Goal: Information Seeking & Learning: Learn about a topic

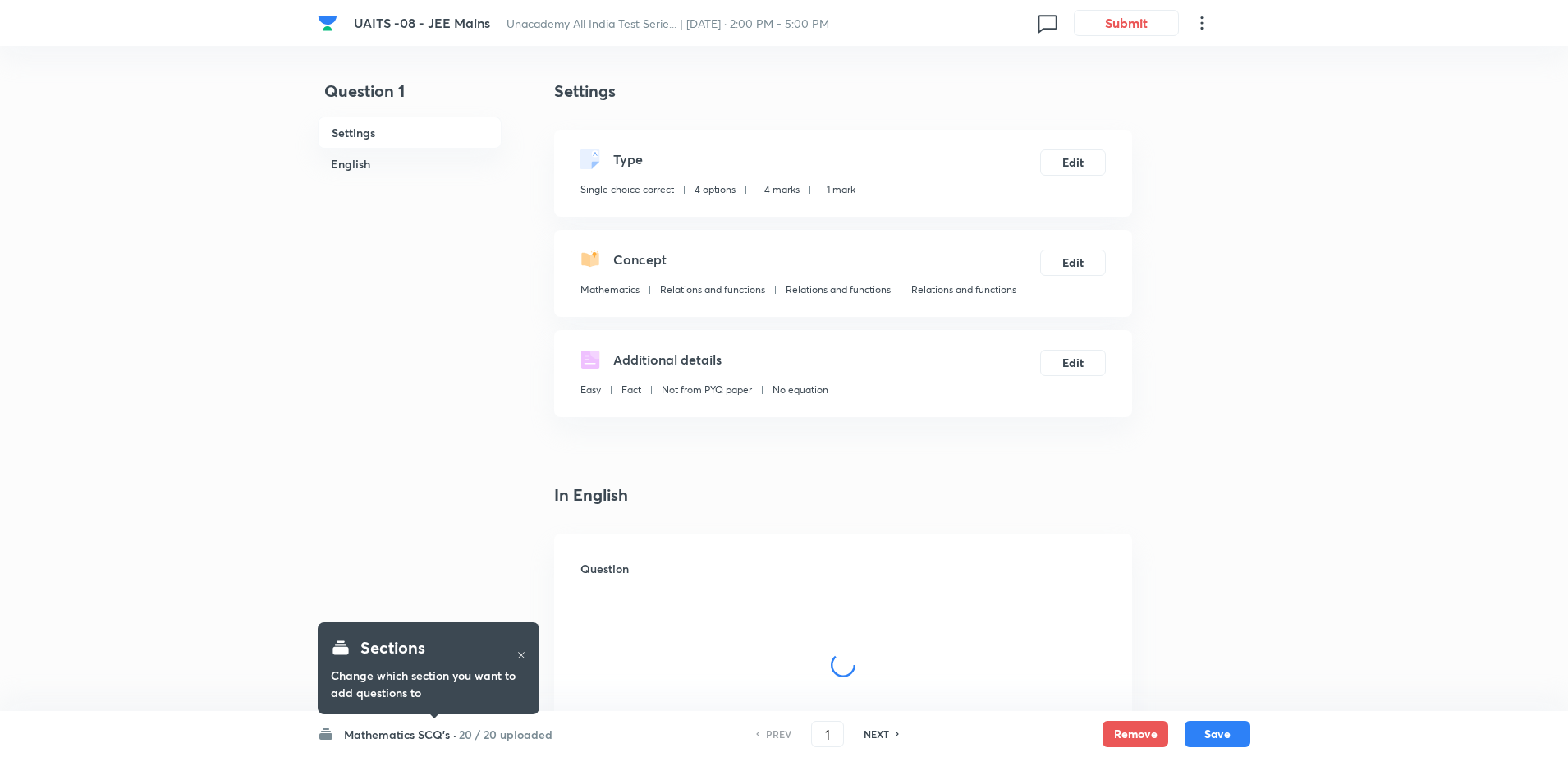
checkbox input "true"
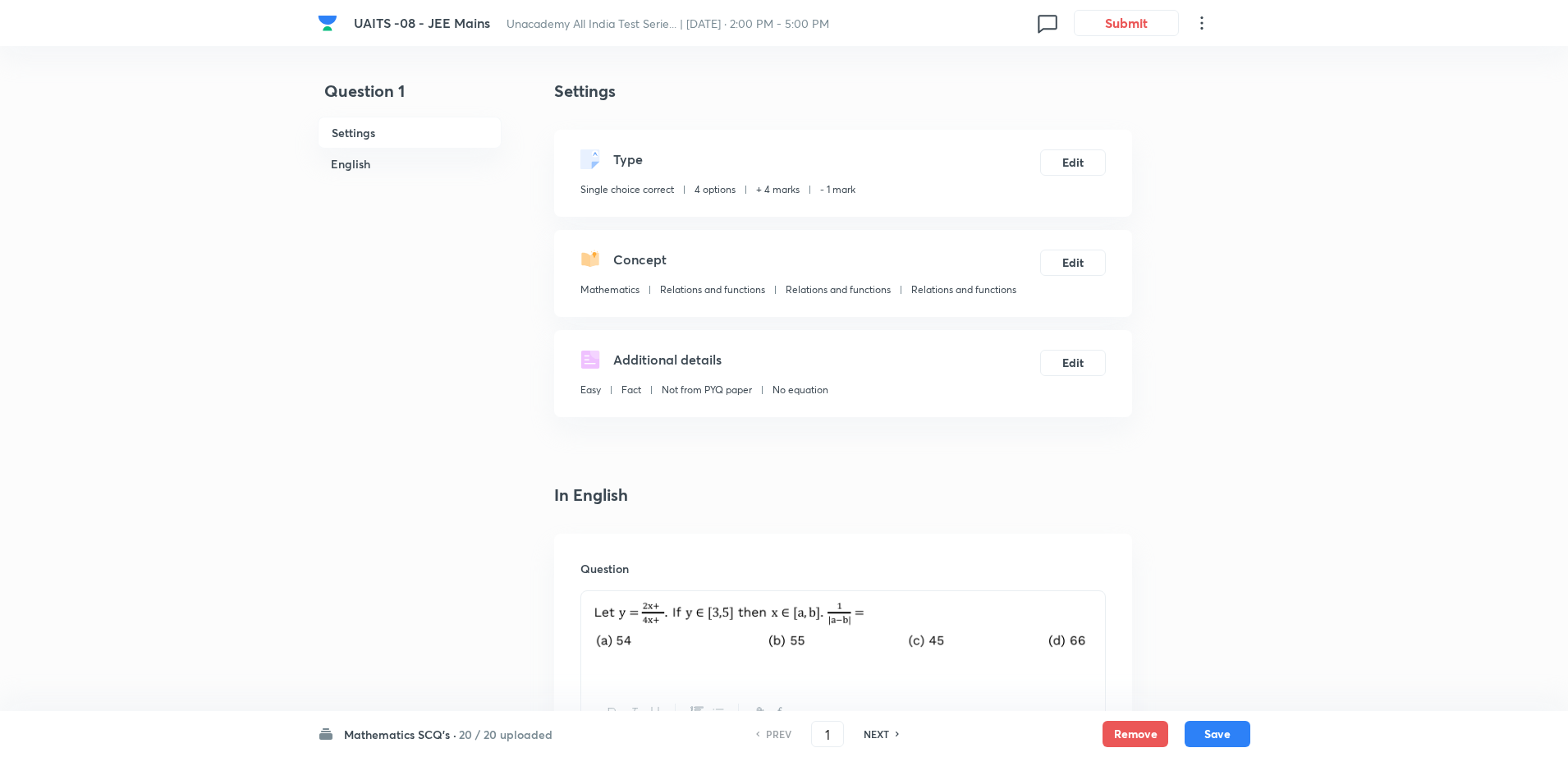
click at [461, 732] on h6 "20 / 20 uploaded" at bounding box center [506, 734] width 94 height 17
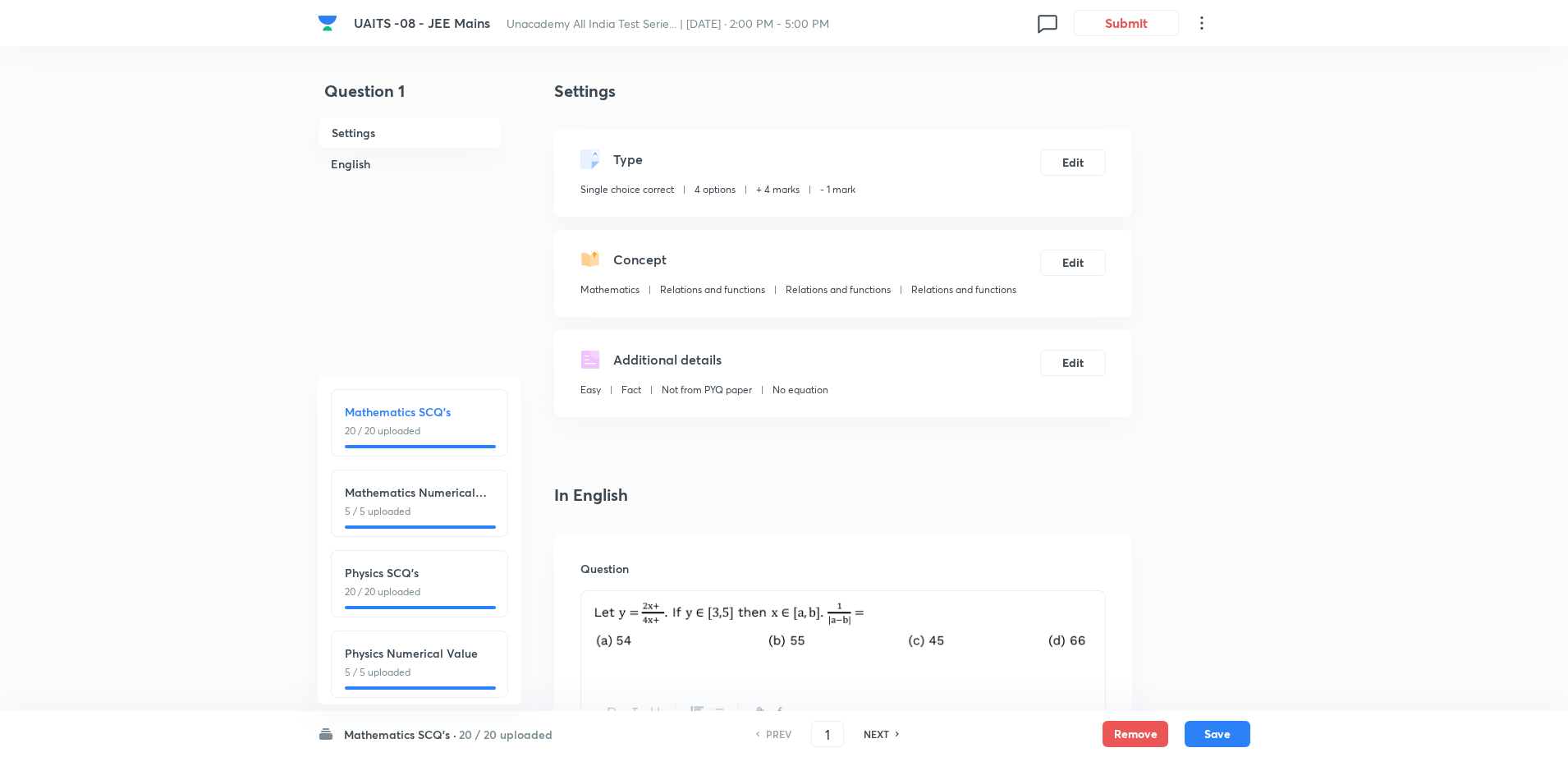
click at [879, 733] on h6 "NEXT" at bounding box center [877, 733] width 26 height 15
type input "2"
checkbox input "false"
click at [879, 733] on h6 "NEXT" at bounding box center [877, 733] width 26 height 15
checkbox input "true"
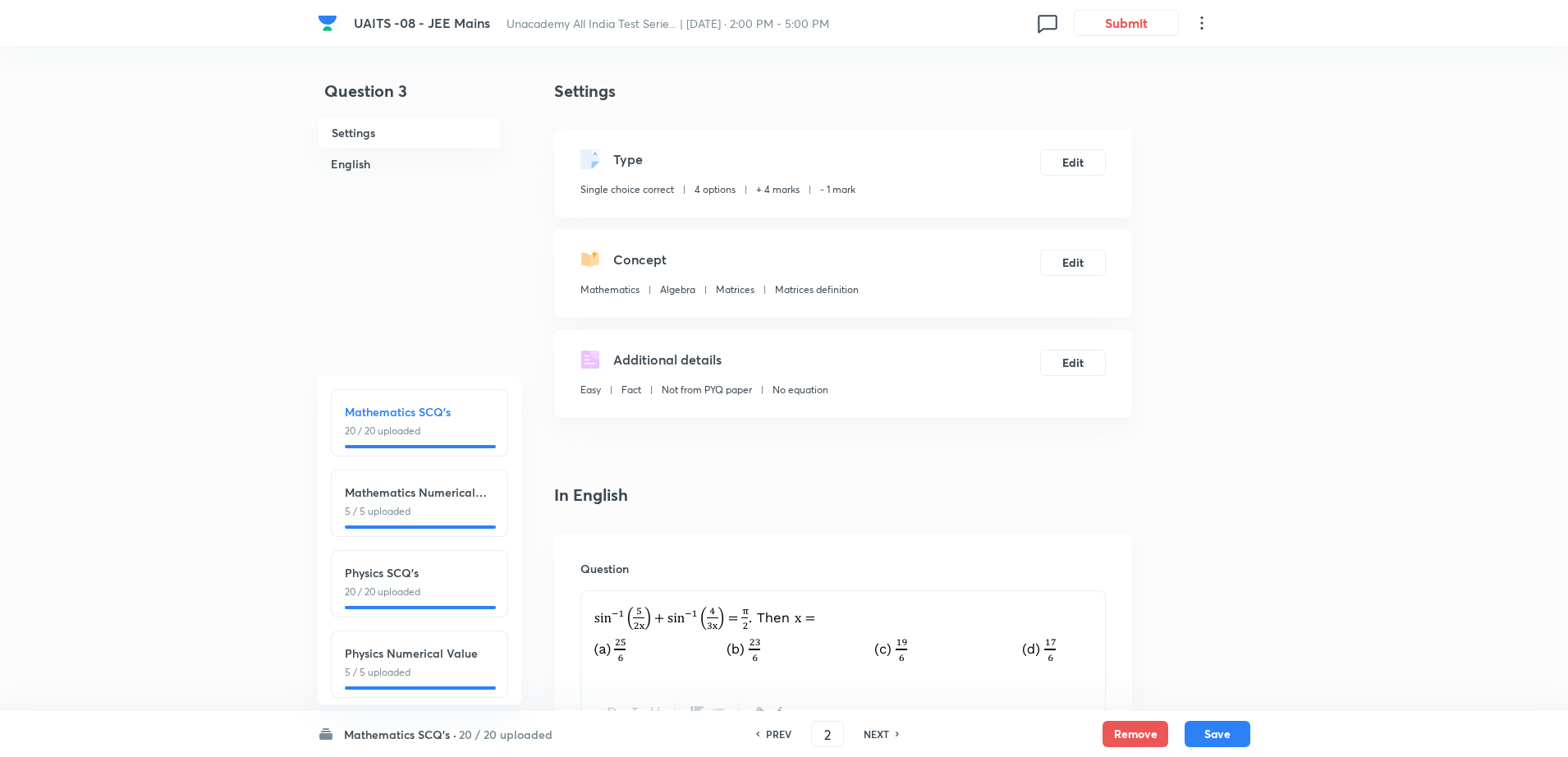
type input "3"
checkbox input "false"
click at [879, 733] on h6 "NEXT" at bounding box center [877, 733] width 26 height 15
checkbox input "true"
type input "4"
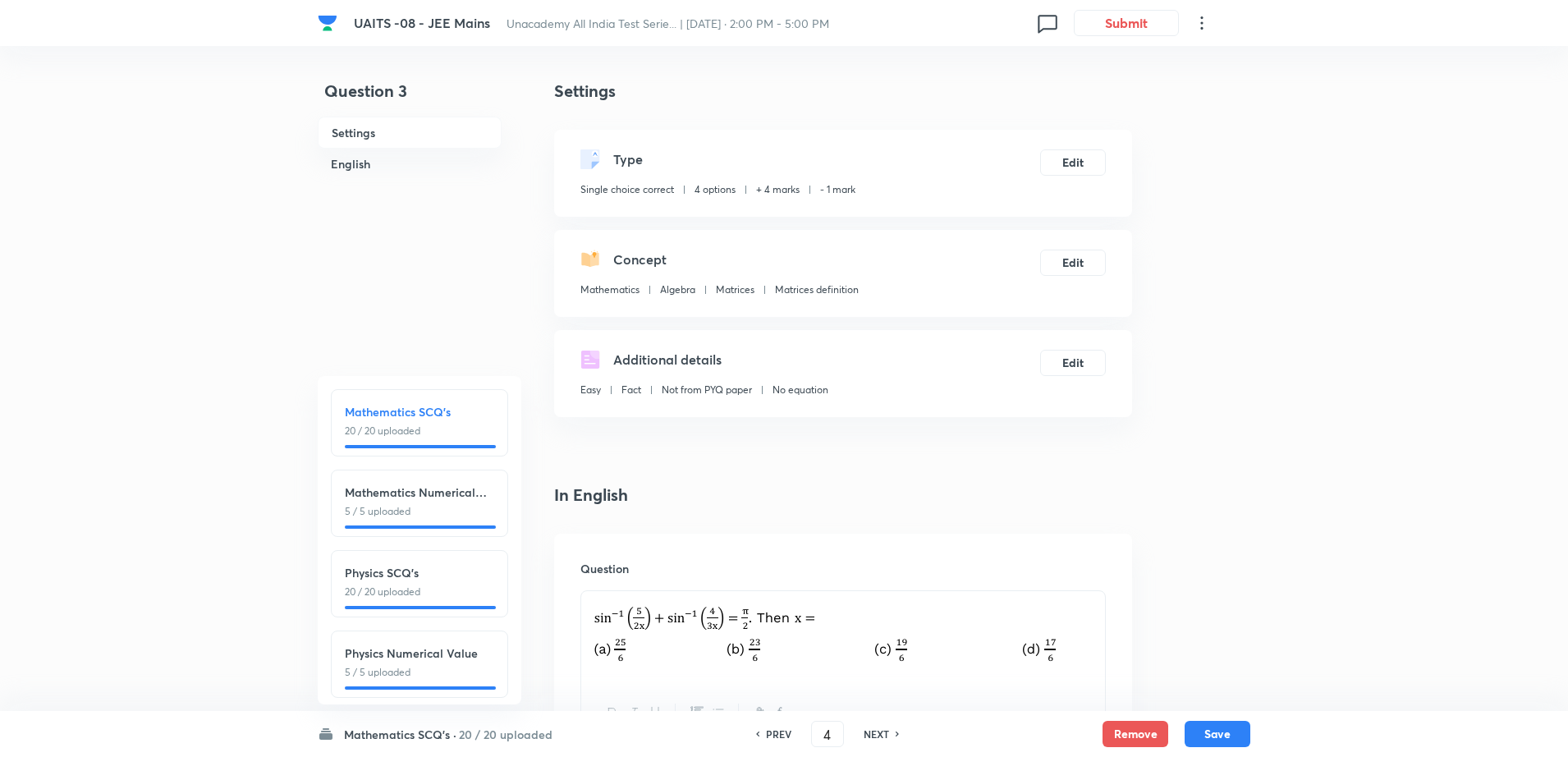
checkbox input "false"
click at [879, 733] on h6 "NEXT" at bounding box center [877, 733] width 26 height 15
checkbox input "true"
type input "5"
checkbox input "true"
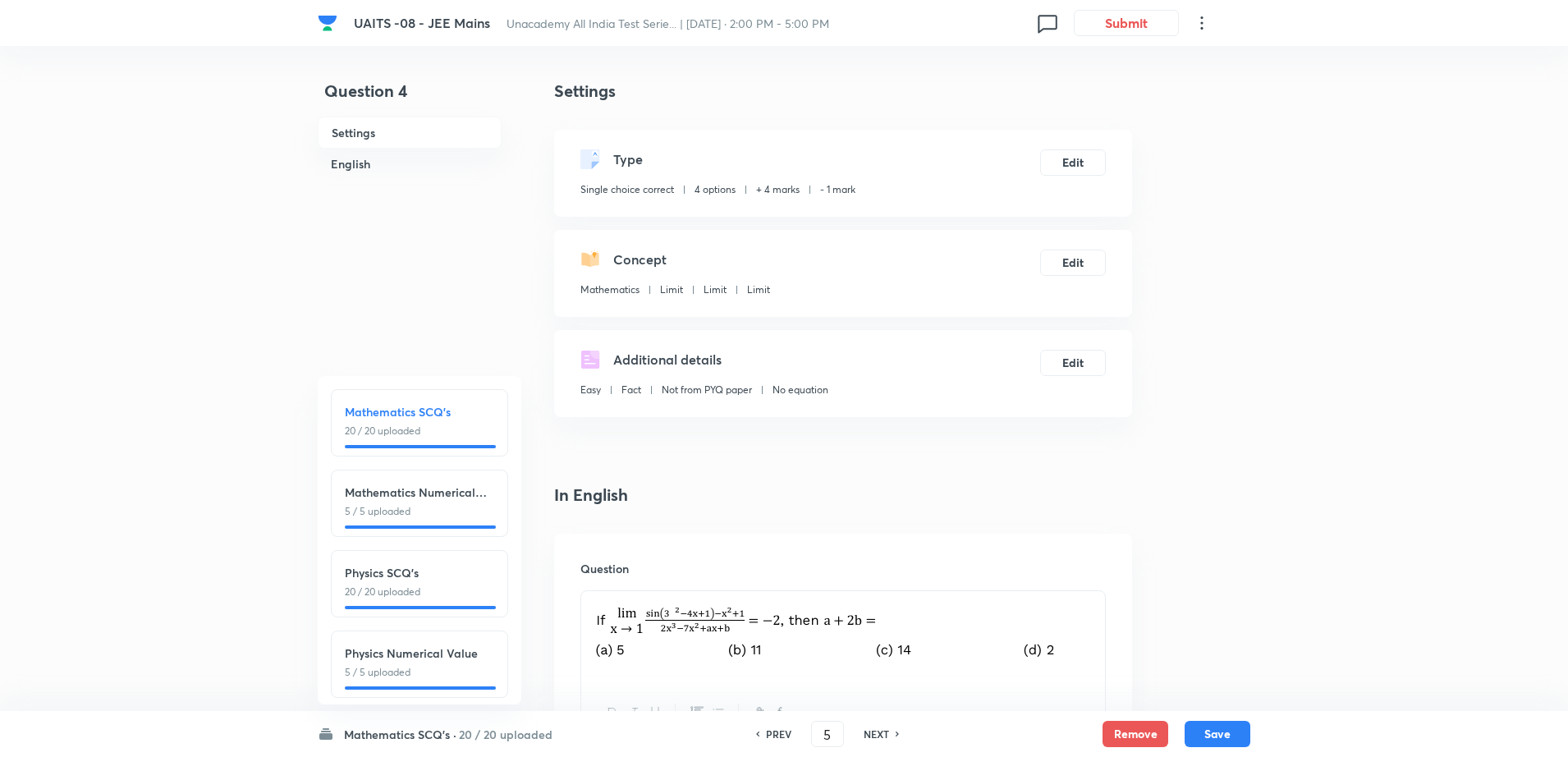
click at [879, 733] on h6 "NEXT" at bounding box center [877, 733] width 26 height 15
type input "6"
checkbox input "false"
checkbox input "true"
click at [879, 733] on h6 "NEXT" at bounding box center [877, 733] width 26 height 15
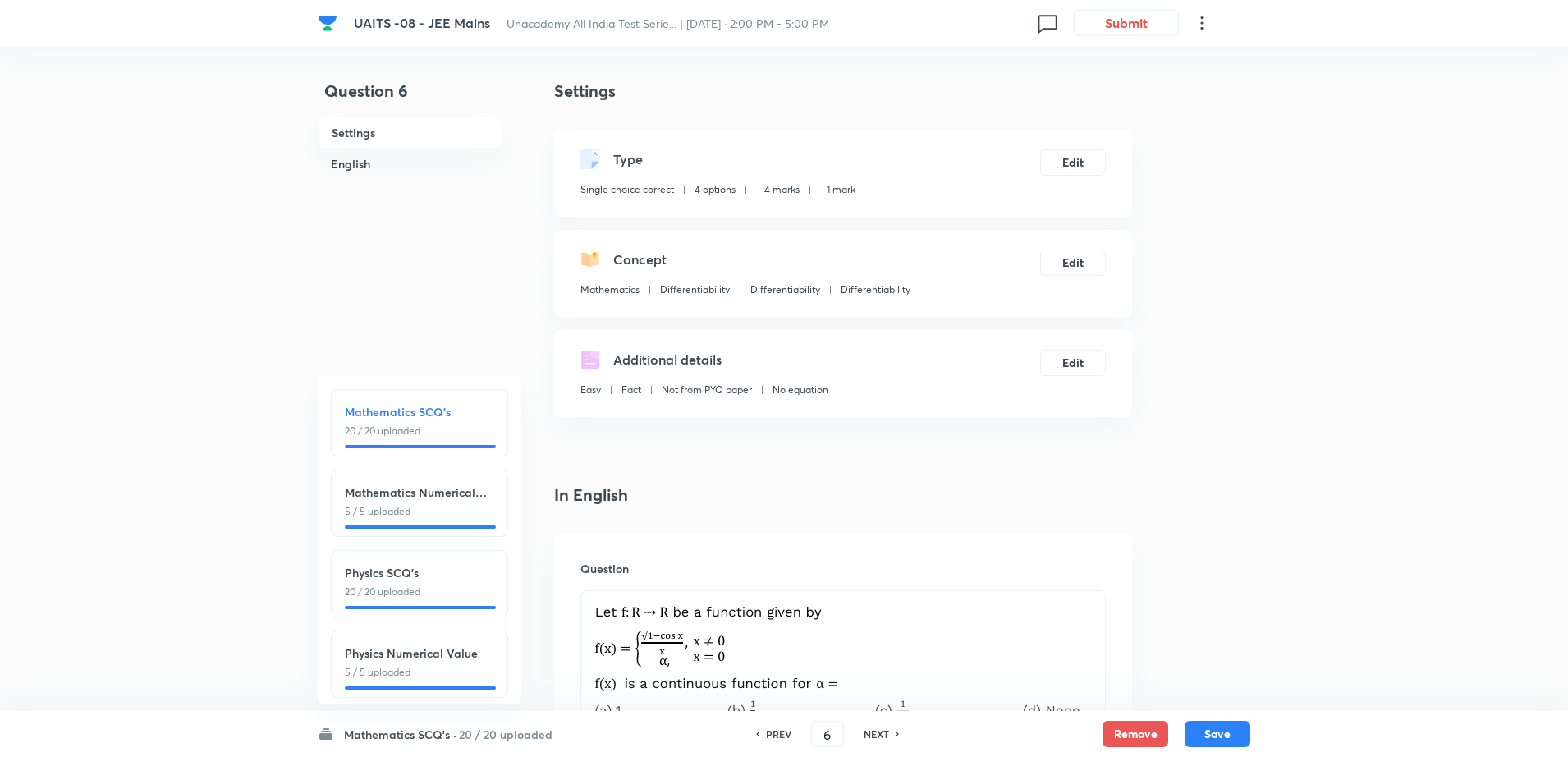
type input "7"
checkbox input "false"
click at [879, 733] on h6 "NEXT" at bounding box center [877, 733] width 26 height 15
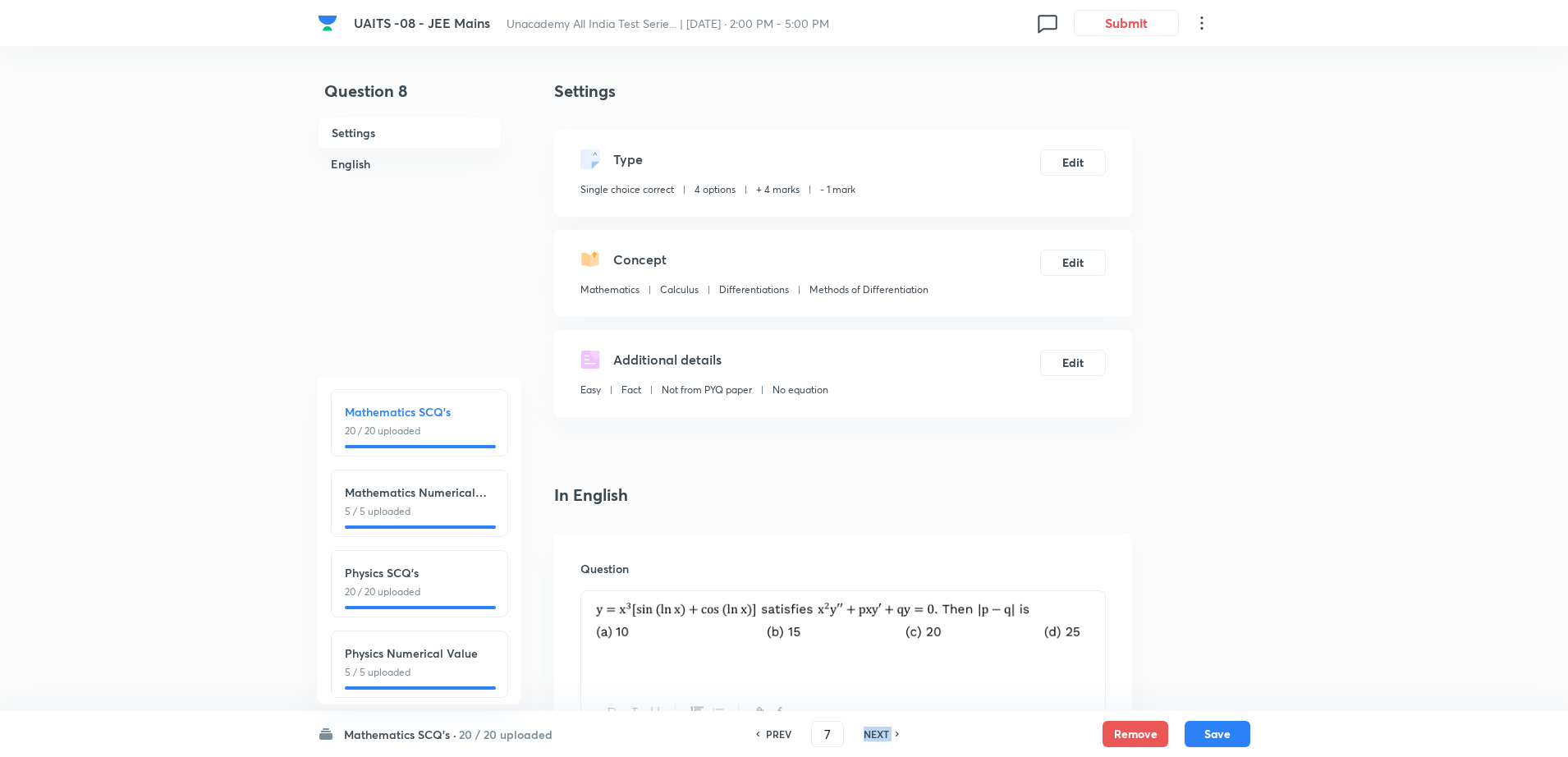
checkbox input "true"
type input "8"
checkbox input "false"
click at [879, 733] on h6 "NEXT" at bounding box center [877, 733] width 26 height 15
checkbox input "true"
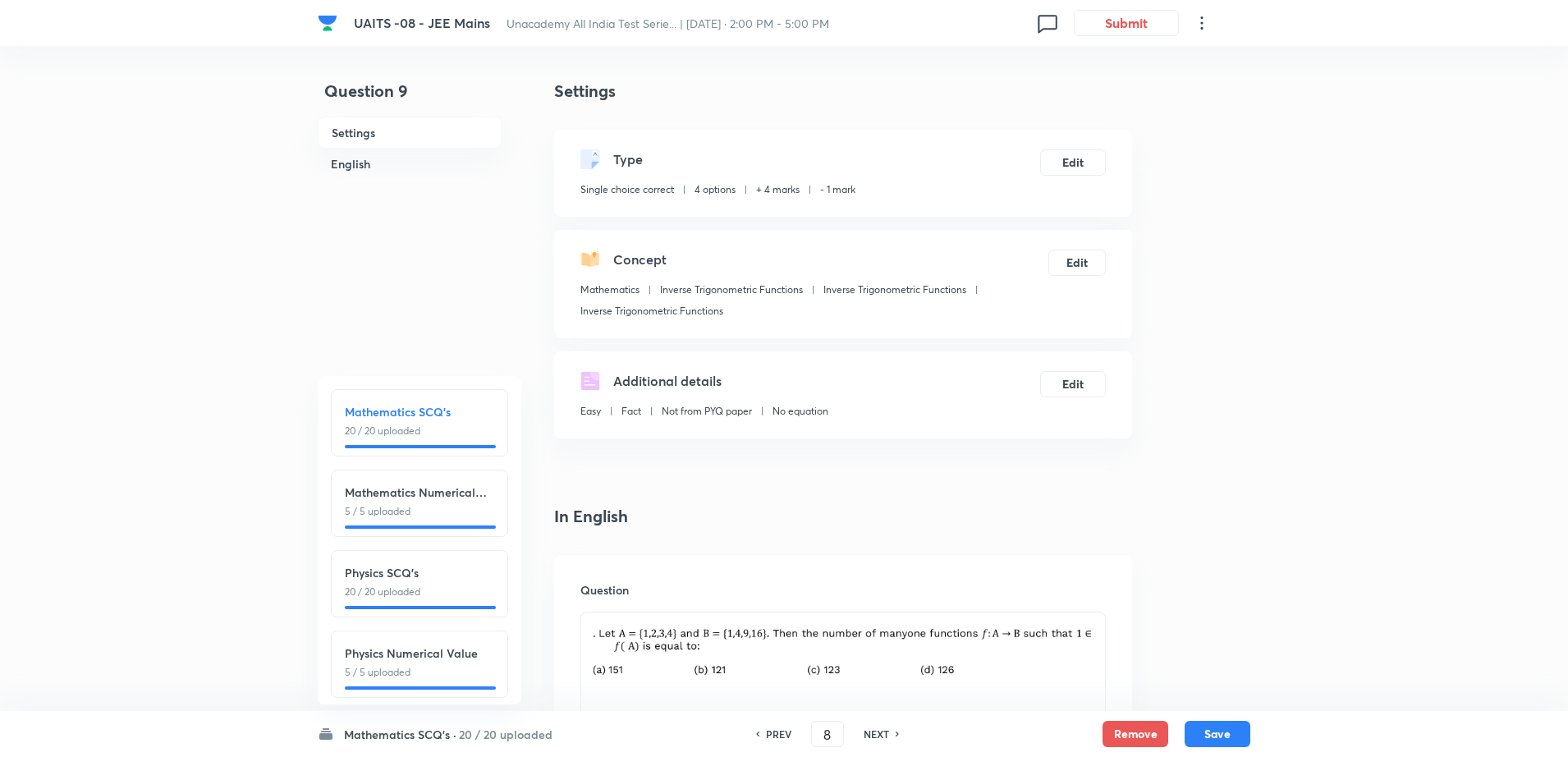
type input "9"
click at [879, 733] on h6 "NEXT" at bounding box center [877, 733] width 26 height 15
checkbox input "false"
checkbox input "true"
type input "10"
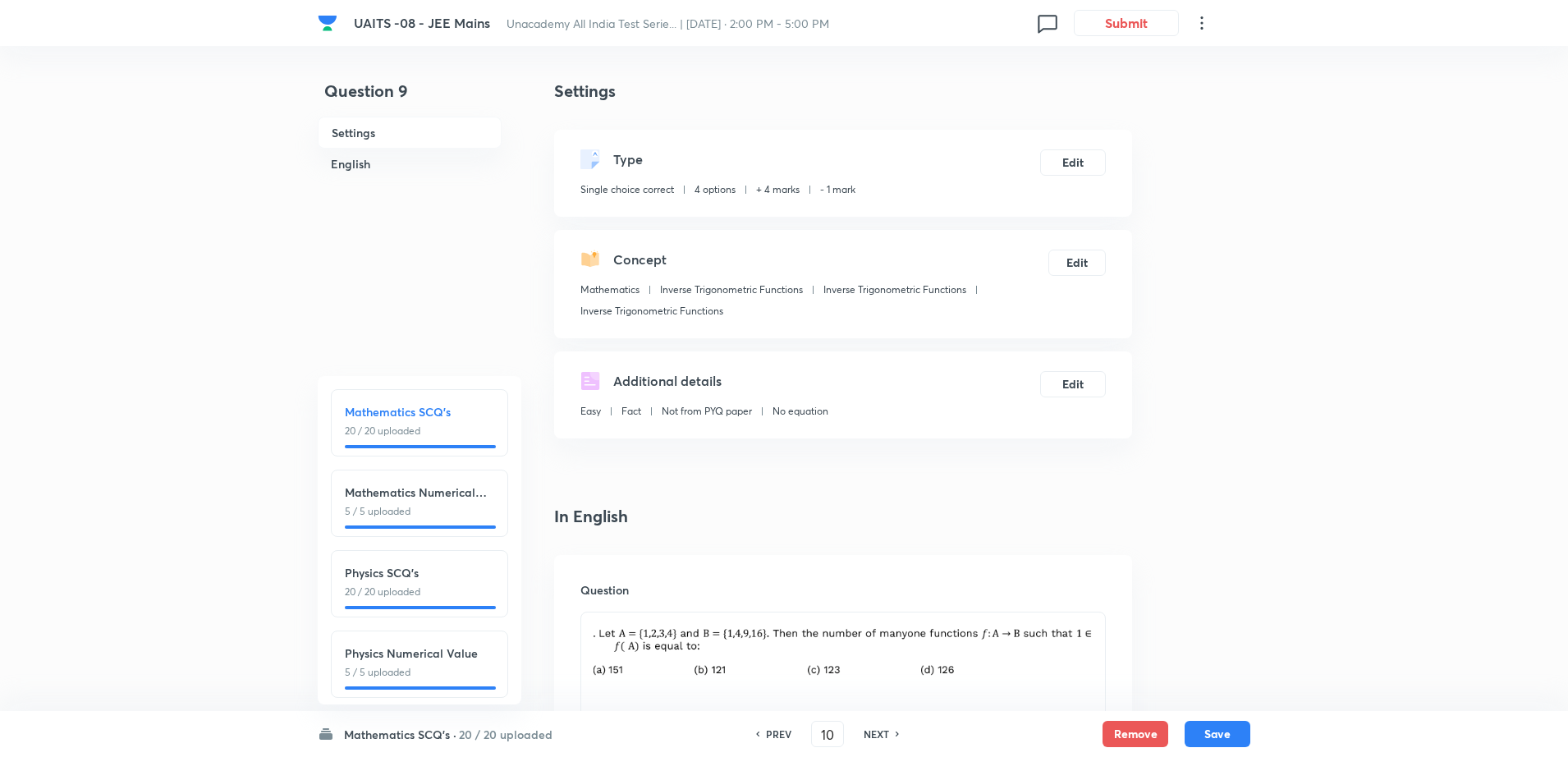
click at [879, 733] on h6 "NEXT" at bounding box center [877, 733] width 26 height 15
checkbox input "false"
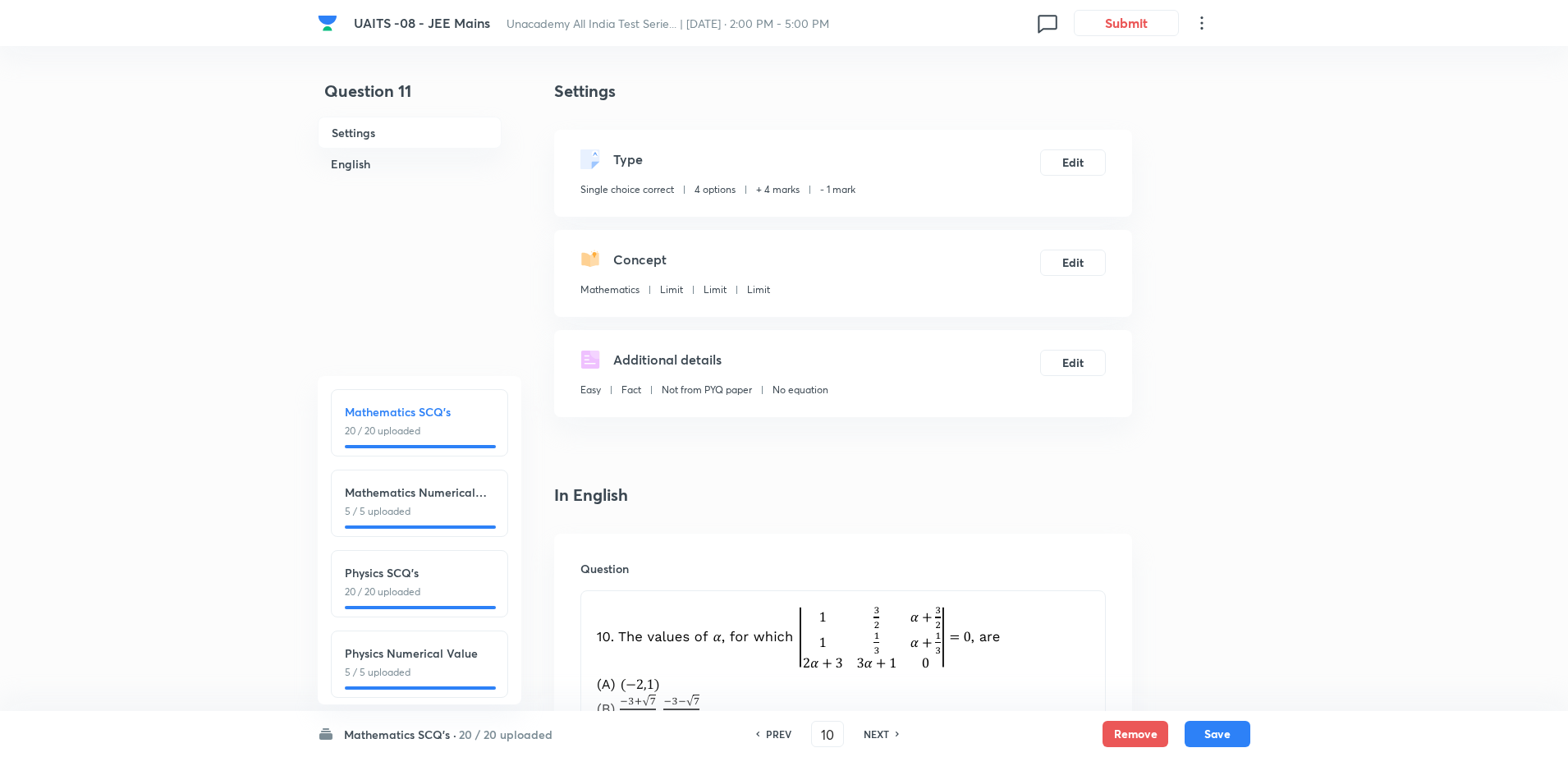
checkbox input "true"
type input "11"
click at [879, 733] on h6 "NEXT" at bounding box center [877, 733] width 26 height 15
checkbox input "true"
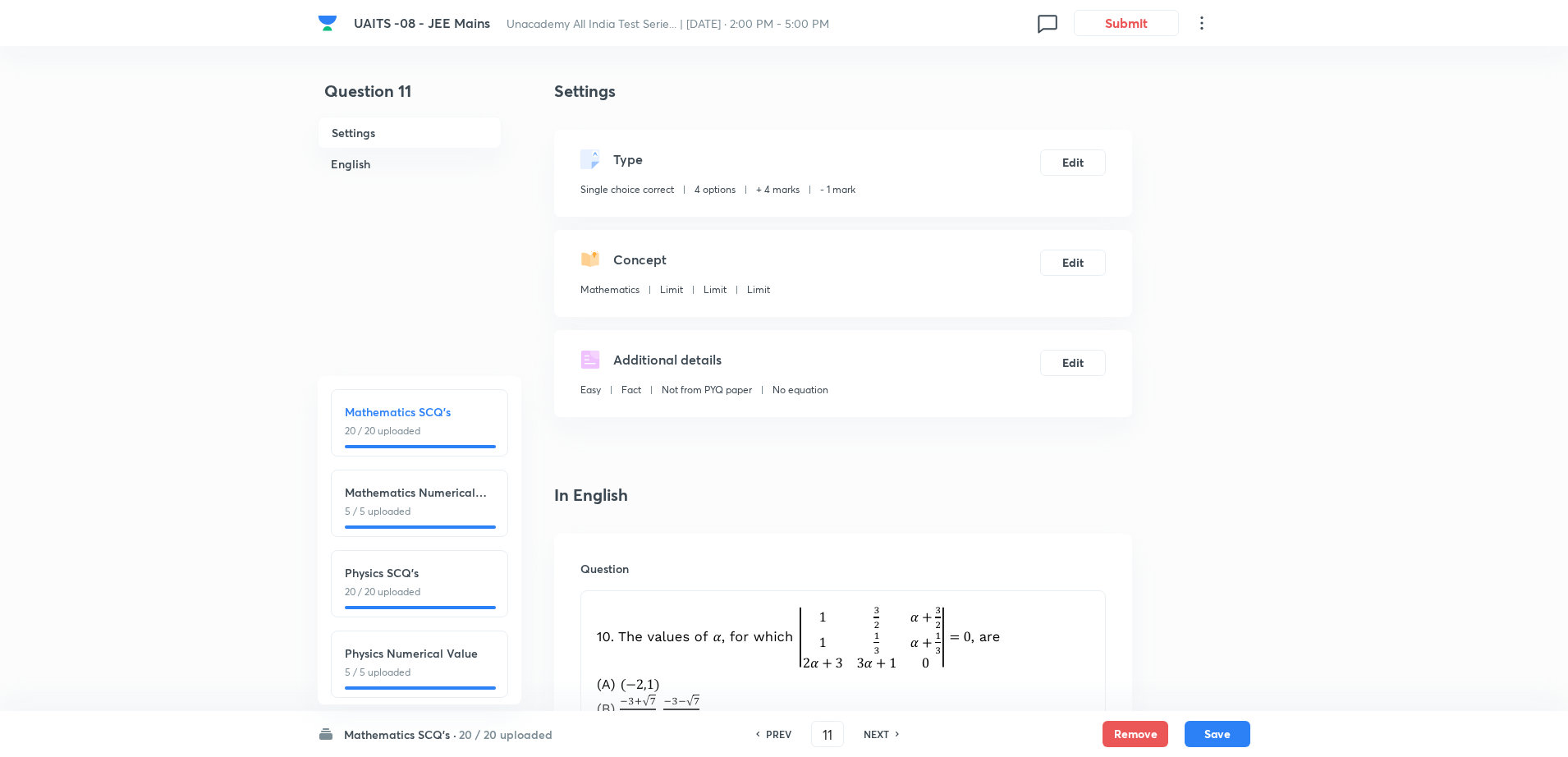
type input "12"
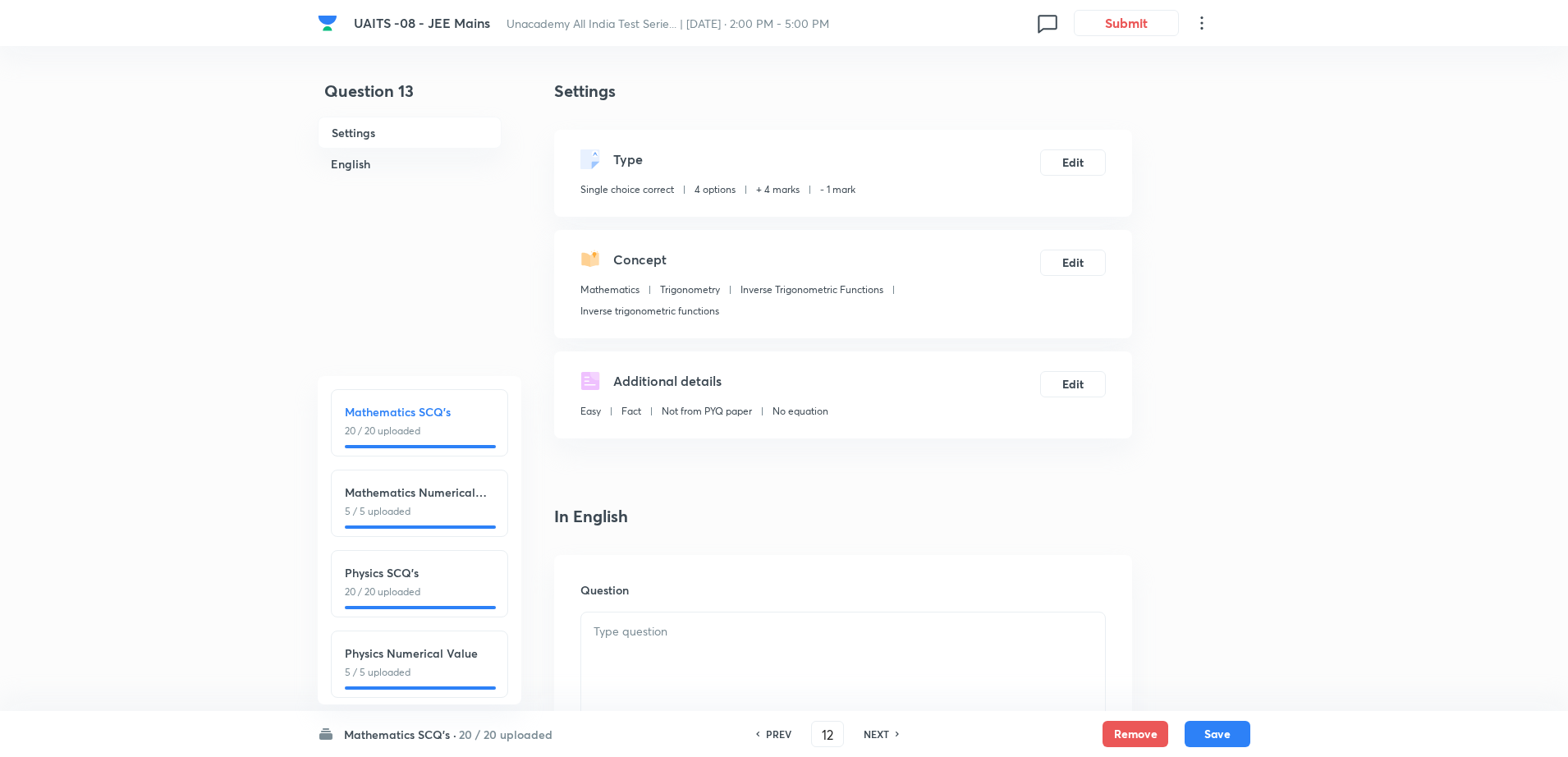
checkbox input "false"
type input "13"
click at [879, 733] on h6 "NEXT" at bounding box center [877, 733] width 26 height 15
checkbox input "true"
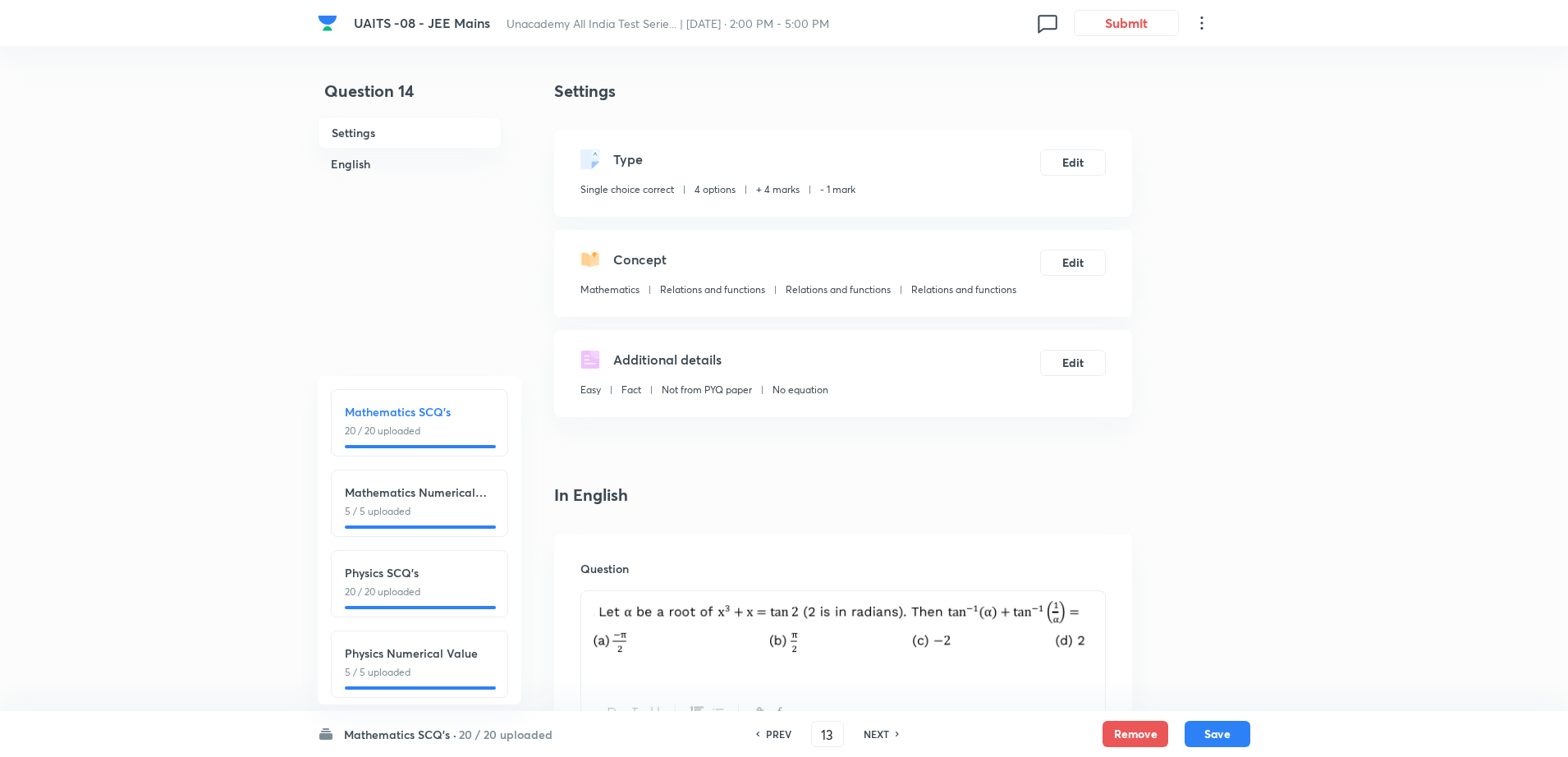
type input "14"
click at [879, 733] on h6 "NEXT" at bounding box center [877, 733] width 26 height 15
checkbox input "false"
checkbox input "true"
type input "15"
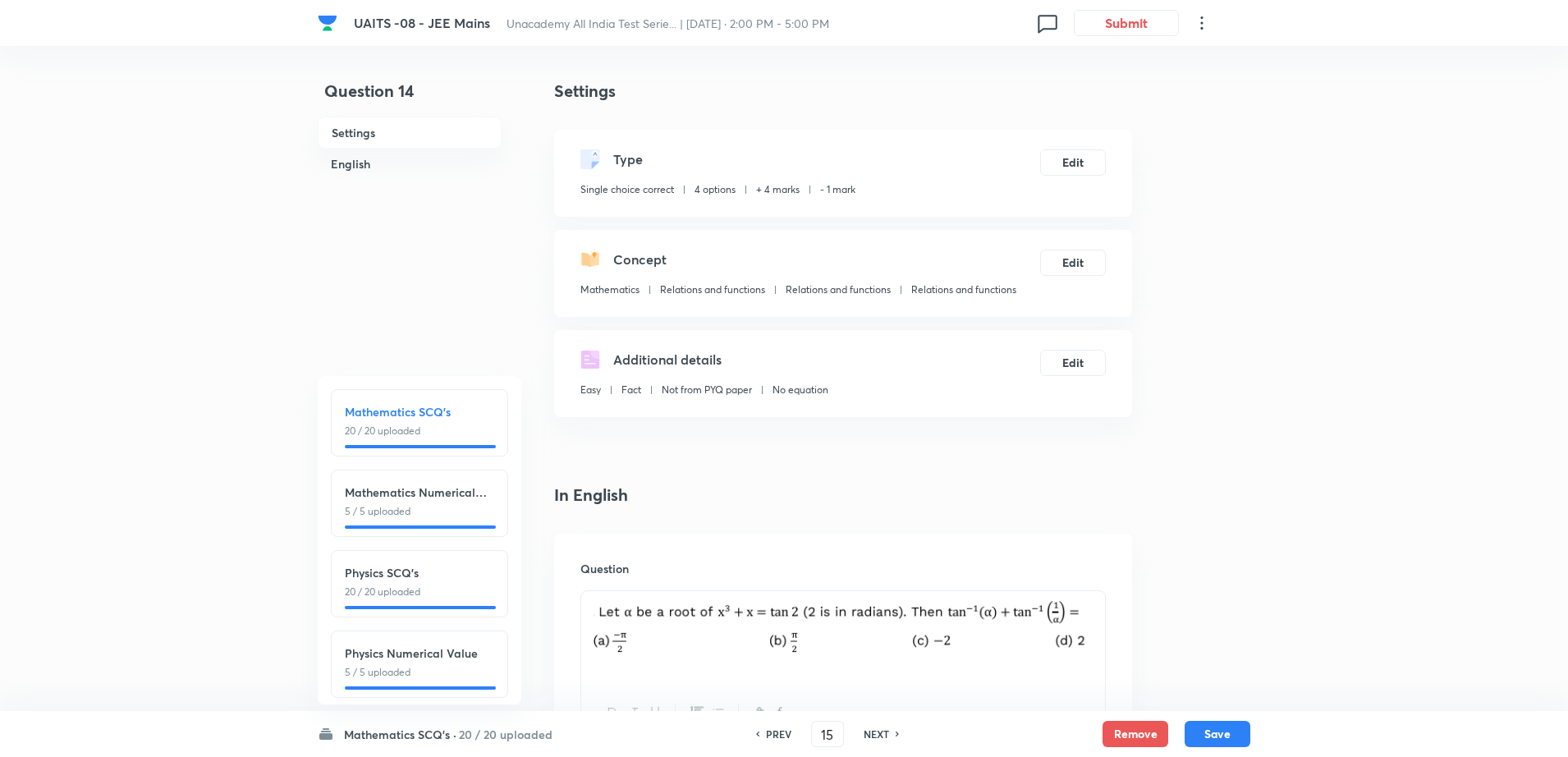
click at [879, 733] on h6 "NEXT" at bounding box center [877, 733] width 26 height 15
checkbox input "false"
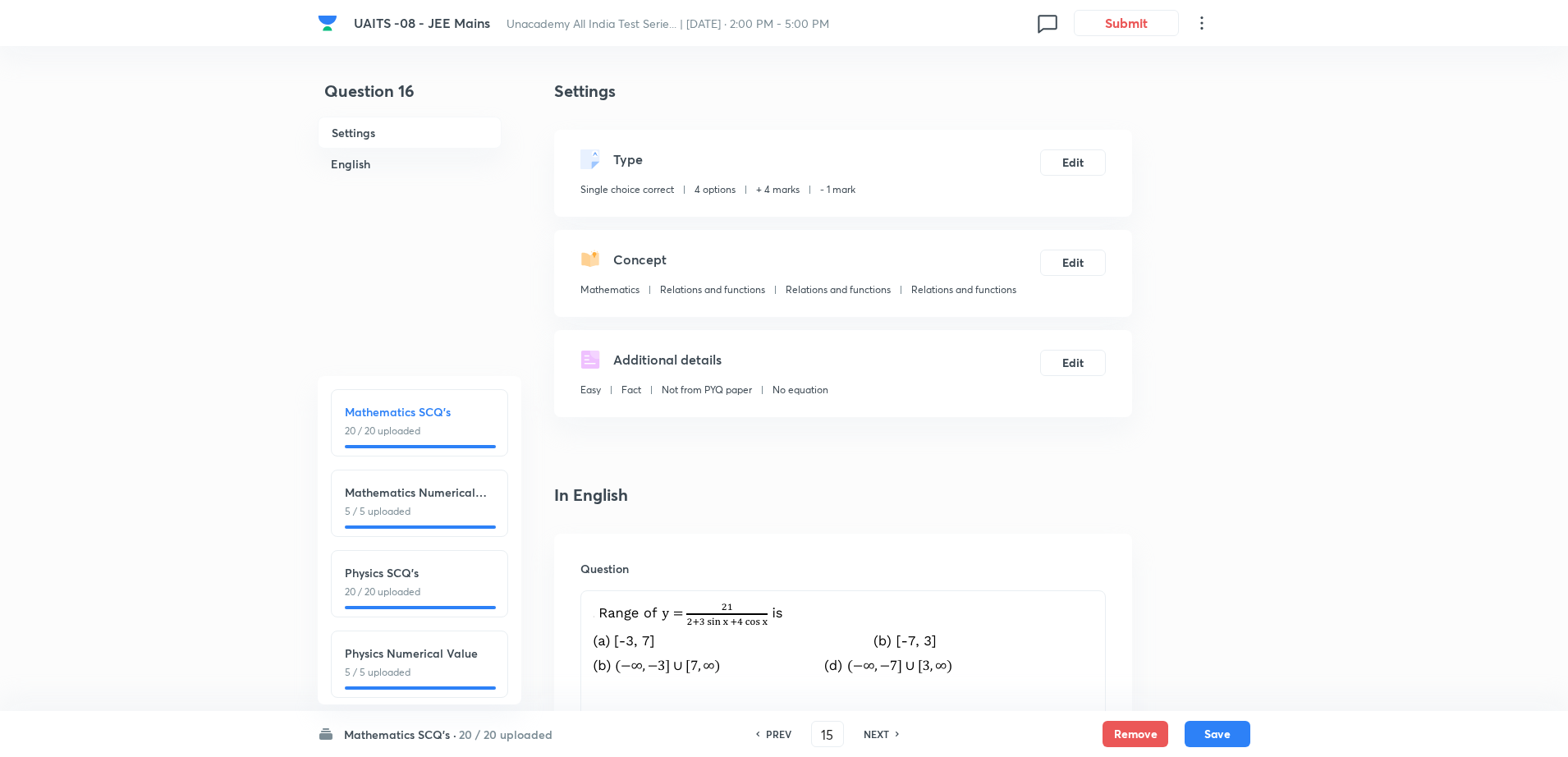
checkbox input "true"
type input "16"
click at [879, 733] on h6 "NEXT" at bounding box center [877, 733] width 26 height 15
checkbox input "true"
type input "17"
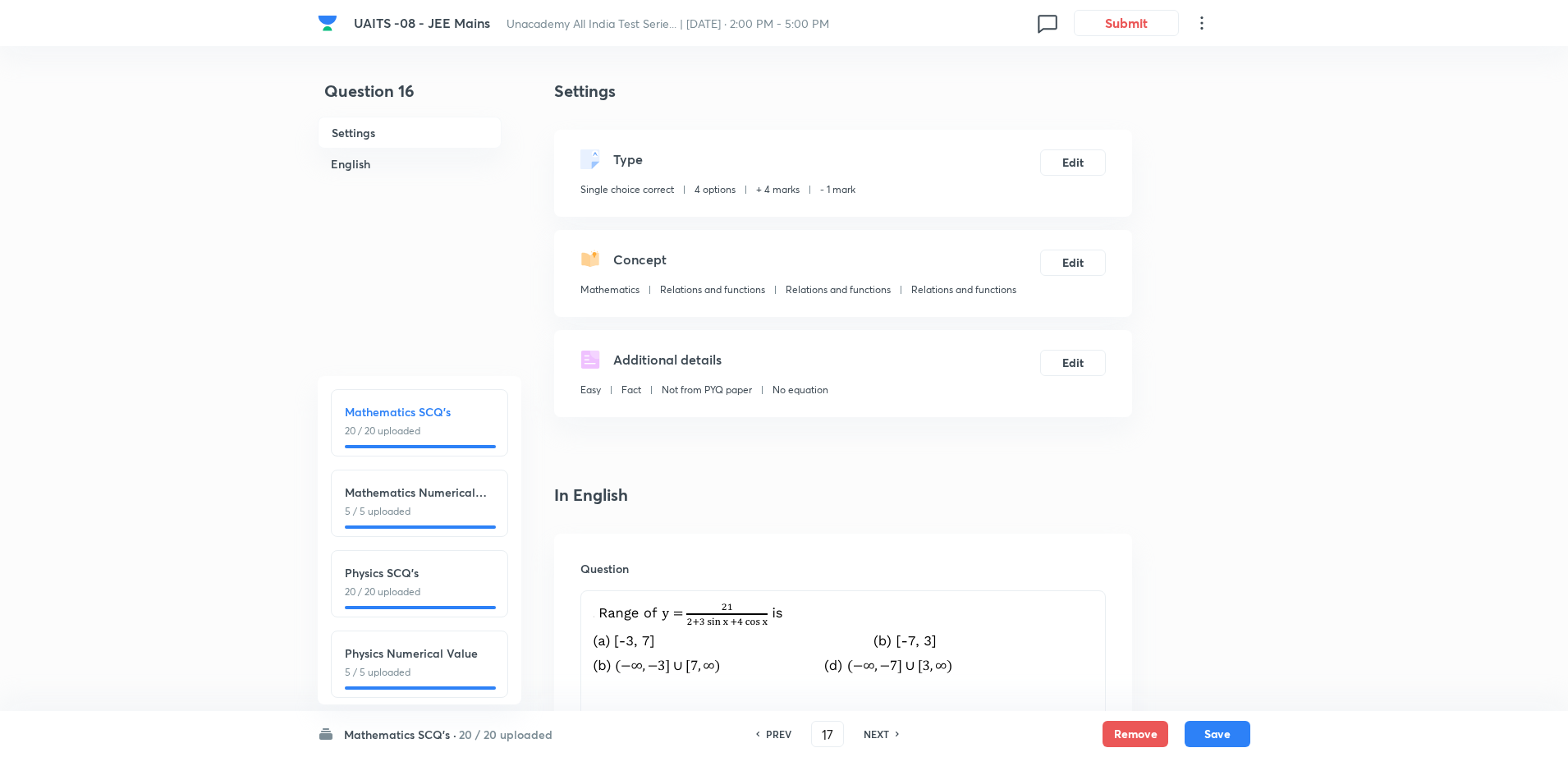
click at [879, 733] on h6 "NEXT" at bounding box center [877, 733] width 26 height 15
checkbox input "false"
checkbox input "true"
type input "18"
click at [879, 733] on h6 "NEXT" at bounding box center [877, 733] width 26 height 15
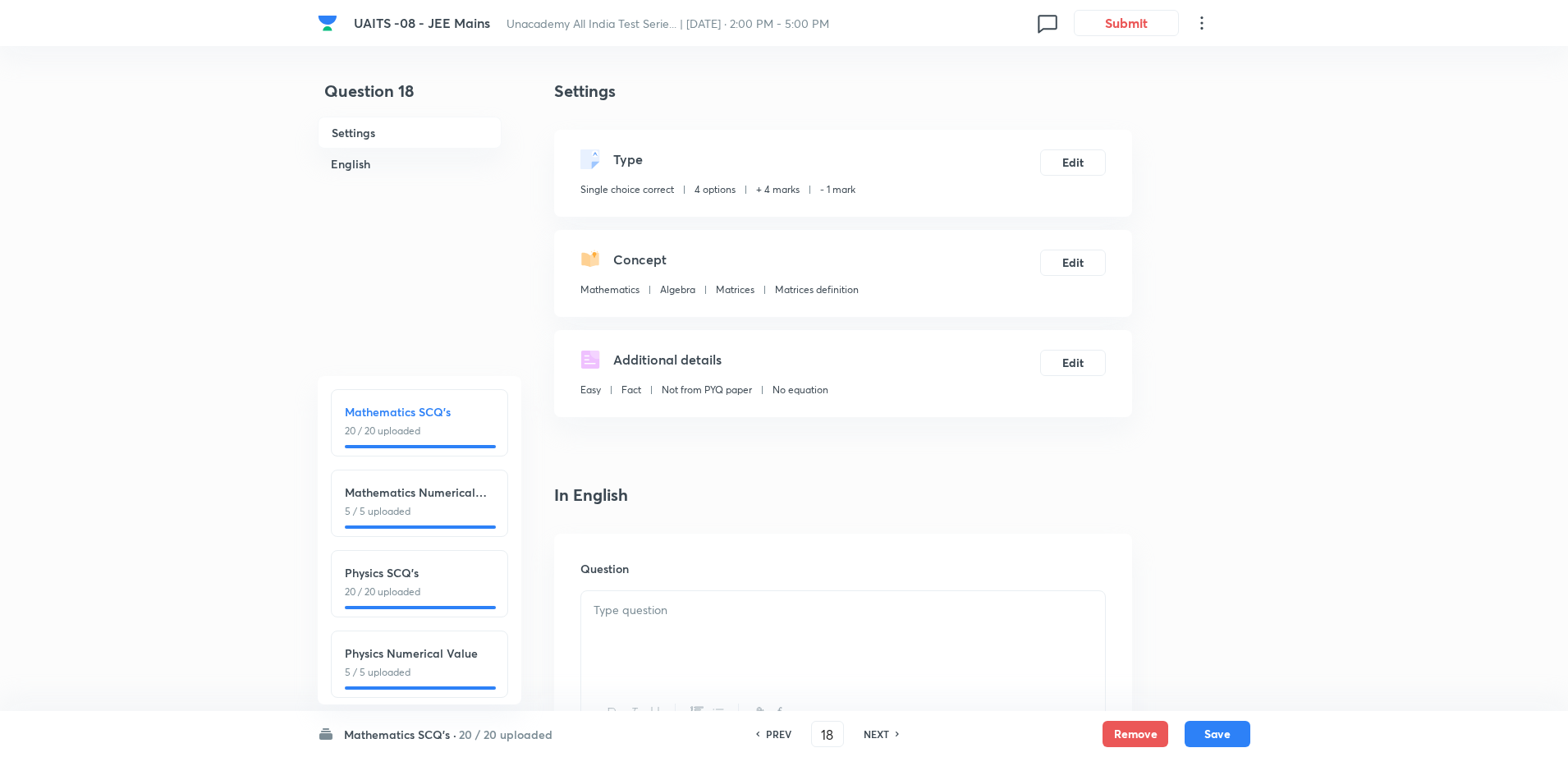
checkbox input "false"
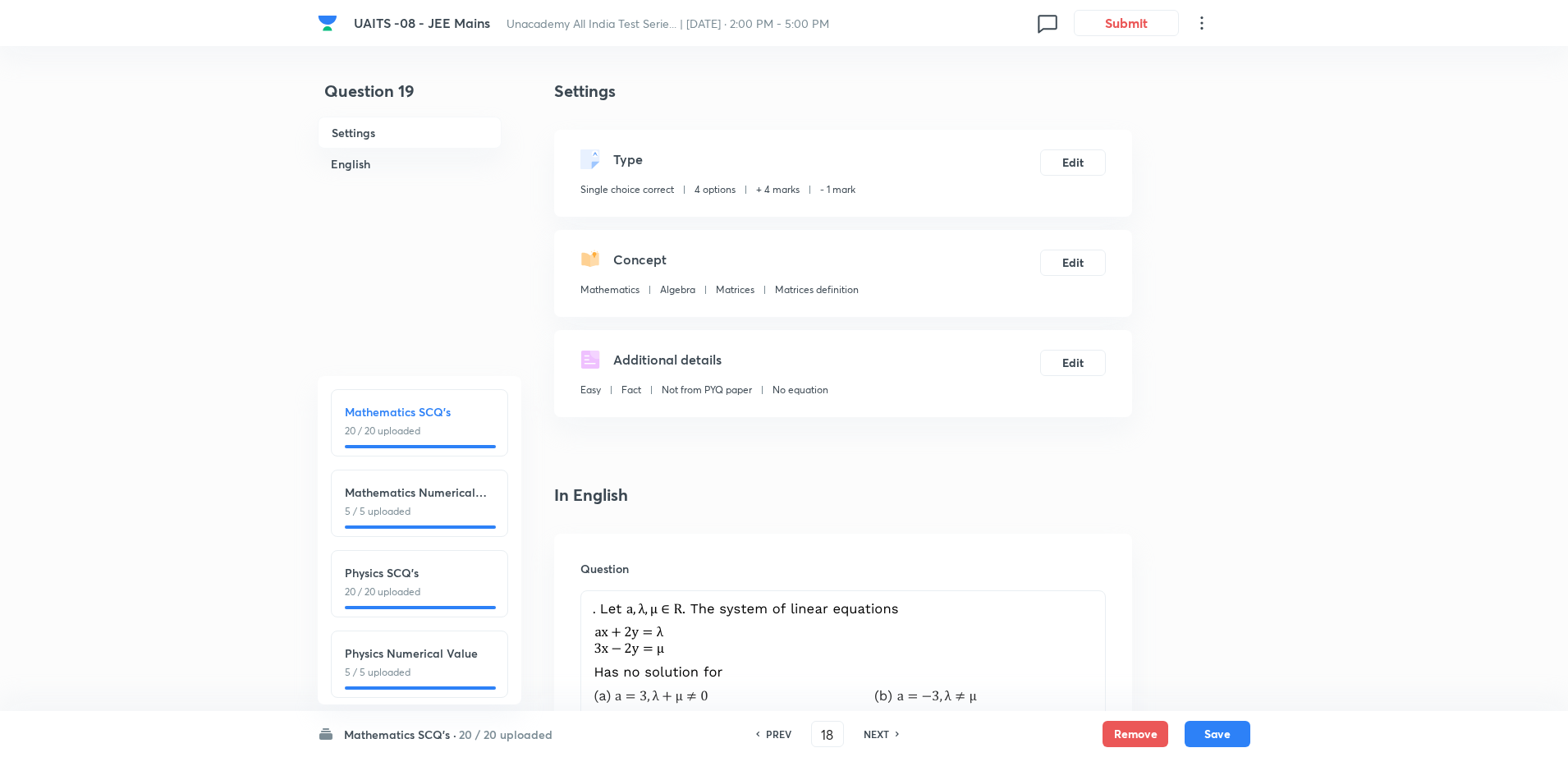
checkbox input "true"
type input "19"
click at [879, 733] on h6 "NEXT" at bounding box center [877, 733] width 26 height 15
checkbox input "false"
checkbox input "true"
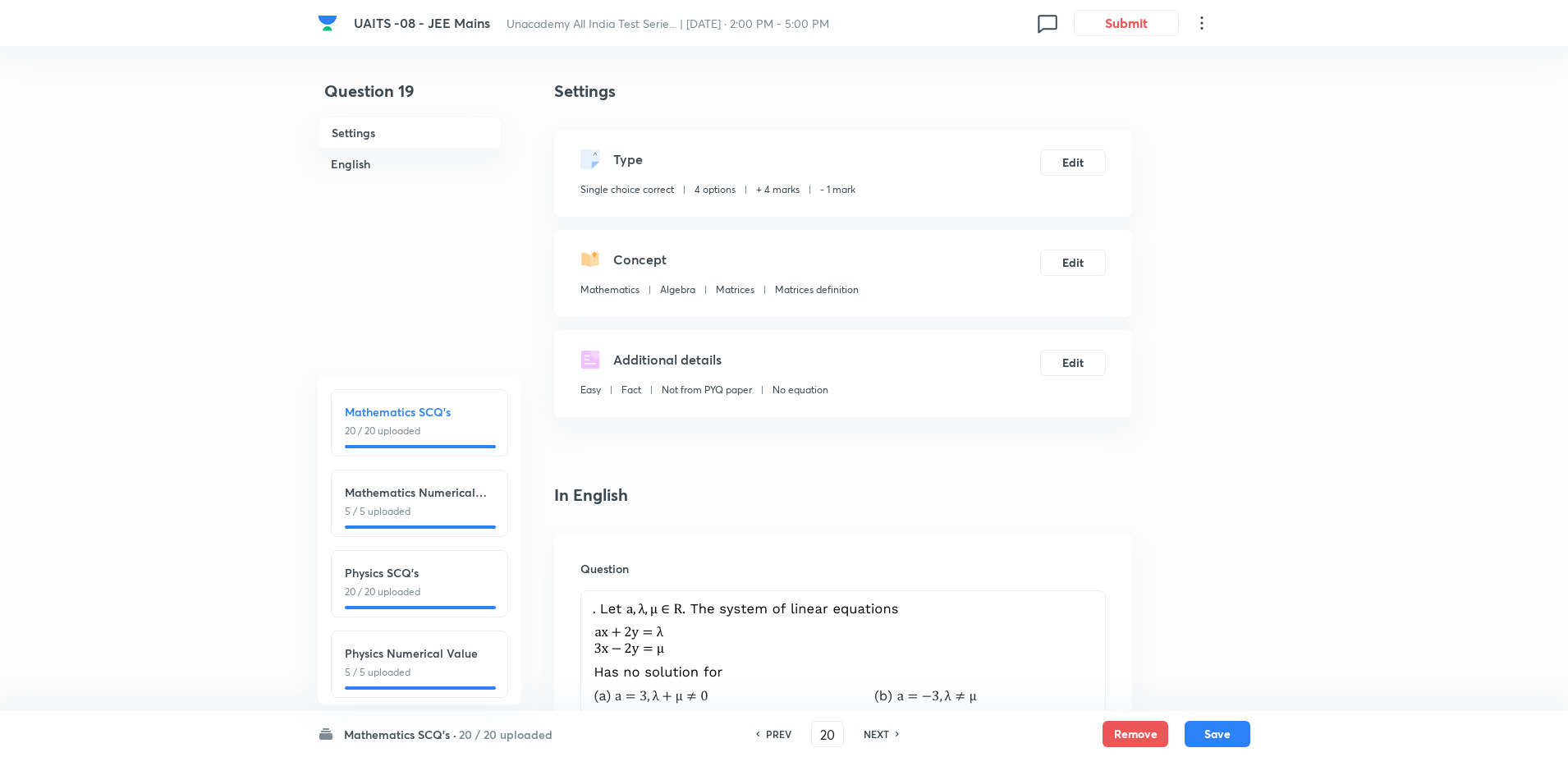
click at [879, 733] on h6 "NEXT" at bounding box center [877, 733] width 26 height 15
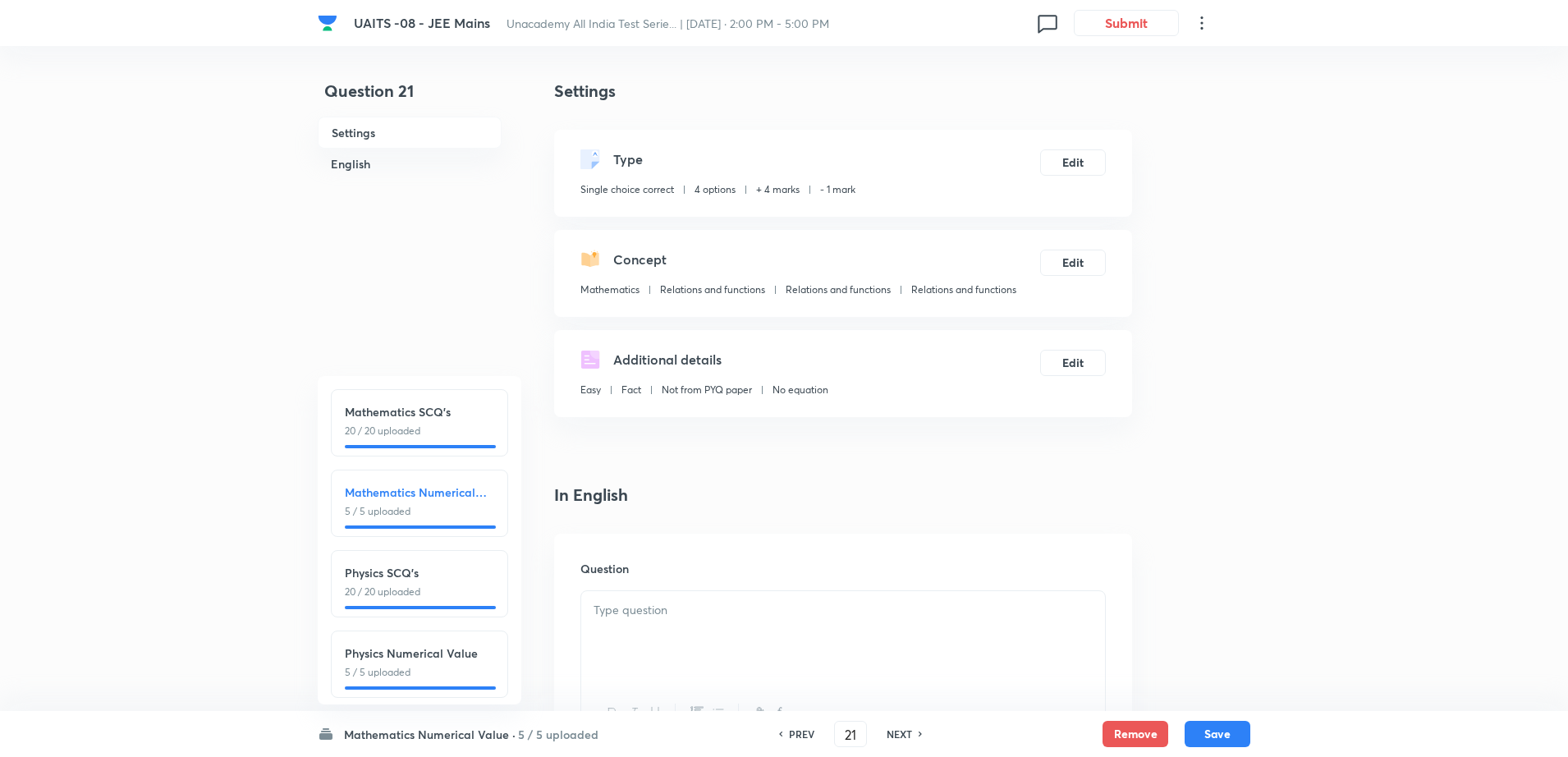
click at [880, 733] on div "NEXT" at bounding box center [901, 733] width 44 height 15
type input "22"
click at [880, 733] on div "NEXT" at bounding box center [901, 733] width 44 height 15
type input "40"
type input "23"
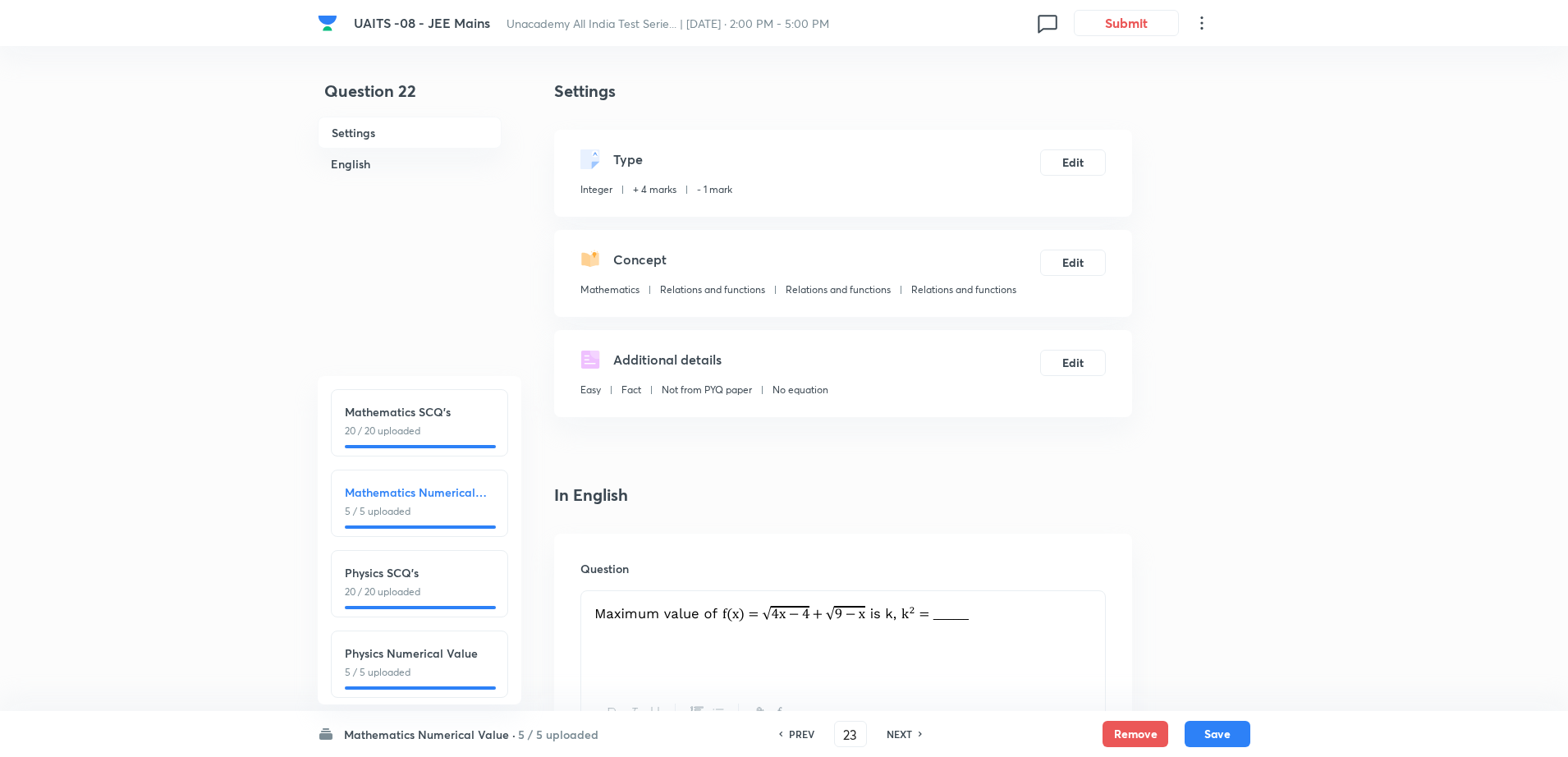
type input "24"
type input "6"
click at [880, 733] on div "NEXT" at bounding box center [901, 733] width 44 height 15
type input "24"
type input "2"
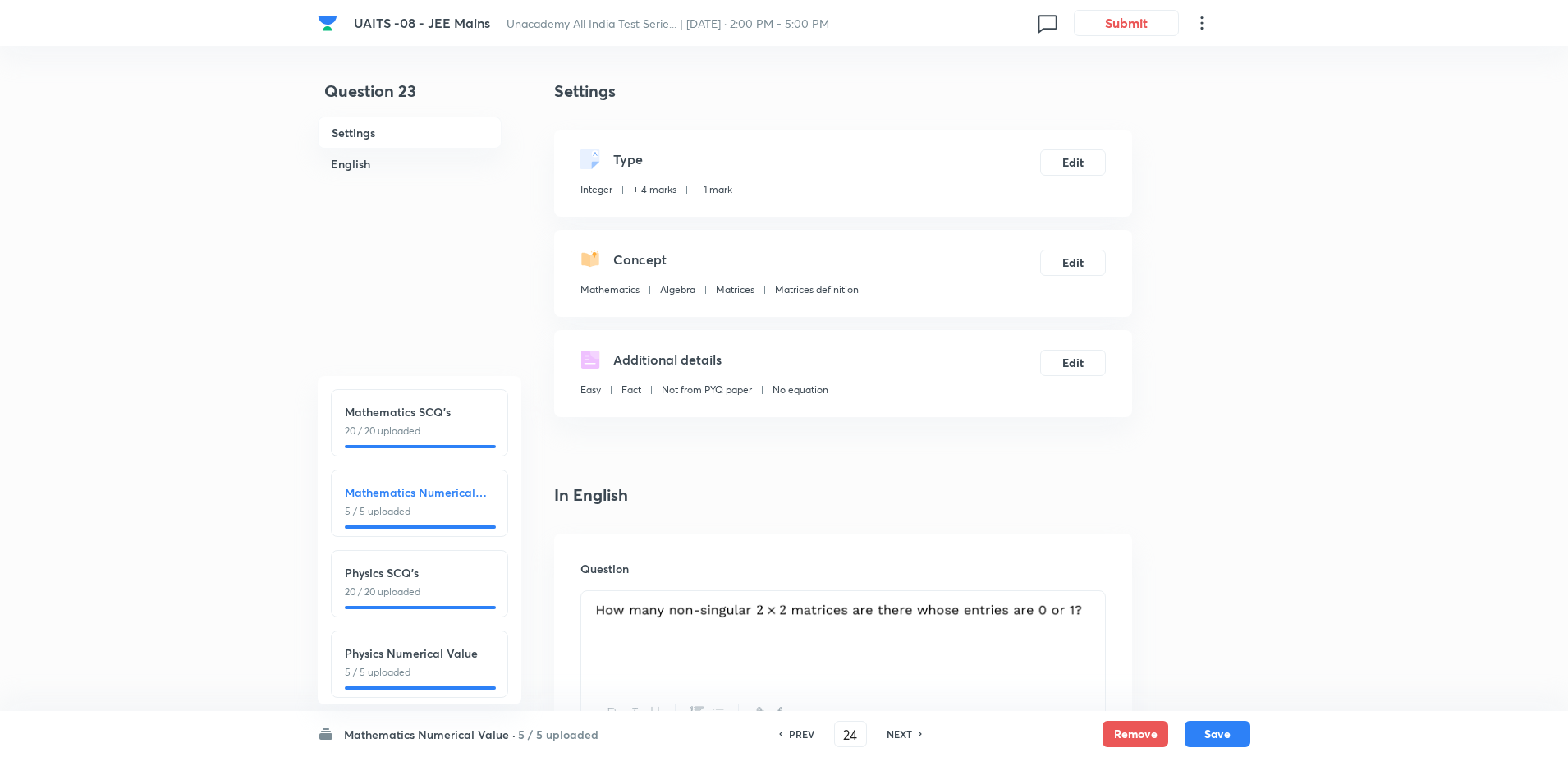
click at [880, 733] on div "NEXT" at bounding box center [901, 733] width 44 height 15
click at [919, 733] on icon at bounding box center [921, 734] width 5 height 9
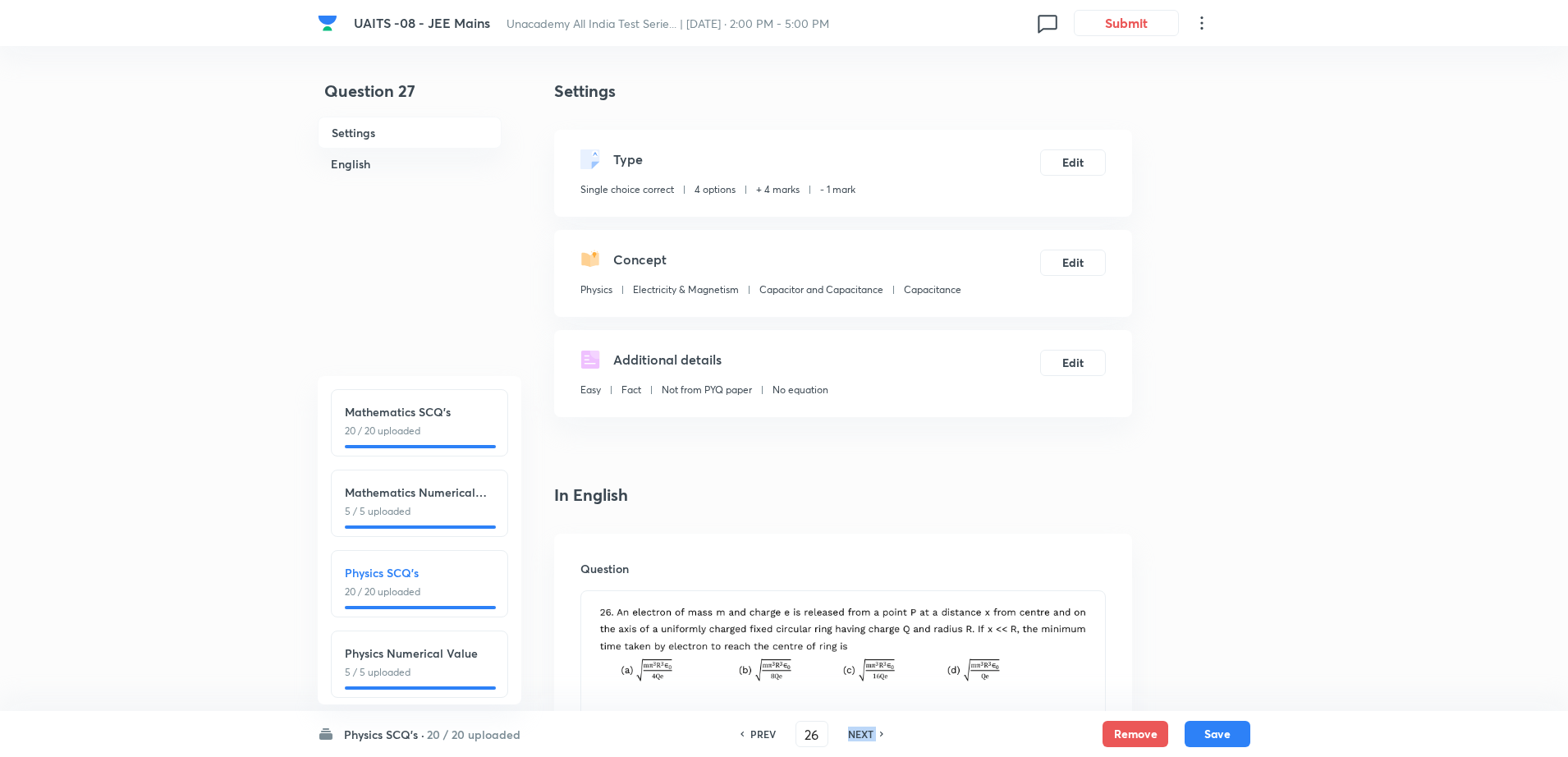
type input "27"
checkbox input "false"
click at [880, 733] on icon at bounding box center [883, 734] width 5 height 9
checkbox input "true"
type input "28"
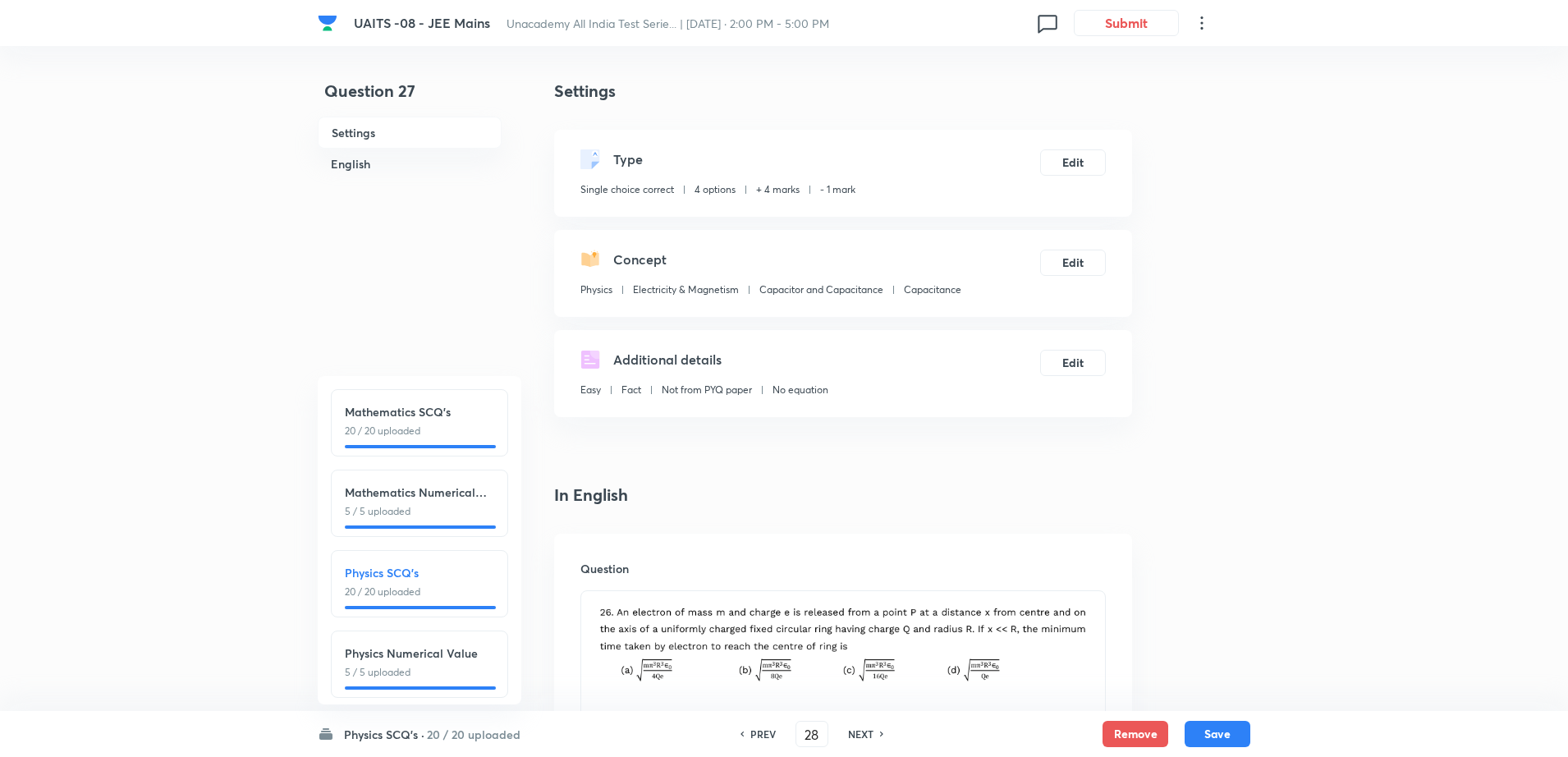
checkbox input "false"
click at [880, 733] on icon at bounding box center [883, 734] width 5 height 9
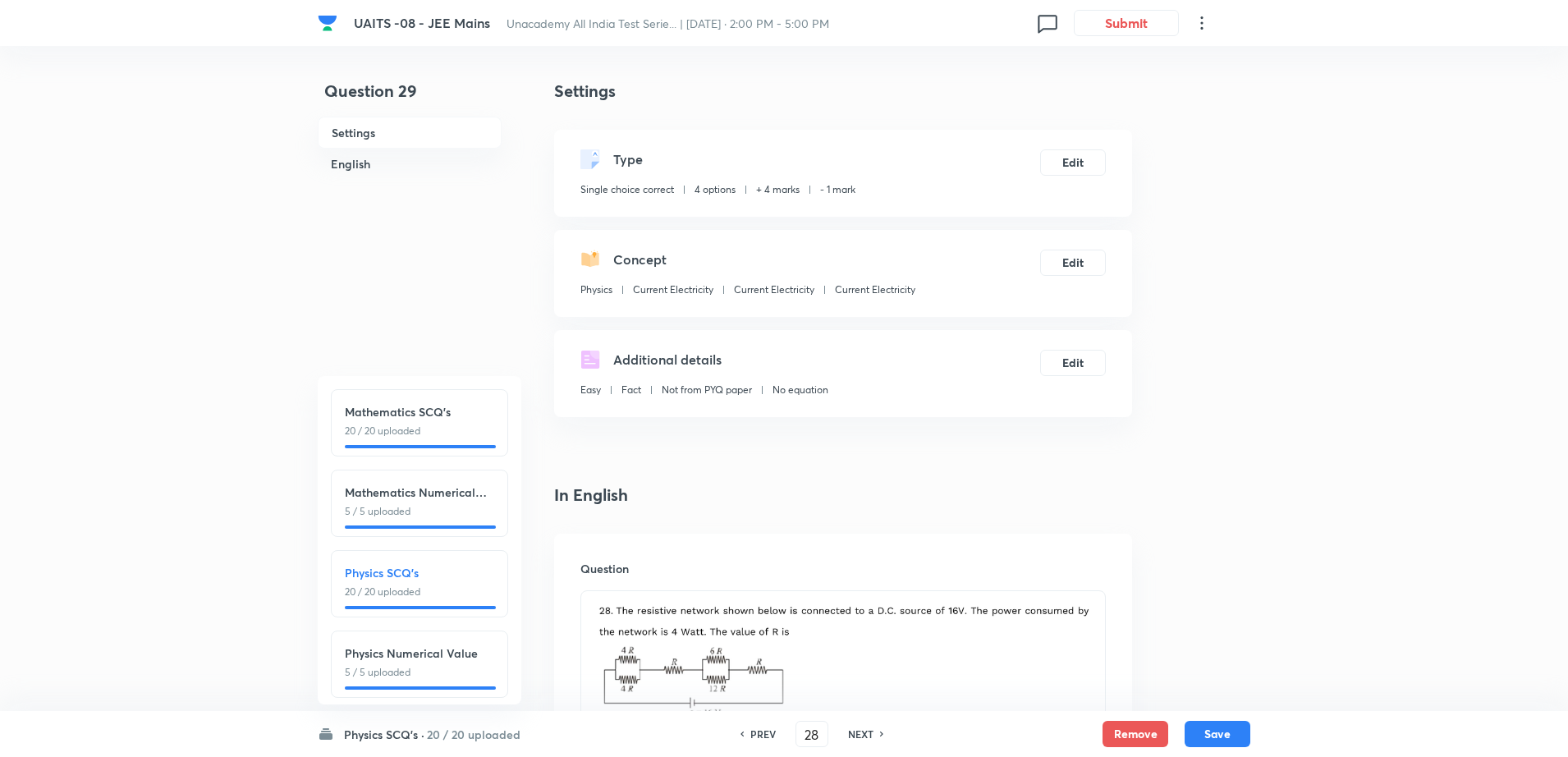
checkbox input "true"
type input "29"
checkbox input "false"
checkbox input "true"
click at [880, 733] on icon at bounding box center [883, 734] width 5 height 9
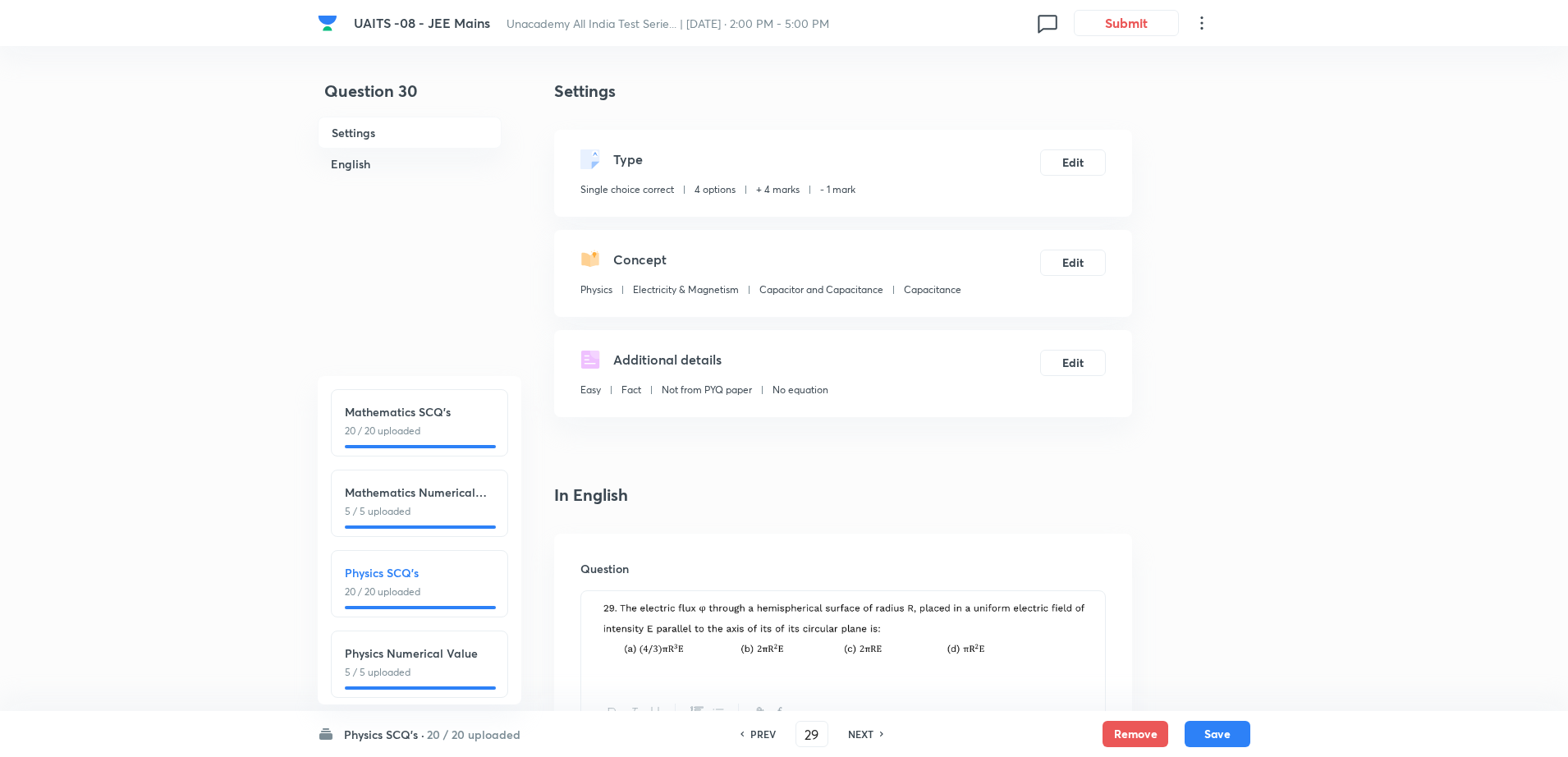
type input "30"
checkbox input "false"
checkbox input "true"
click at [880, 733] on icon at bounding box center [883, 734] width 5 height 9
type input "31"
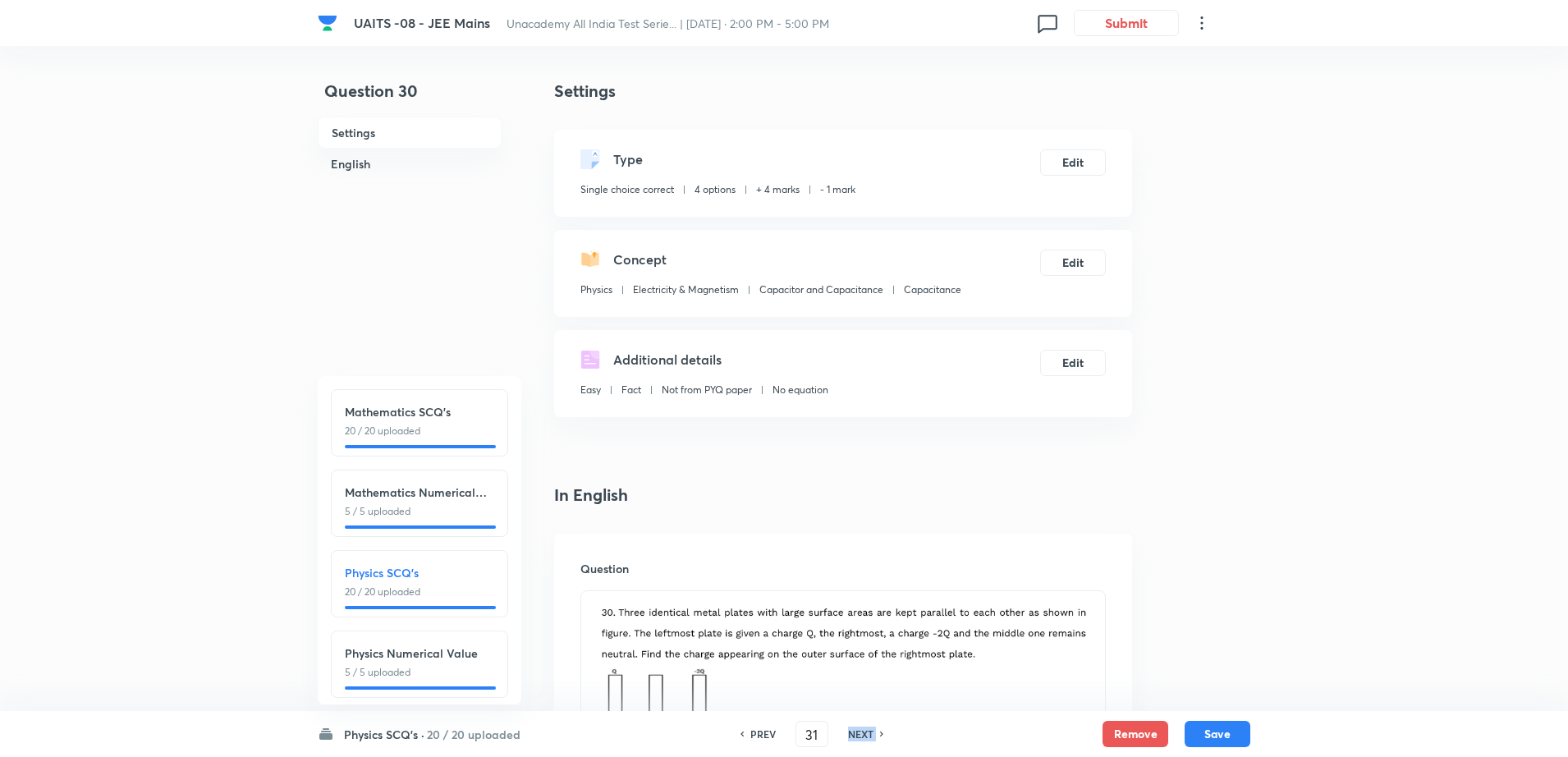
checkbox input "false"
checkbox input "true"
click at [880, 733] on icon at bounding box center [883, 734] width 5 height 9
type input "32"
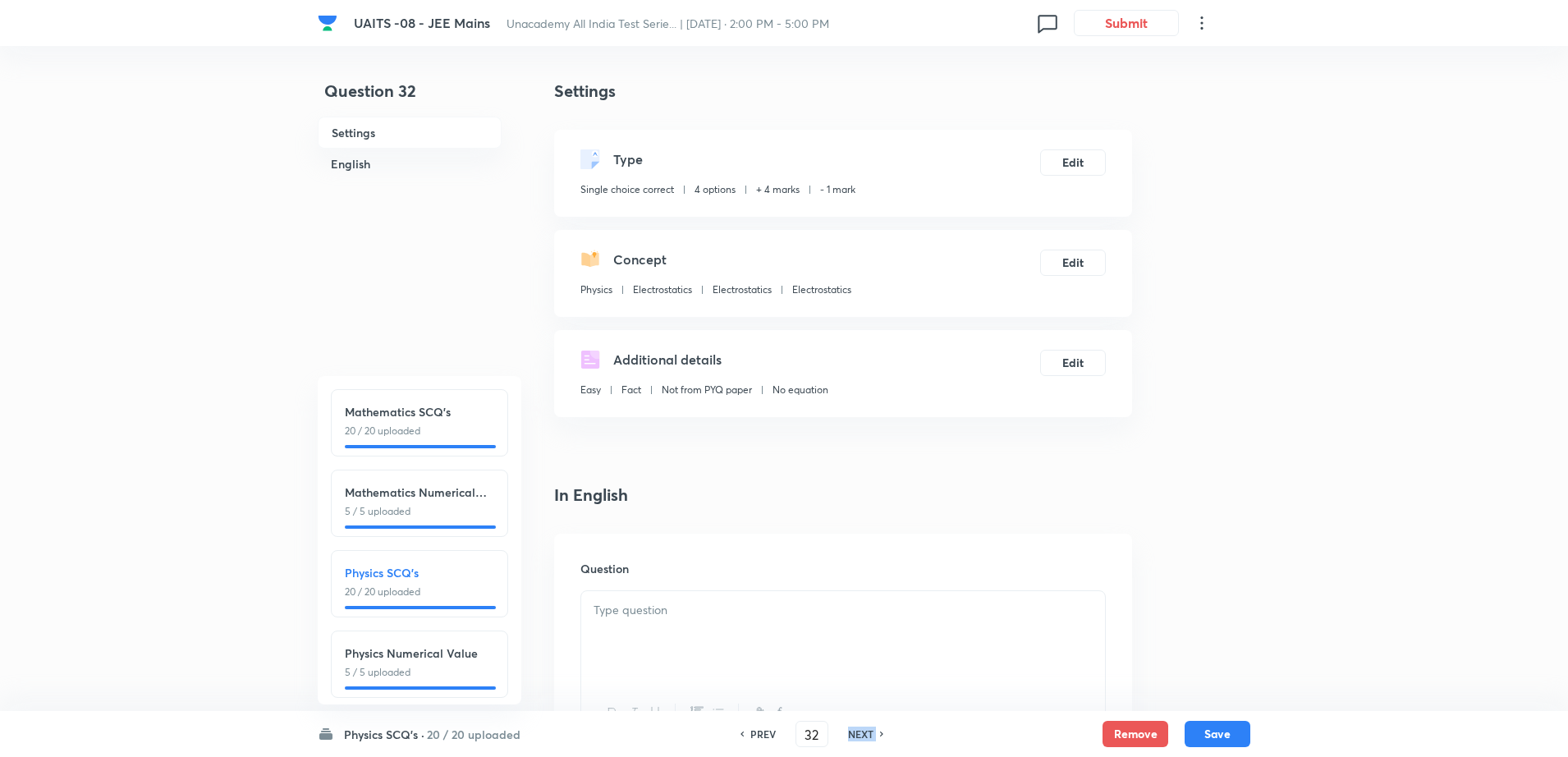
click at [880, 733] on icon at bounding box center [883, 734] width 5 height 9
checkbox input "true"
type input "33"
checkbox input "true"
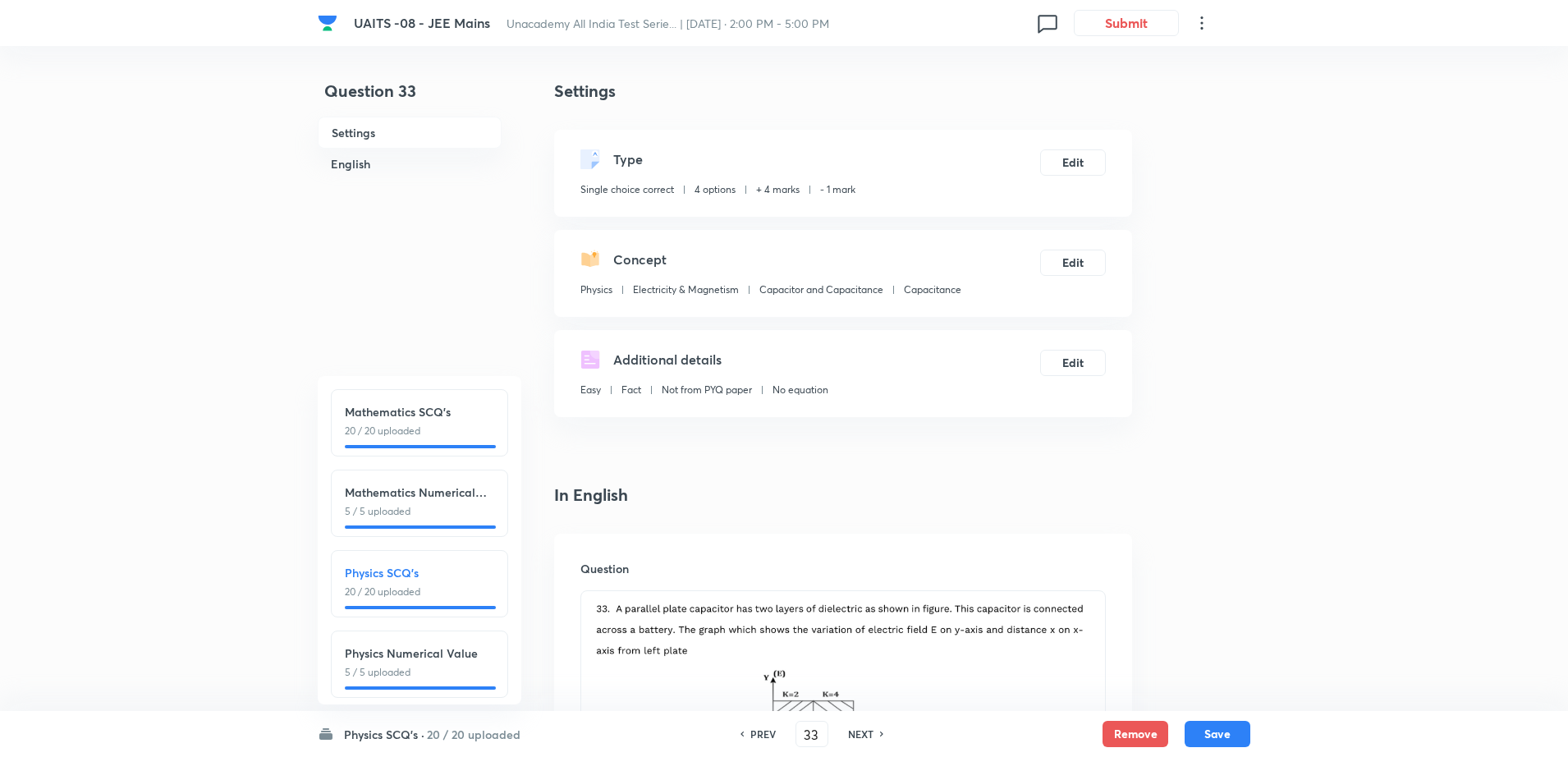
click at [880, 733] on icon at bounding box center [883, 734] width 5 height 9
type input "34"
checkbox input "false"
checkbox input "true"
click at [880, 733] on icon at bounding box center [883, 734] width 5 height 9
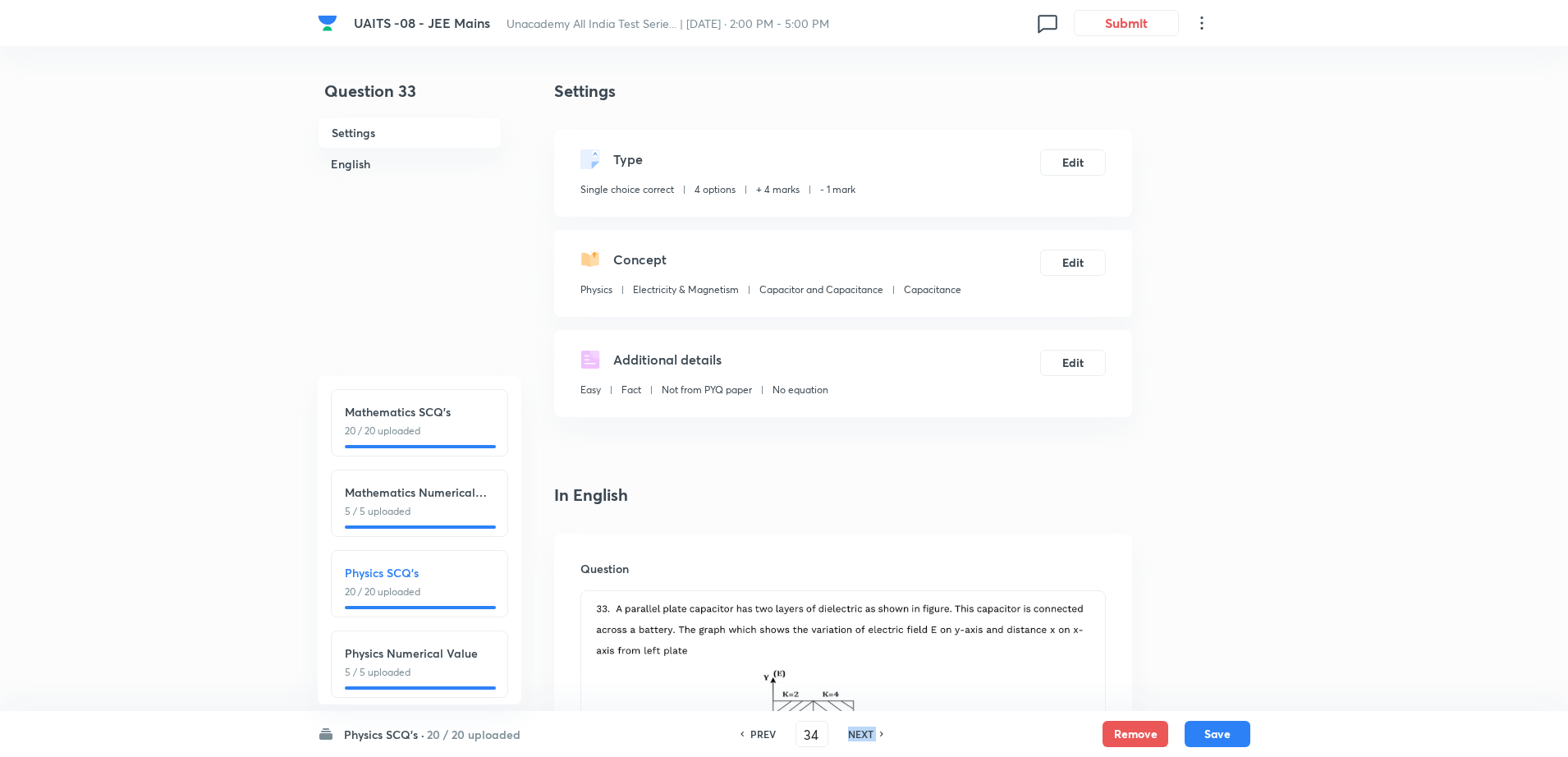
type input "35"
checkbox input "false"
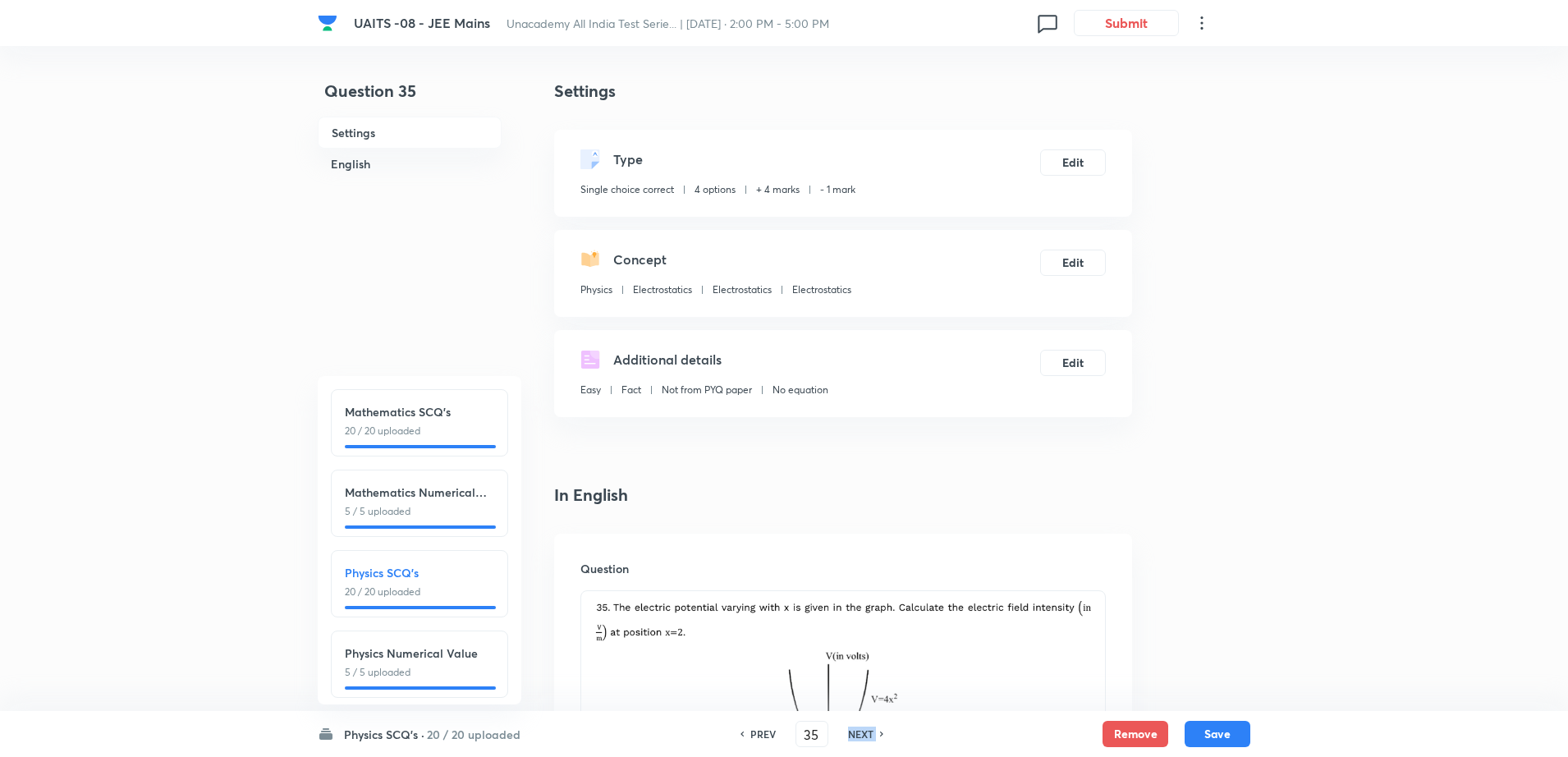
checkbox input "true"
click at [880, 733] on icon at bounding box center [883, 734] width 5 height 9
type input "36"
checkbox input "false"
checkbox input "true"
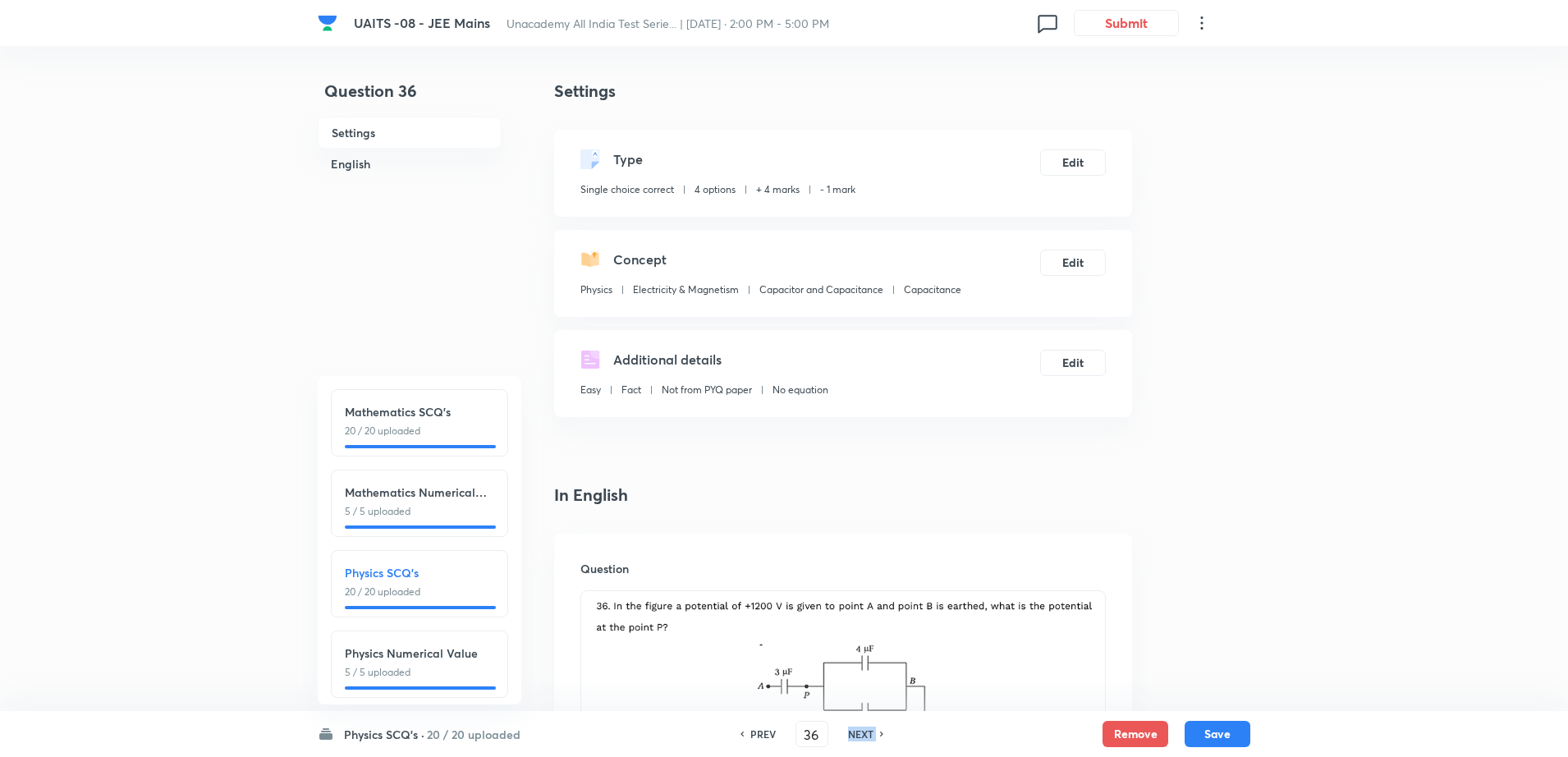
click at [880, 733] on icon at bounding box center [883, 734] width 5 height 9
type input "37"
checkbox input "false"
checkbox input "true"
click at [880, 733] on icon at bounding box center [883, 734] width 5 height 9
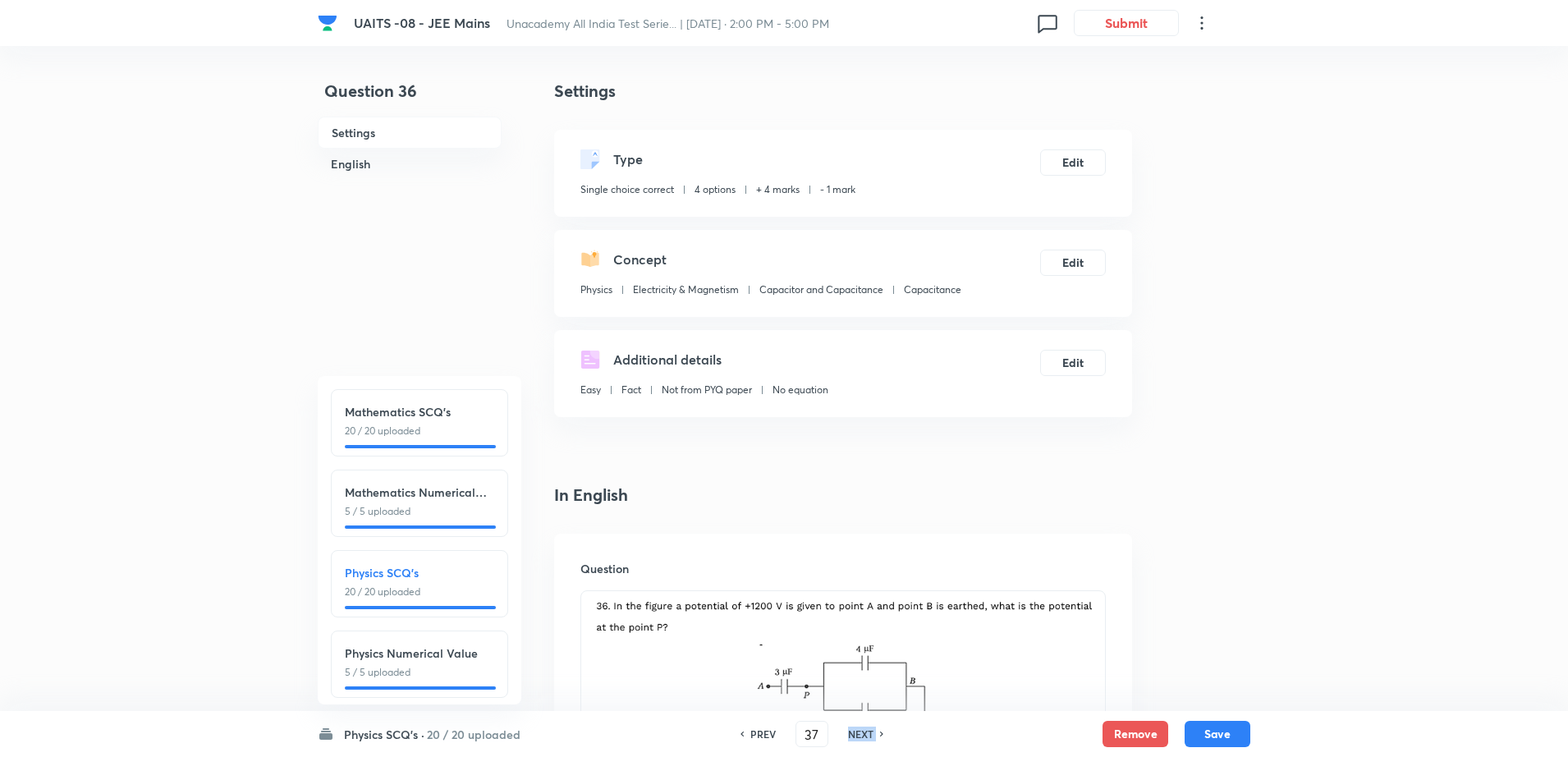
type input "38"
checkbox input "false"
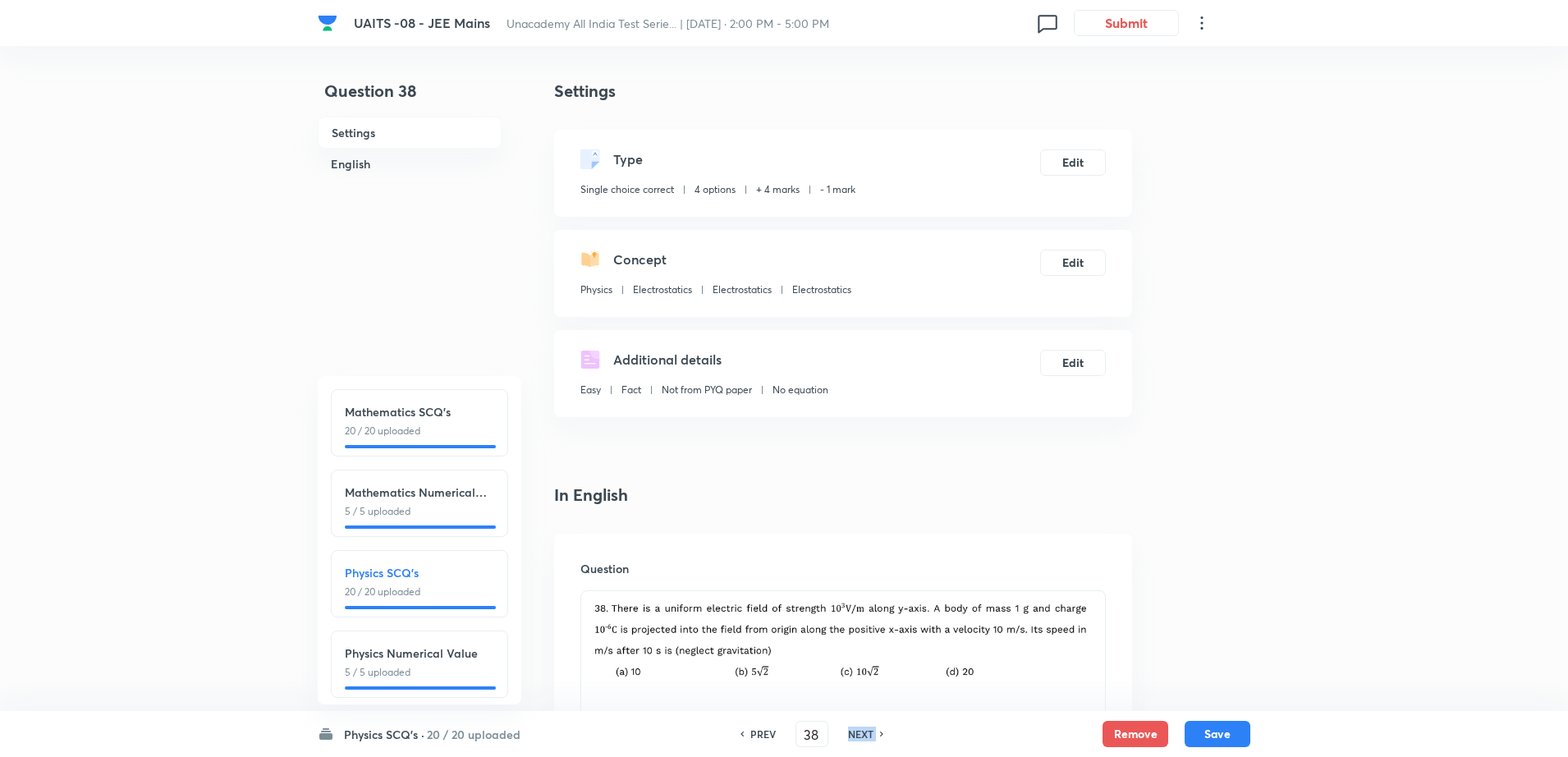
checkbox input "true"
click at [880, 733] on icon at bounding box center [883, 734] width 5 height 9
type input "39"
checkbox input "false"
checkbox input "true"
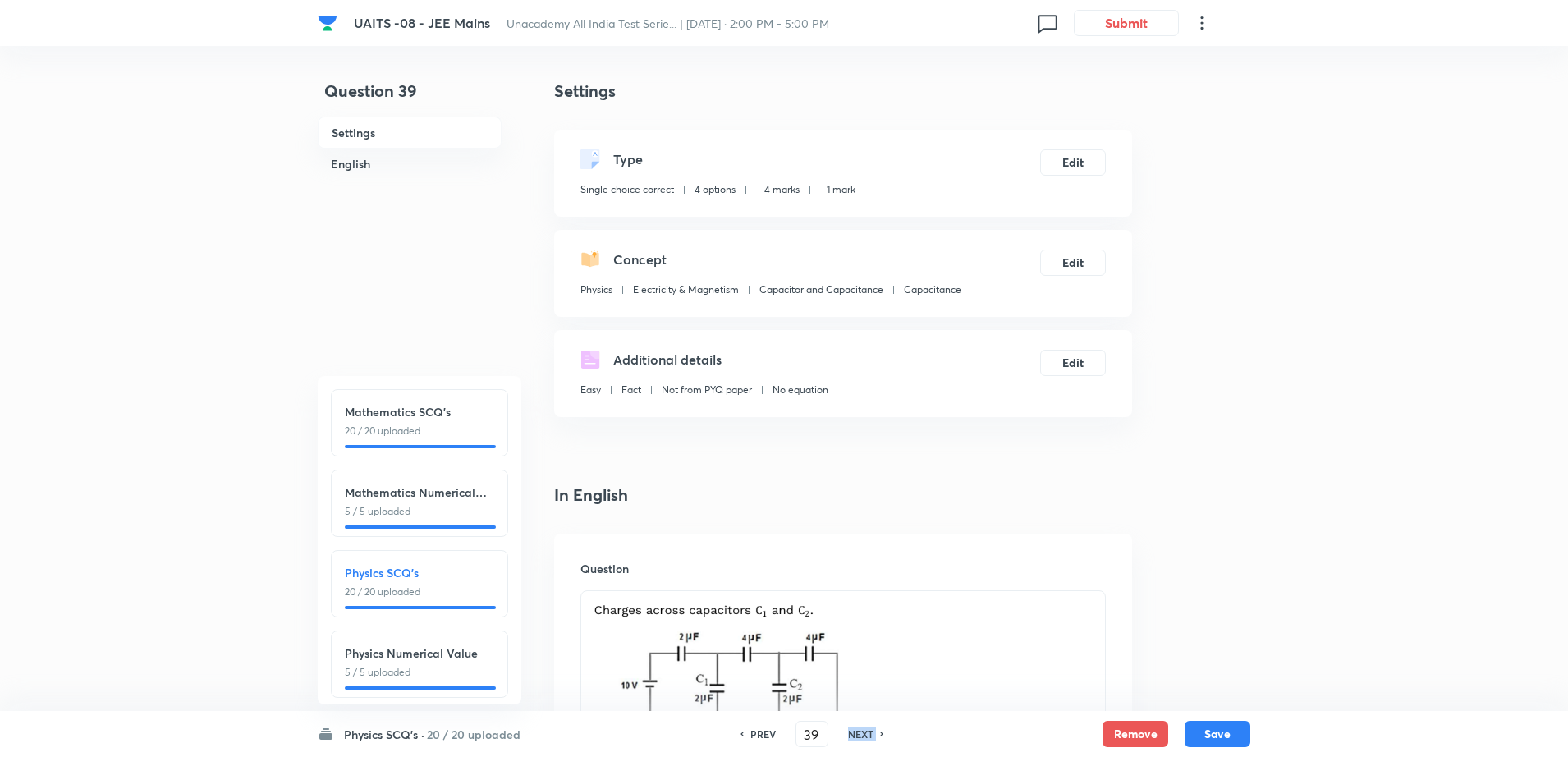
click at [880, 733] on icon at bounding box center [883, 734] width 5 height 9
type input "40"
checkbox input "true"
click at [880, 733] on icon at bounding box center [883, 734] width 5 height 9
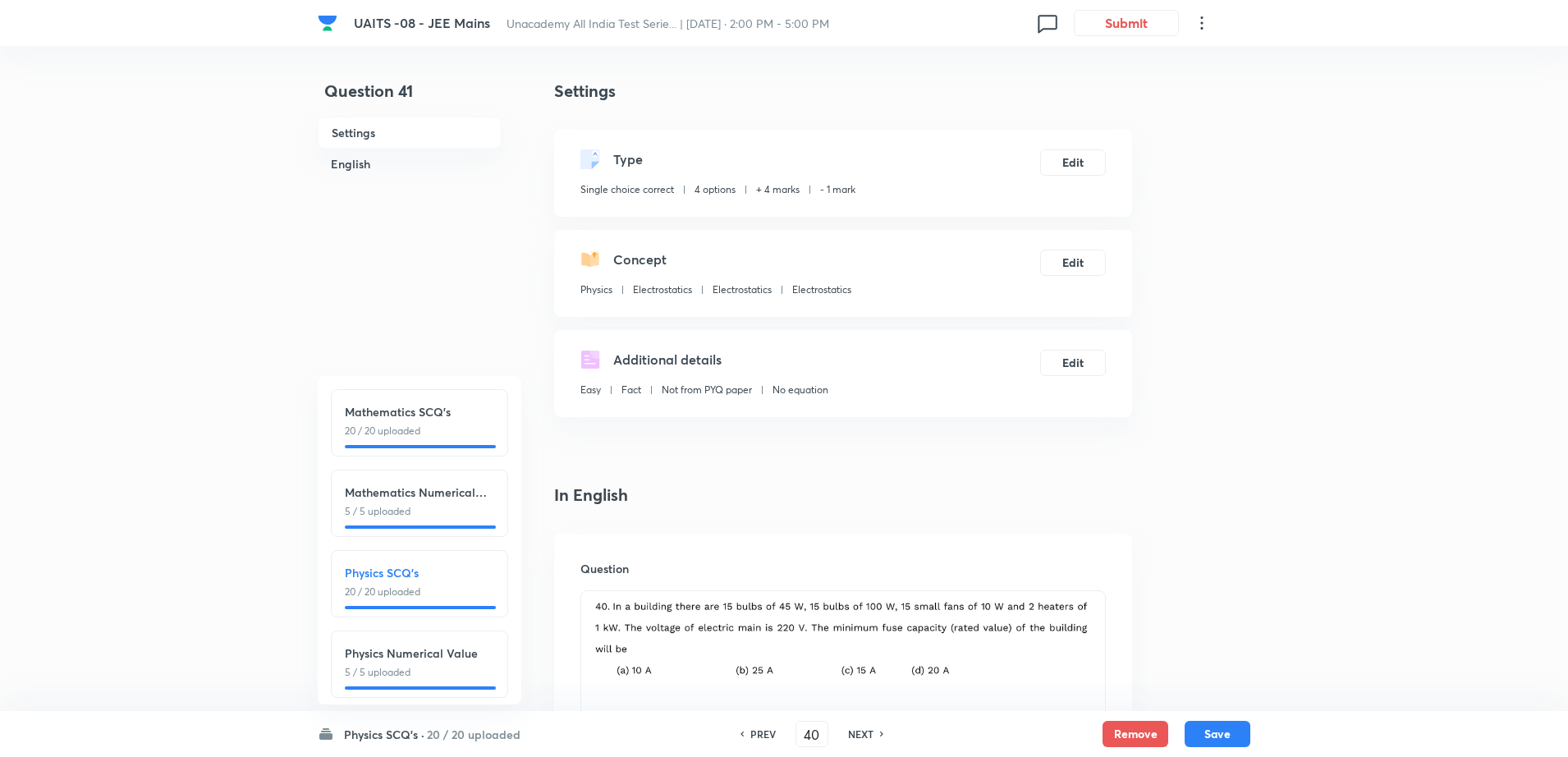
type input "41"
checkbox input "false"
click at [880, 733] on icon at bounding box center [883, 734] width 5 height 9
checkbox input "true"
type input "42"
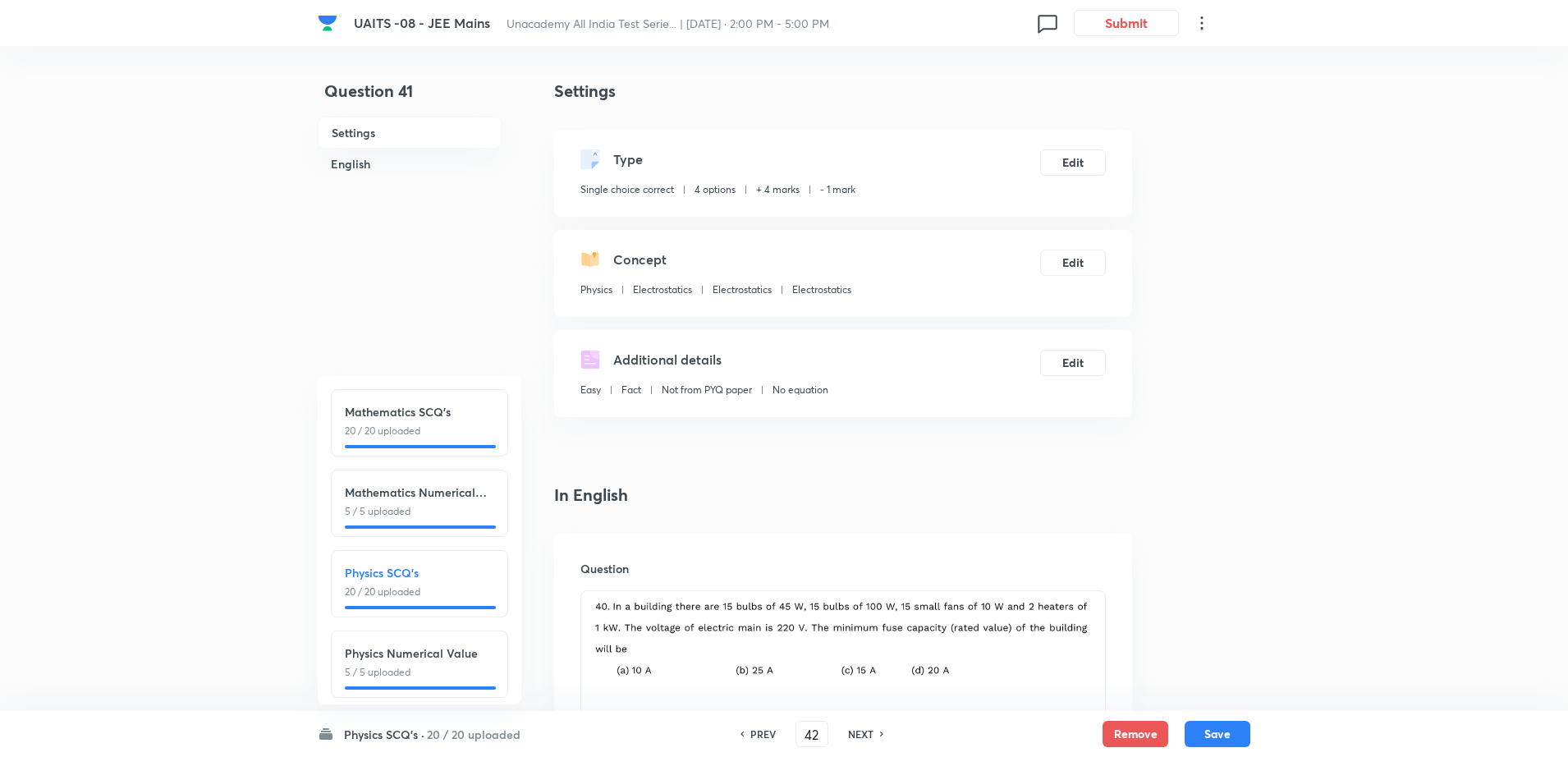
checkbox input "true"
click at [880, 733] on icon at bounding box center [883, 734] width 5 height 9
type input "43"
checkbox input "true"
click at [880, 733] on icon at bounding box center [883, 734] width 5 height 9
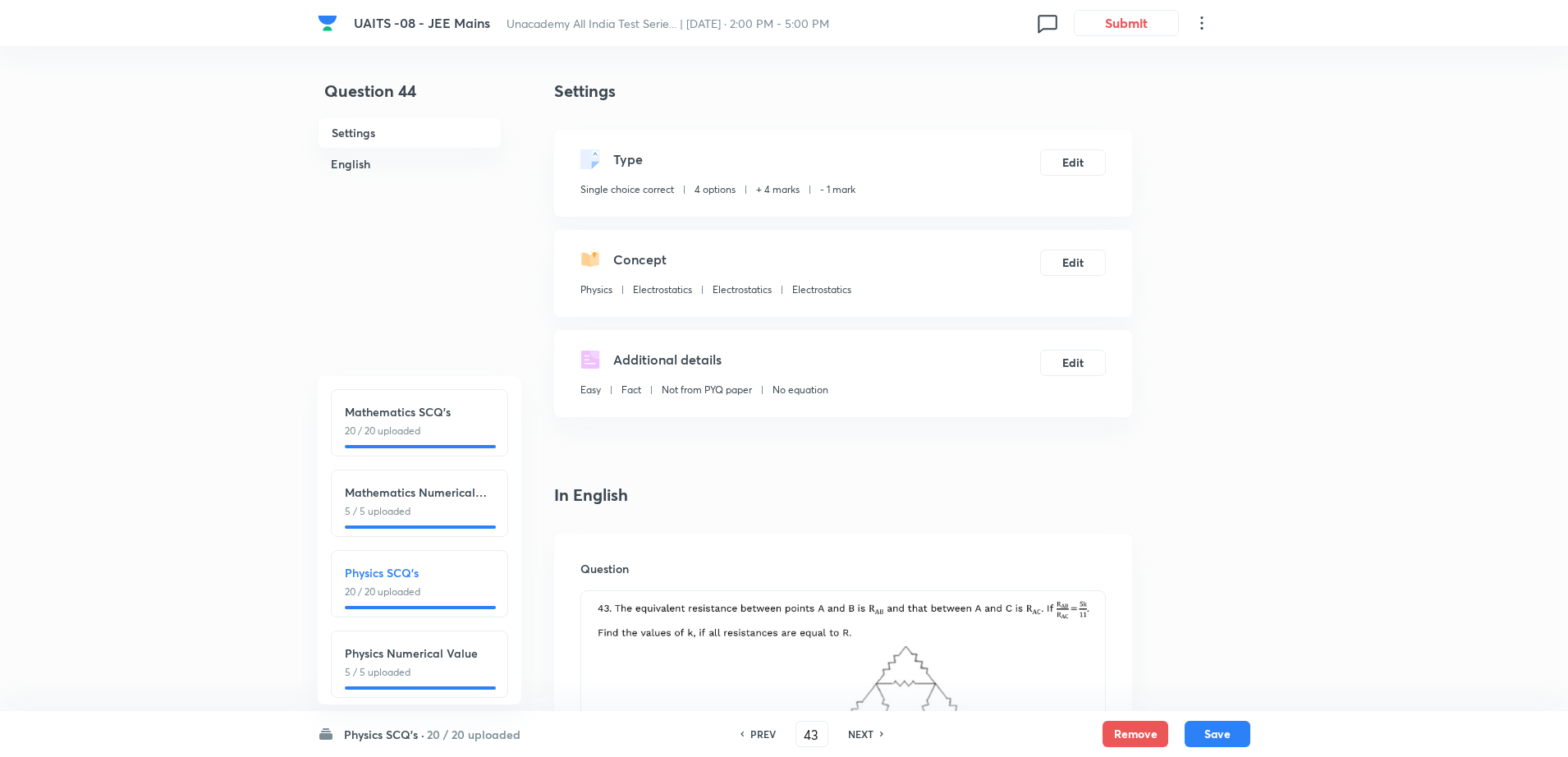
type input "44"
checkbox input "true"
click at [880, 733] on icon at bounding box center [883, 734] width 5 height 9
type input "45"
checkbox input "true"
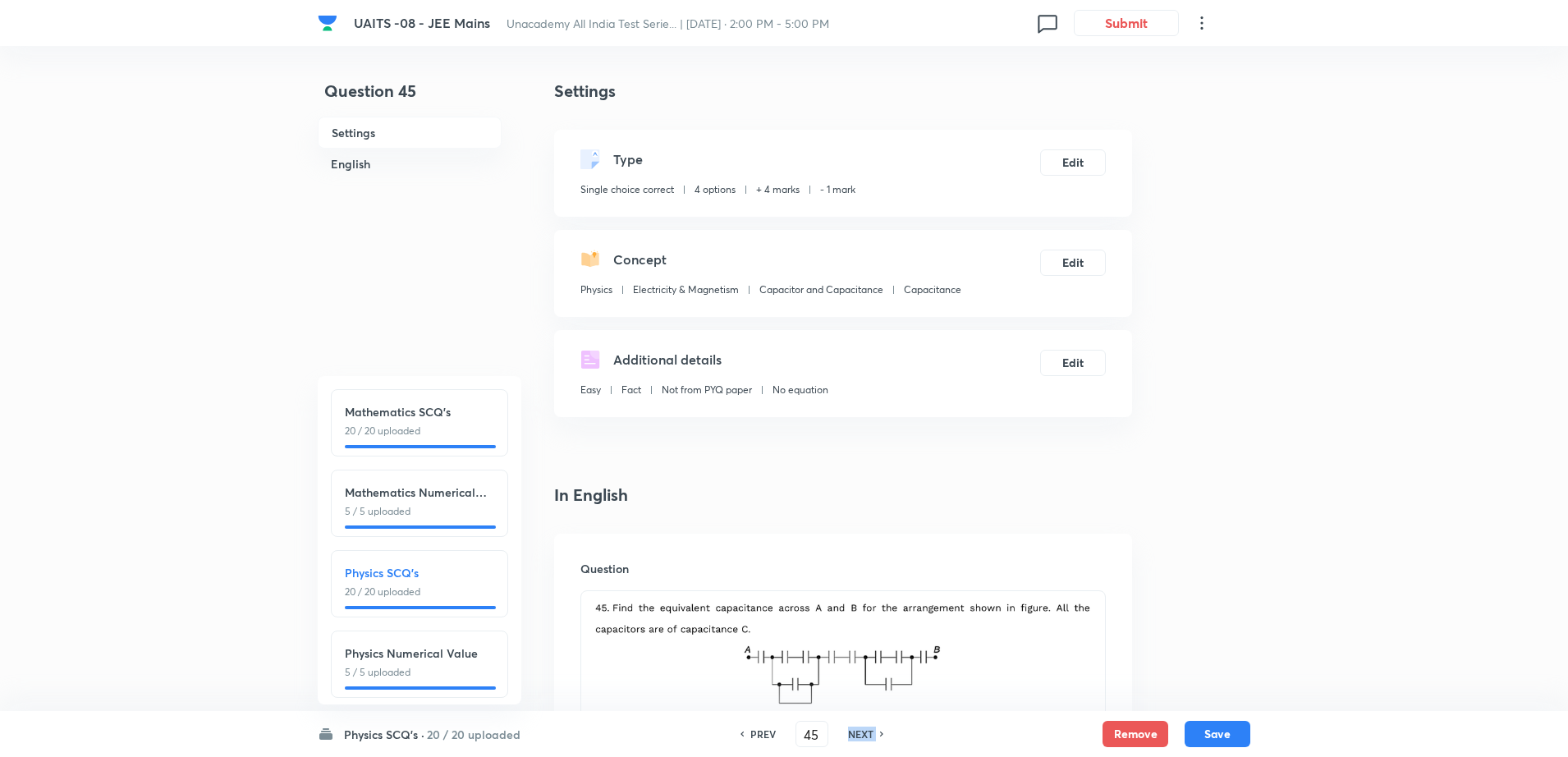
click at [880, 733] on icon at bounding box center [883, 734] width 5 height 9
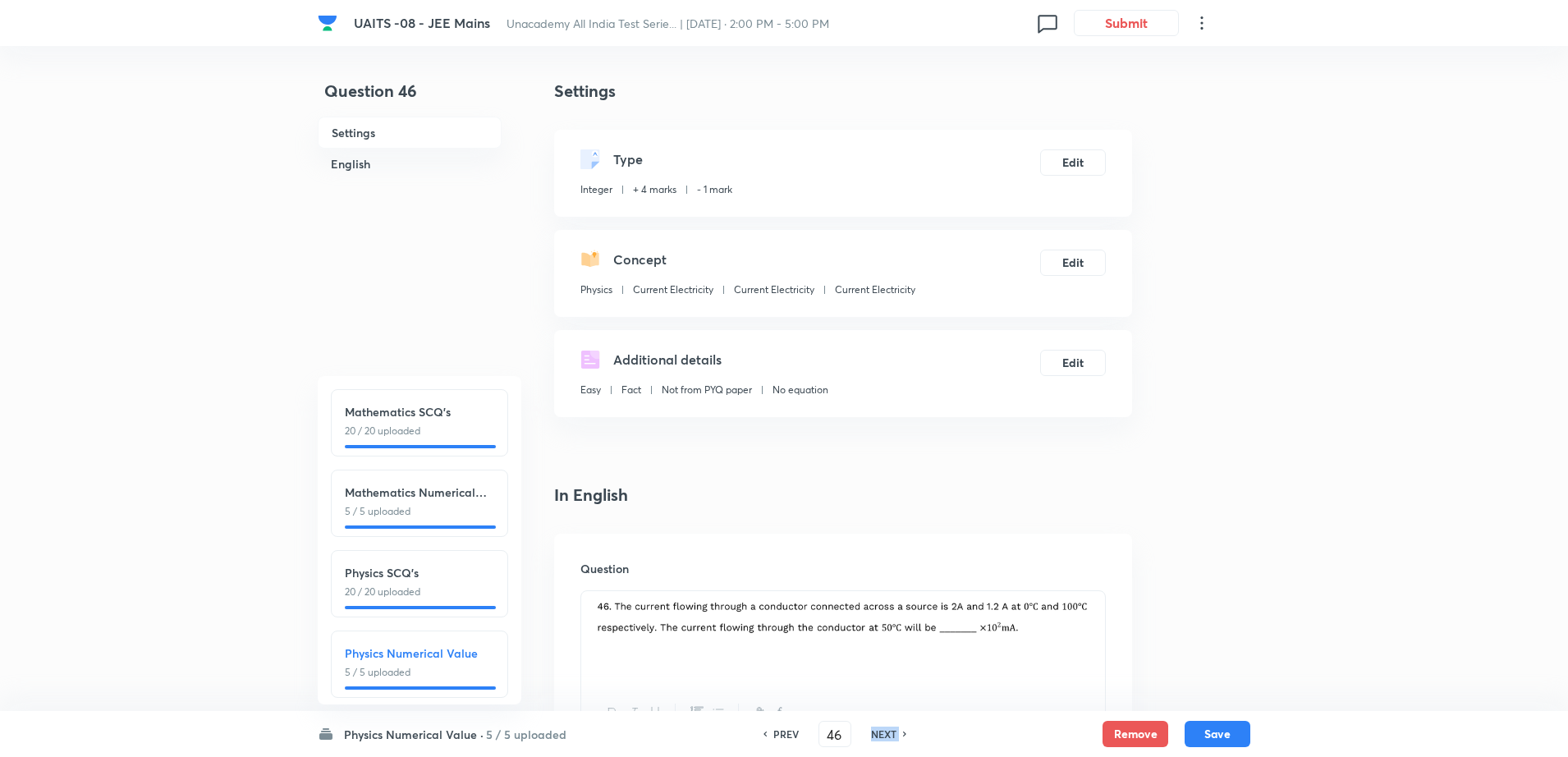
click at [879, 733] on h6 "NEXT" at bounding box center [884, 733] width 26 height 15
type input "47"
type input "1"
click at [879, 733] on h6 "NEXT" at bounding box center [884, 733] width 26 height 15
type input "48"
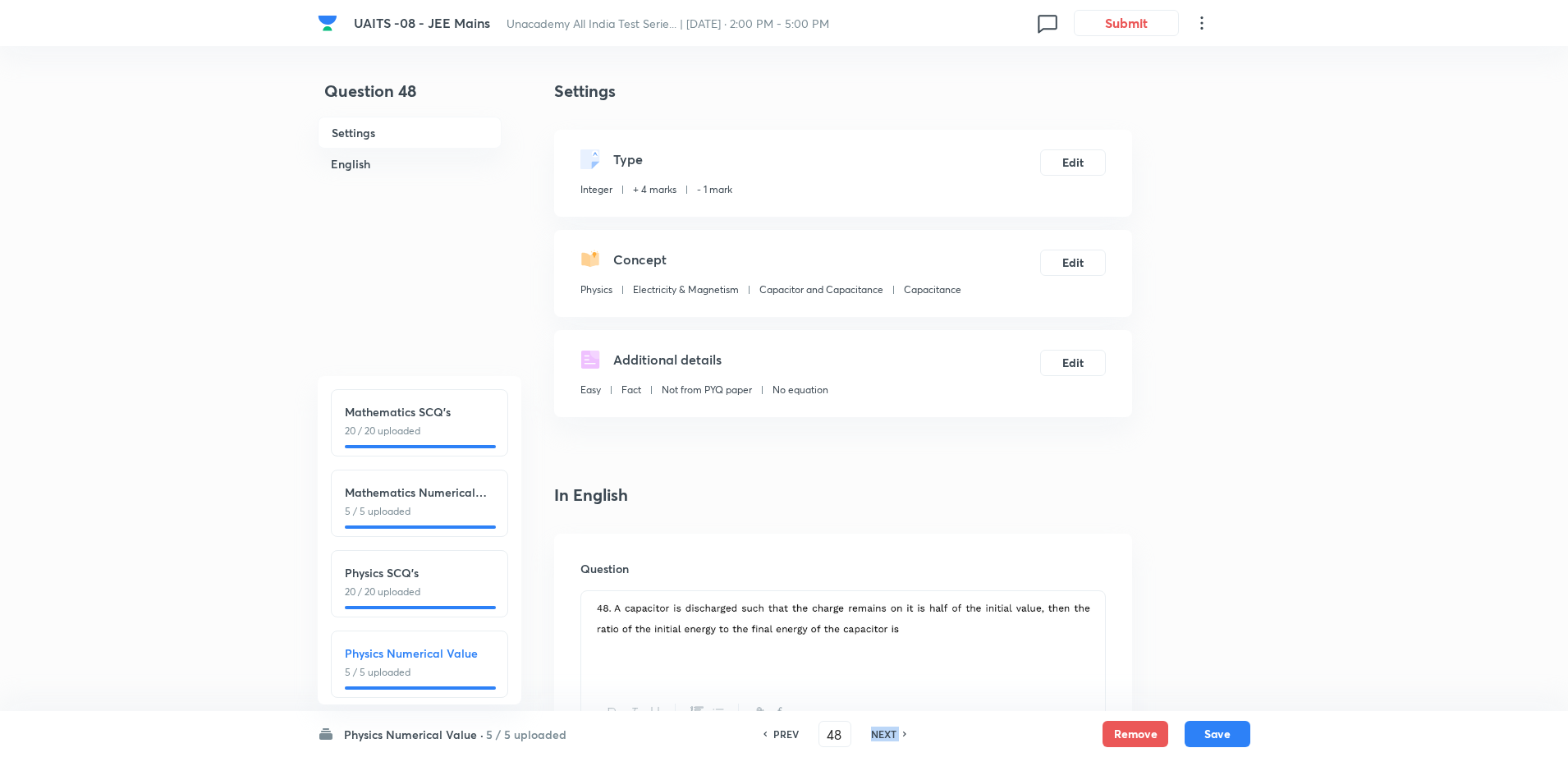
type input "4"
click at [879, 733] on h6 "NEXT" at bounding box center [884, 733] width 26 height 15
type input "49"
type input "200"
click at [879, 733] on h6 "NEXT" at bounding box center [884, 733] width 26 height 15
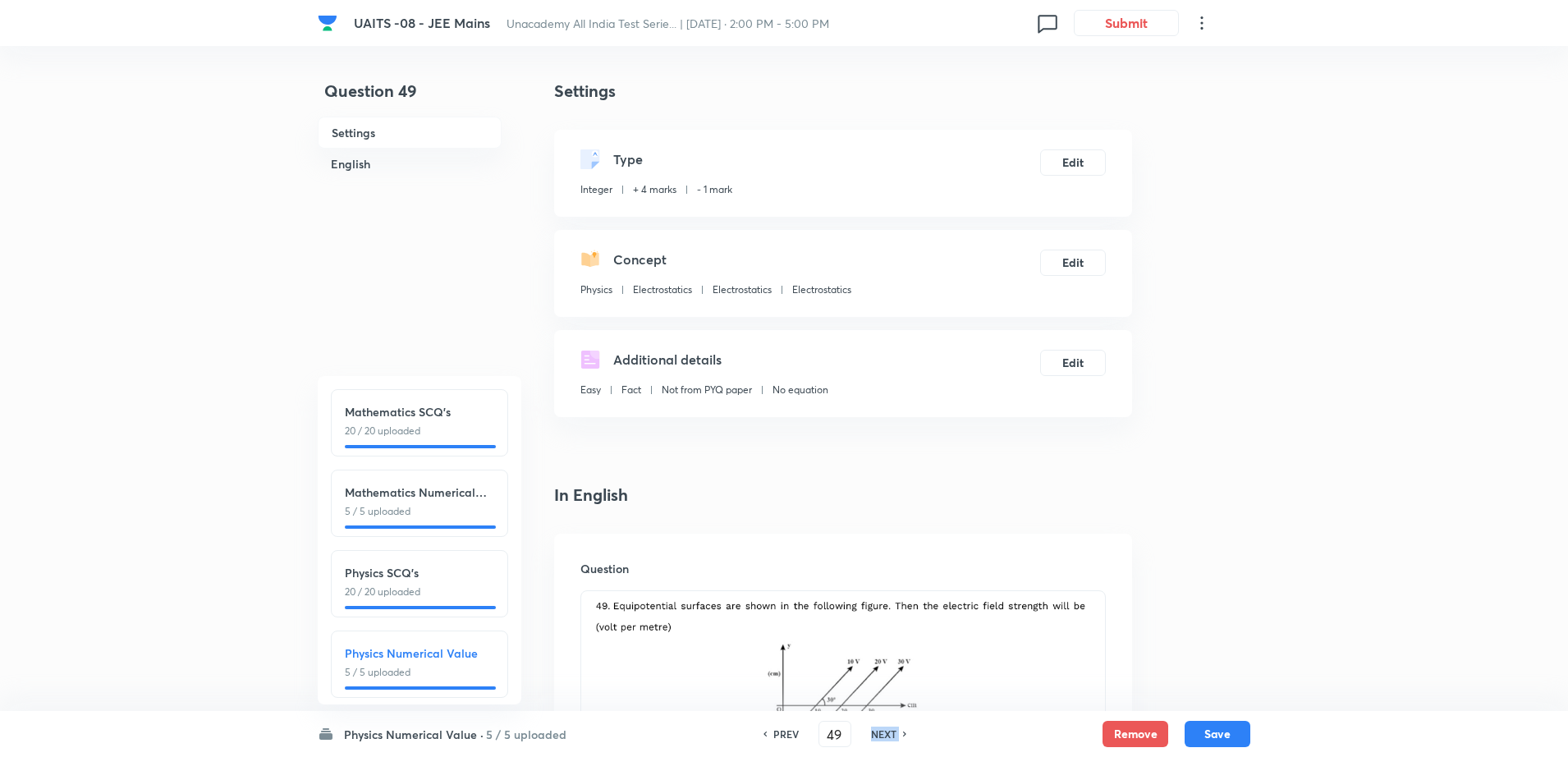
type input "50"
type input "2"
click at [879, 733] on h6 "NEXT" at bounding box center [884, 733] width 26 height 15
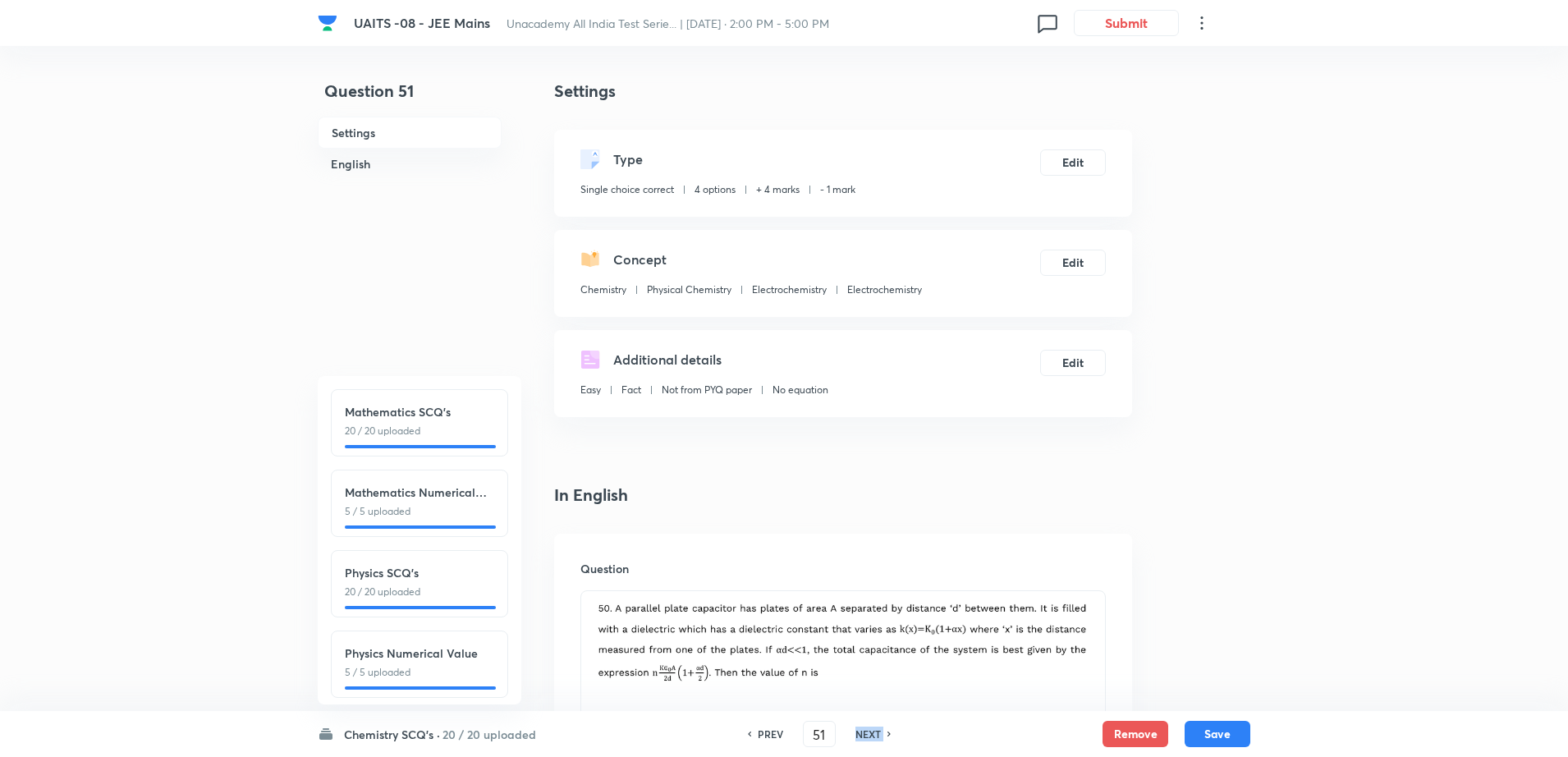
click at [879, 733] on h6 "NEXT" at bounding box center [868, 733] width 26 height 15
type input "52"
checkbox input "false"
click at [879, 733] on h6 "NEXT" at bounding box center [868, 733] width 26 height 15
checkbox input "true"
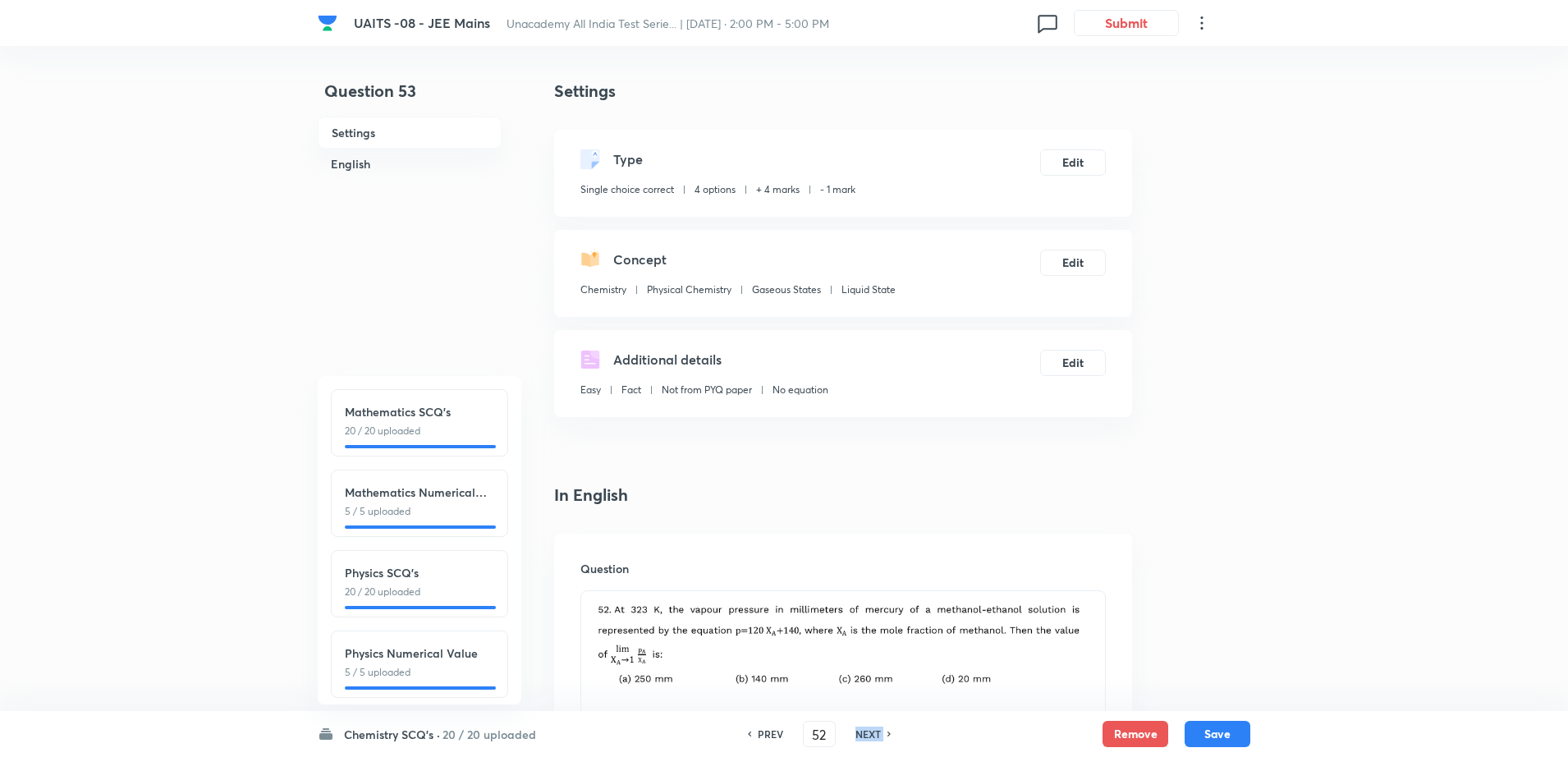
type input "53"
checkbox input "false"
click at [879, 733] on h6 "NEXT" at bounding box center [868, 733] width 26 height 15
checkbox input "true"
type input "54"
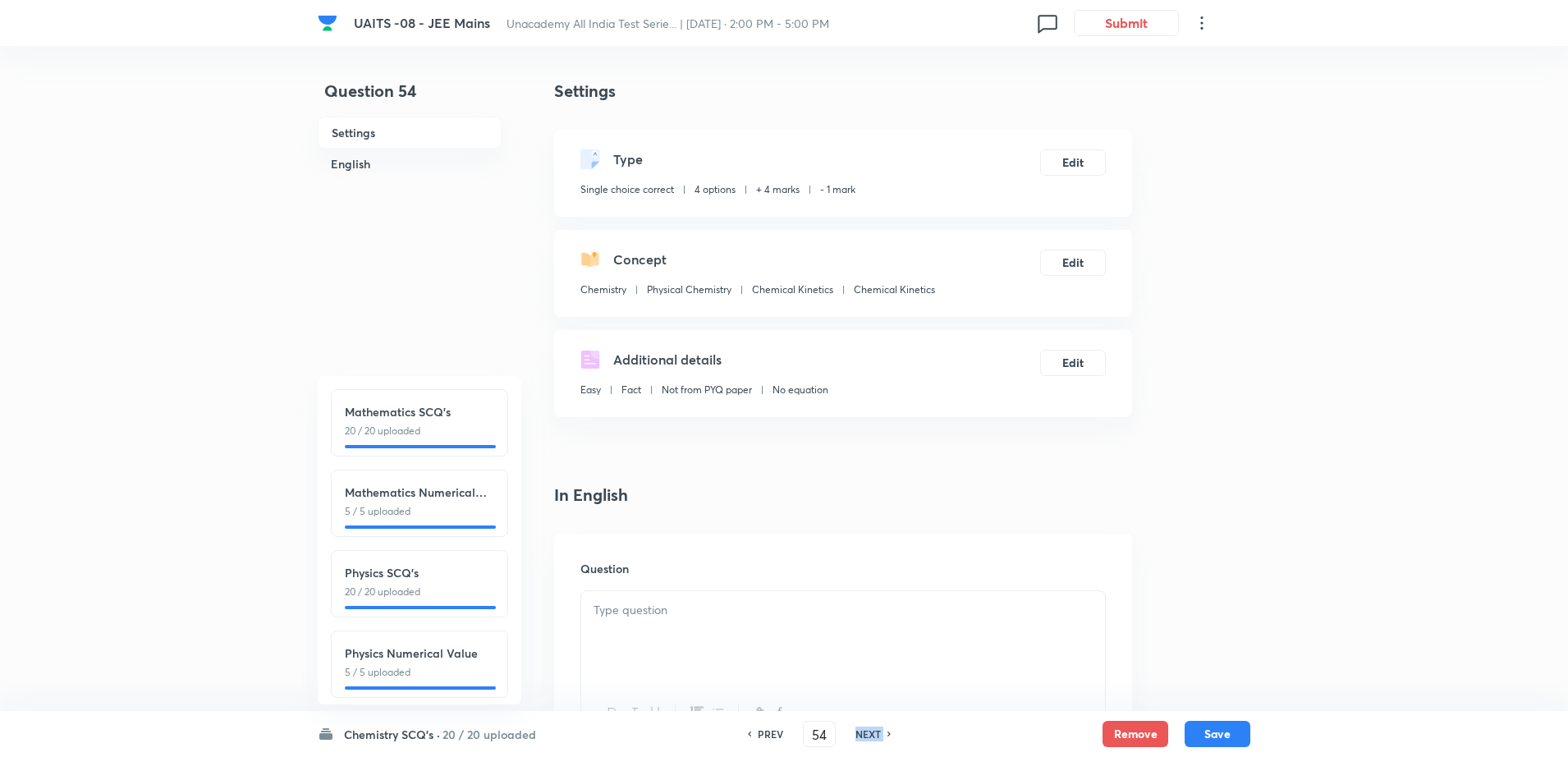
checkbox input "false"
checkbox input "true"
click at [879, 733] on h6 "NEXT" at bounding box center [868, 733] width 26 height 15
type input "55"
checkbox input "false"
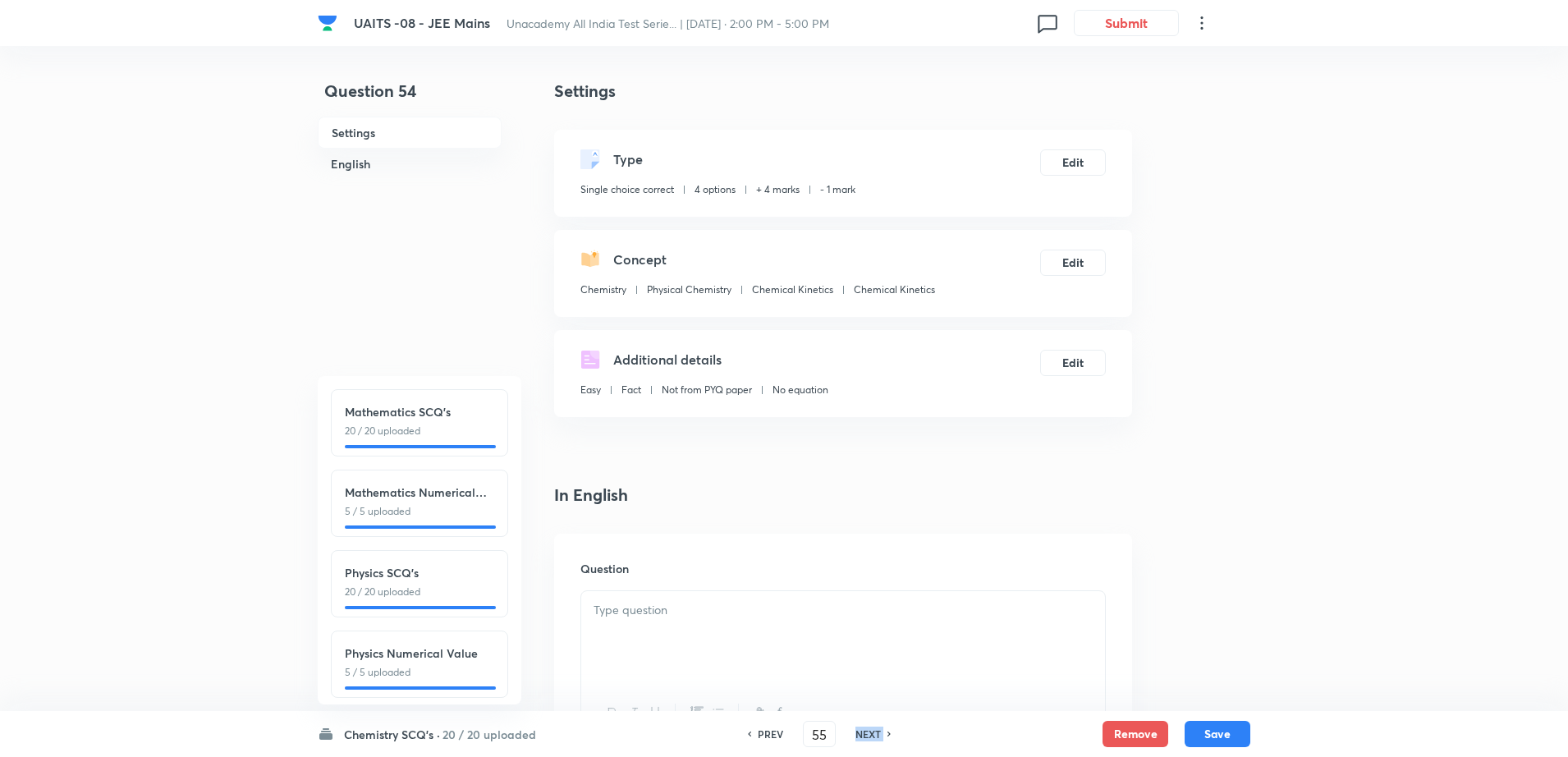
checkbox input "true"
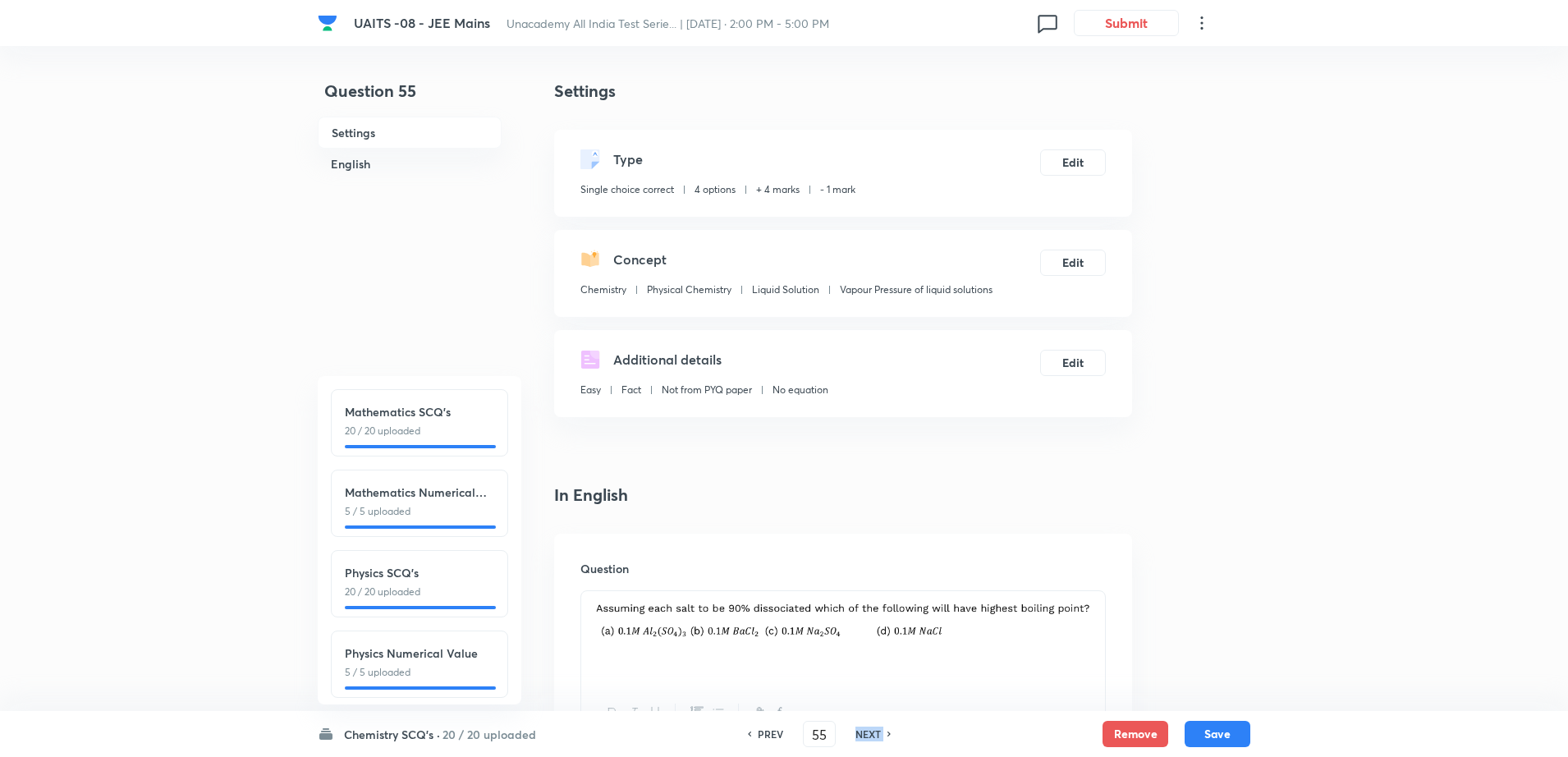
click at [879, 733] on h6 "NEXT" at bounding box center [868, 733] width 26 height 15
type input "56"
checkbox input "false"
checkbox input "true"
click at [879, 733] on h6 "NEXT" at bounding box center [868, 733] width 26 height 15
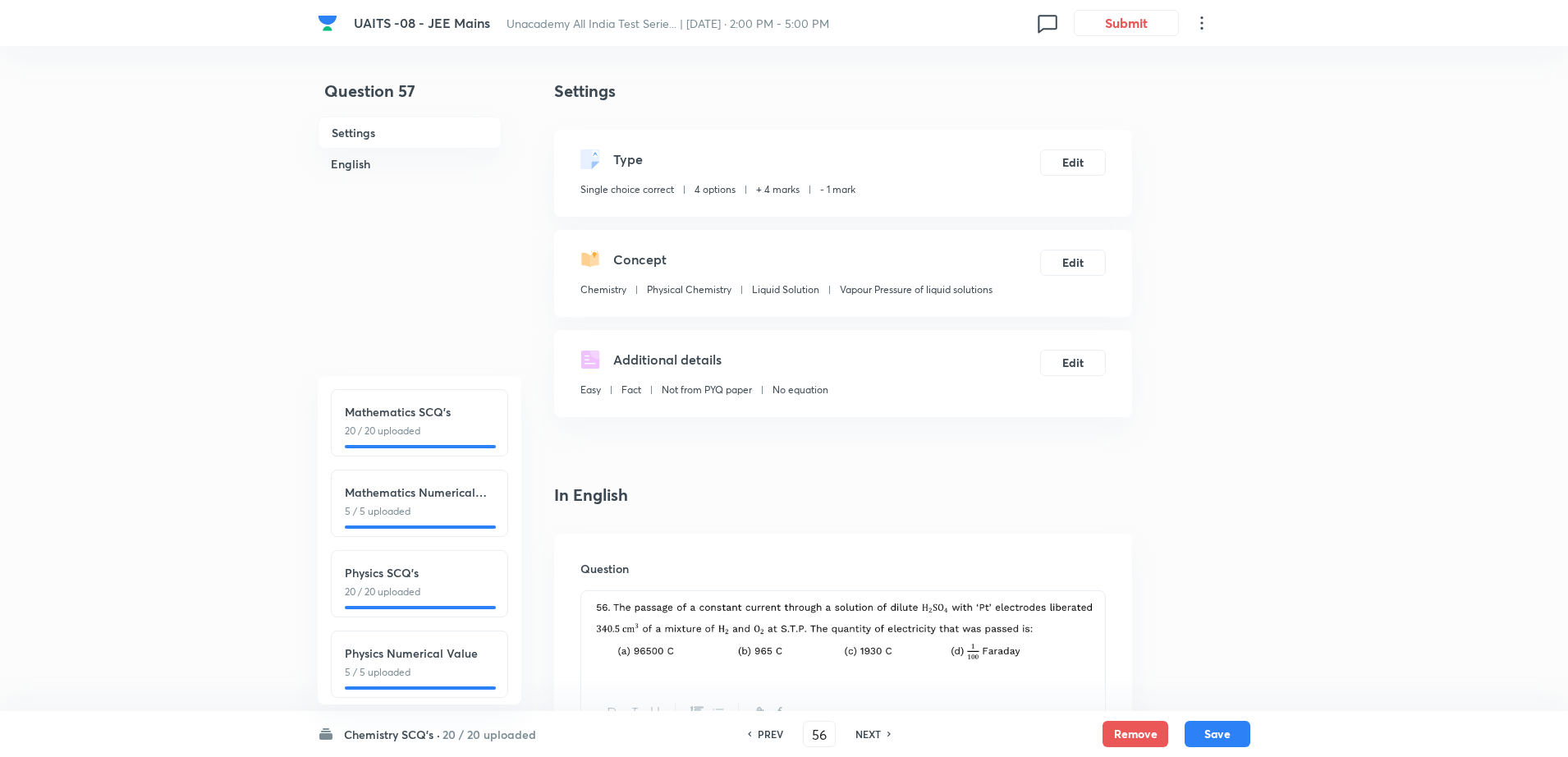
type input "57"
checkbox input "false"
checkbox input "true"
click at [879, 733] on h6 "NEXT" at bounding box center [868, 733] width 26 height 15
type input "58"
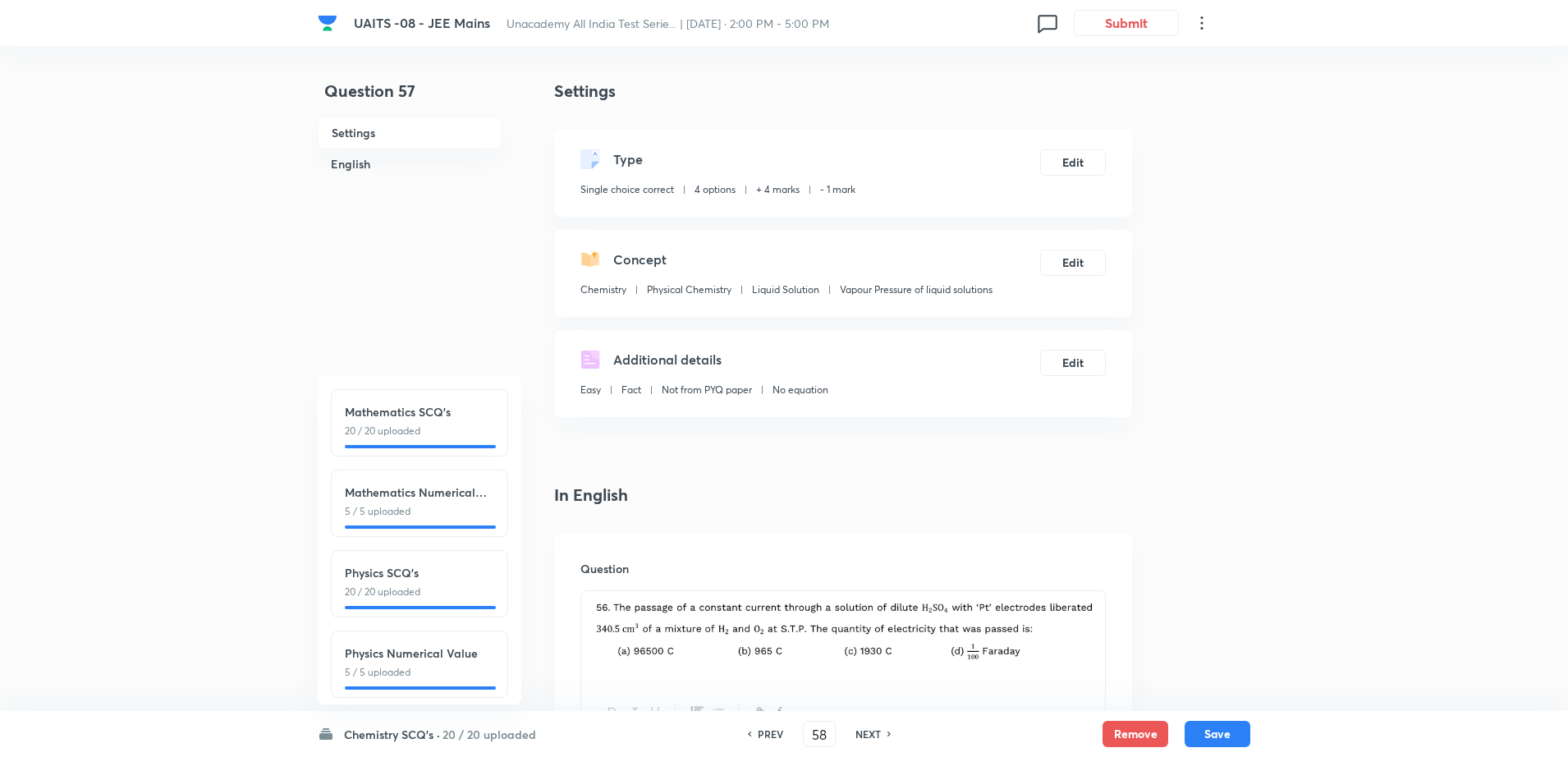
checkbox input "false"
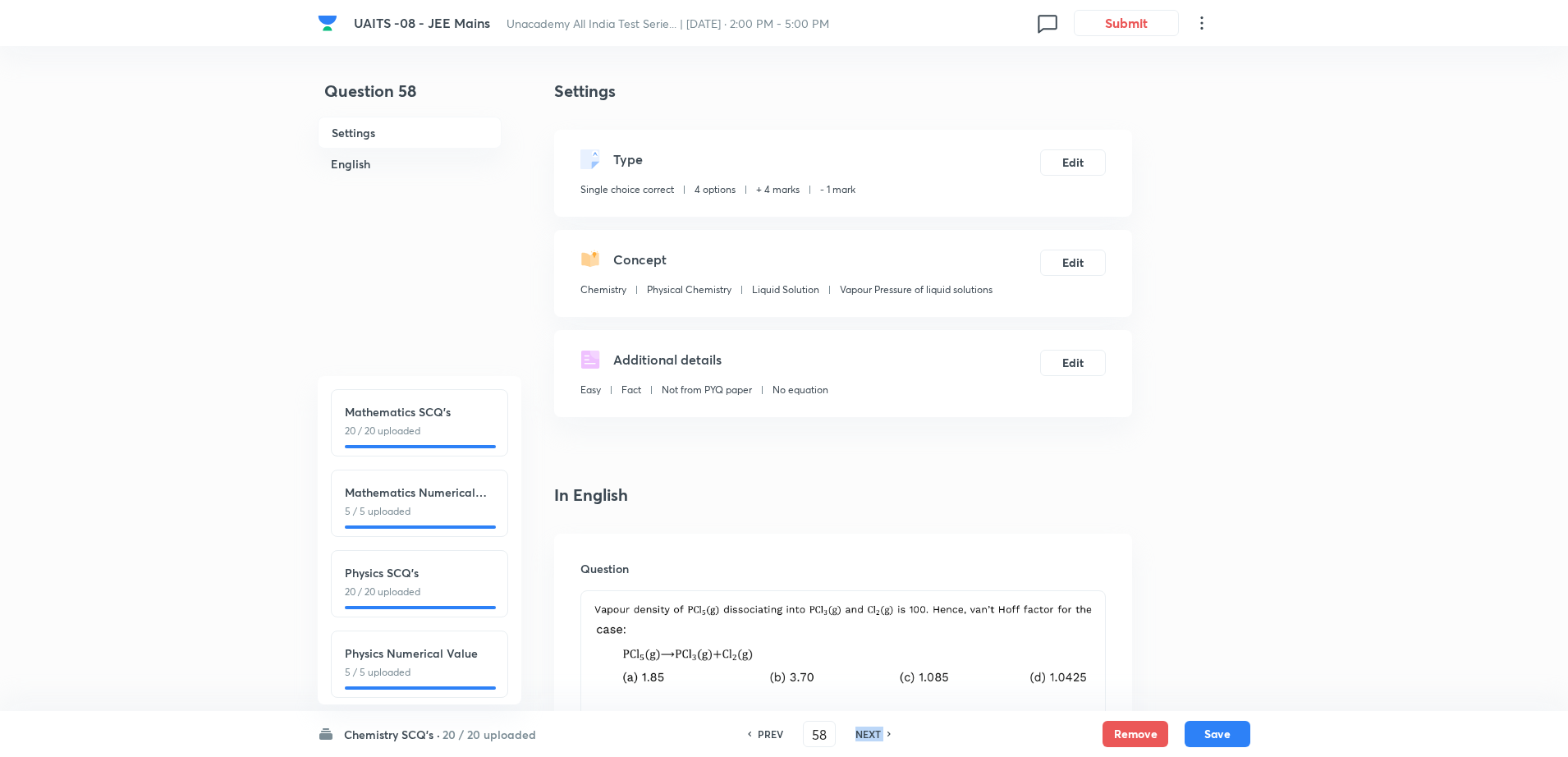
checkbox input "true"
click at [879, 733] on h6 "NEXT" at bounding box center [868, 733] width 26 height 15
type input "59"
checkbox input "false"
checkbox input "true"
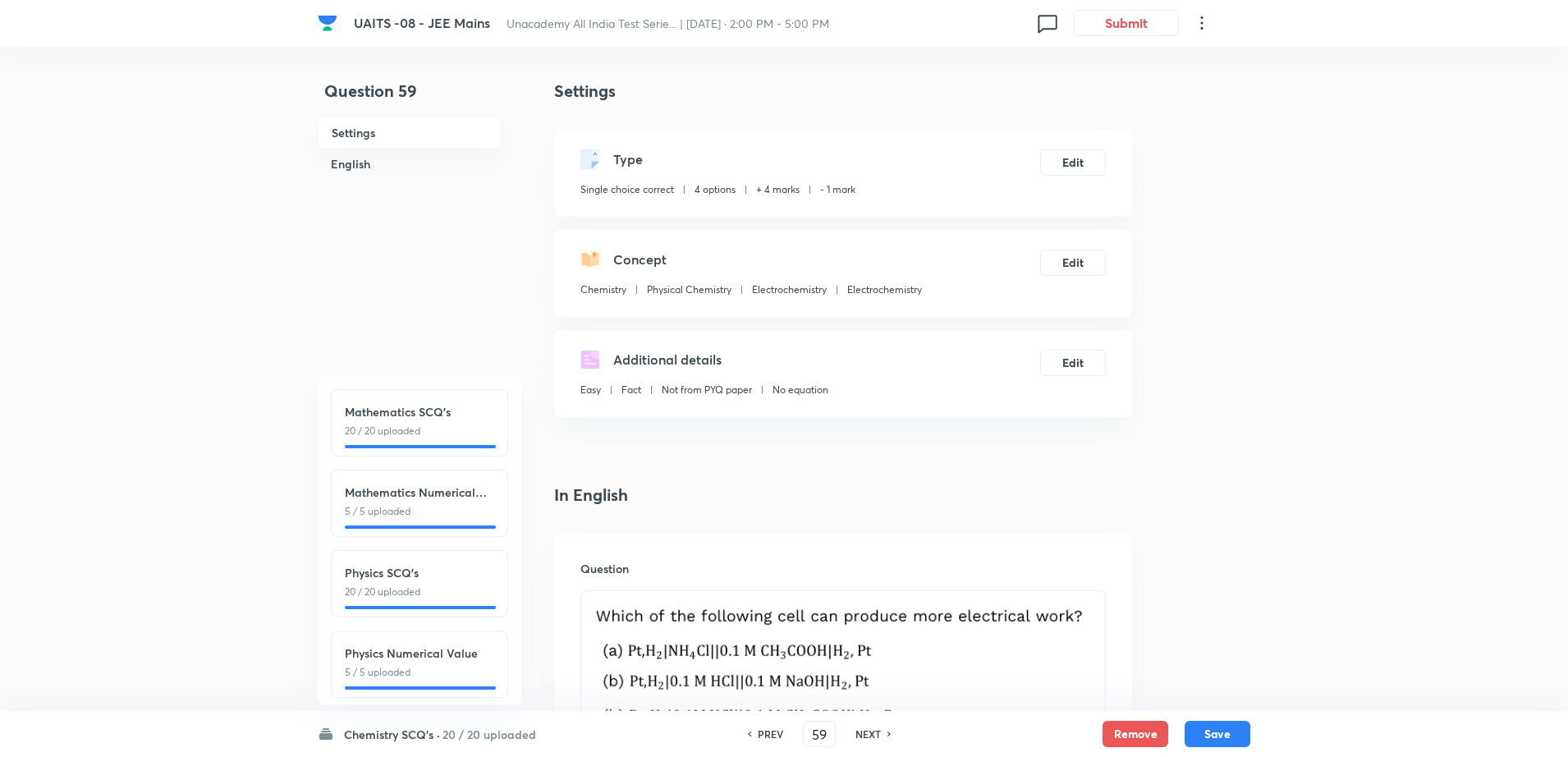
click at [879, 733] on h6 "NEXT" at bounding box center [868, 733] width 26 height 15
type input "60"
checkbox input "true"
click at [879, 733] on h6 "NEXT" at bounding box center [868, 733] width 26 height 15
type input "61"
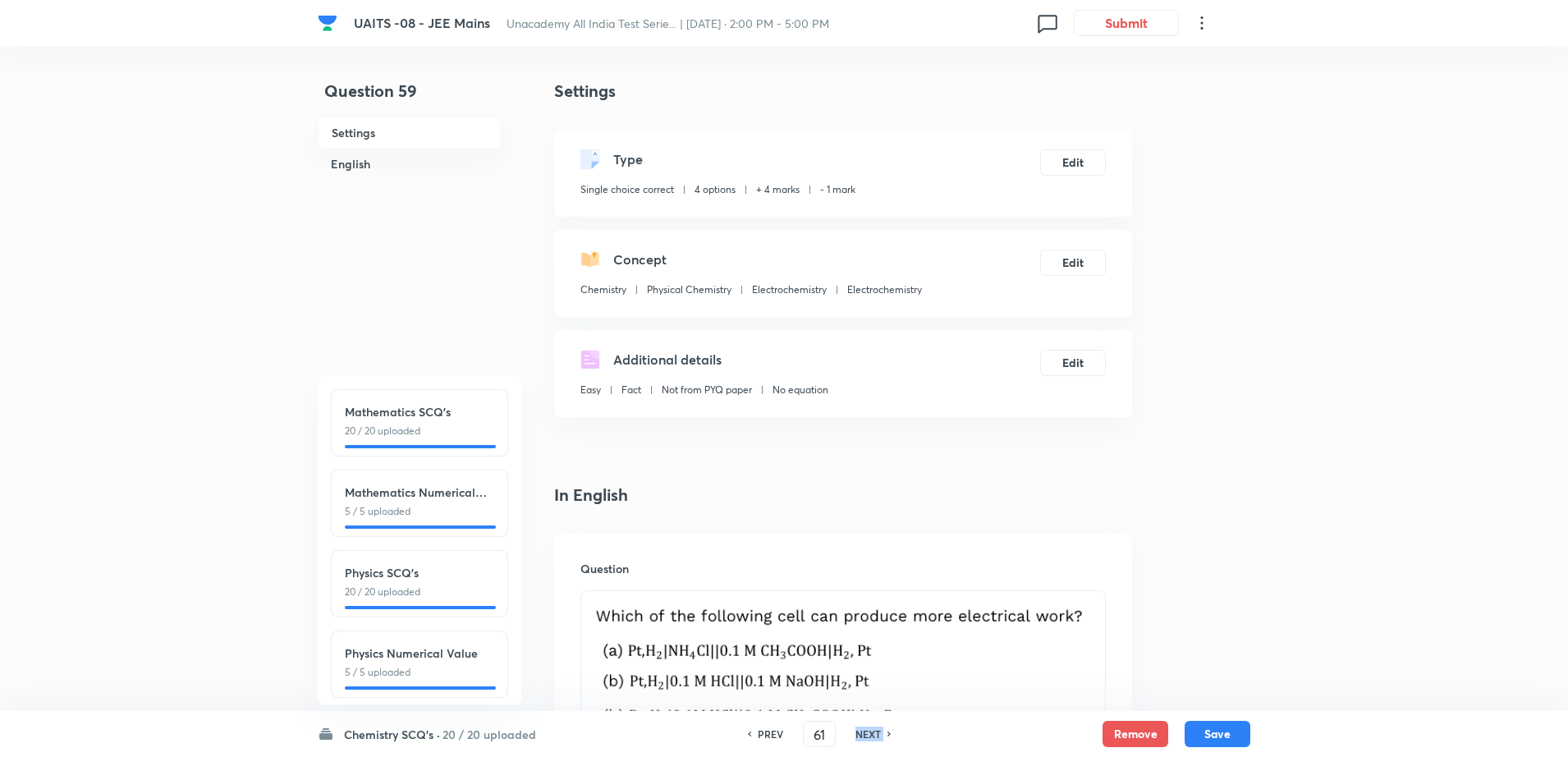
checkbox input "false"
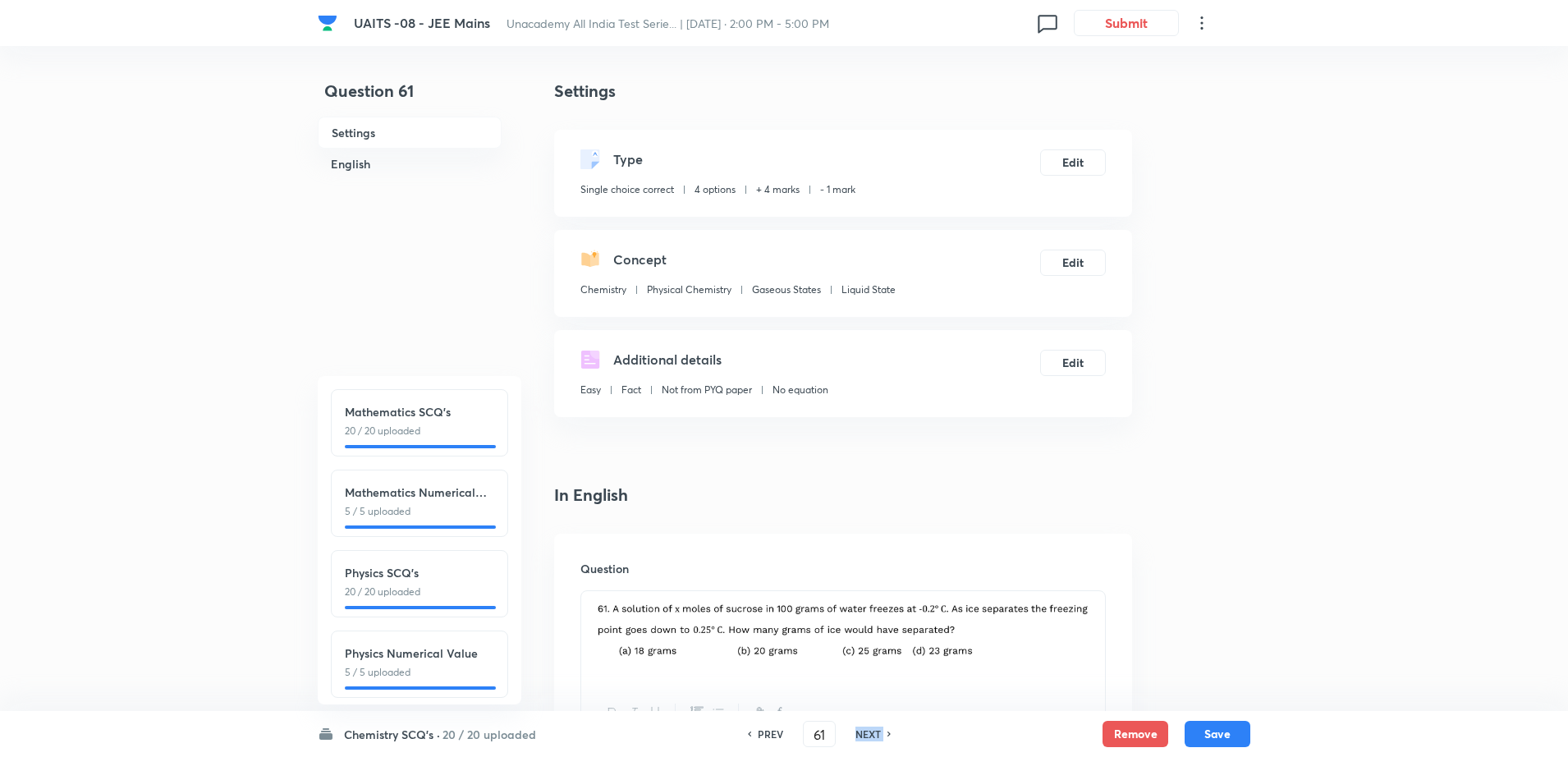
checkbox input "true"
click at [879, 733] on h6 "NEXT" at bounding box center [868, 733] width 26 height 15
type input "62"
checkbox input "false"
checkbox input "true"
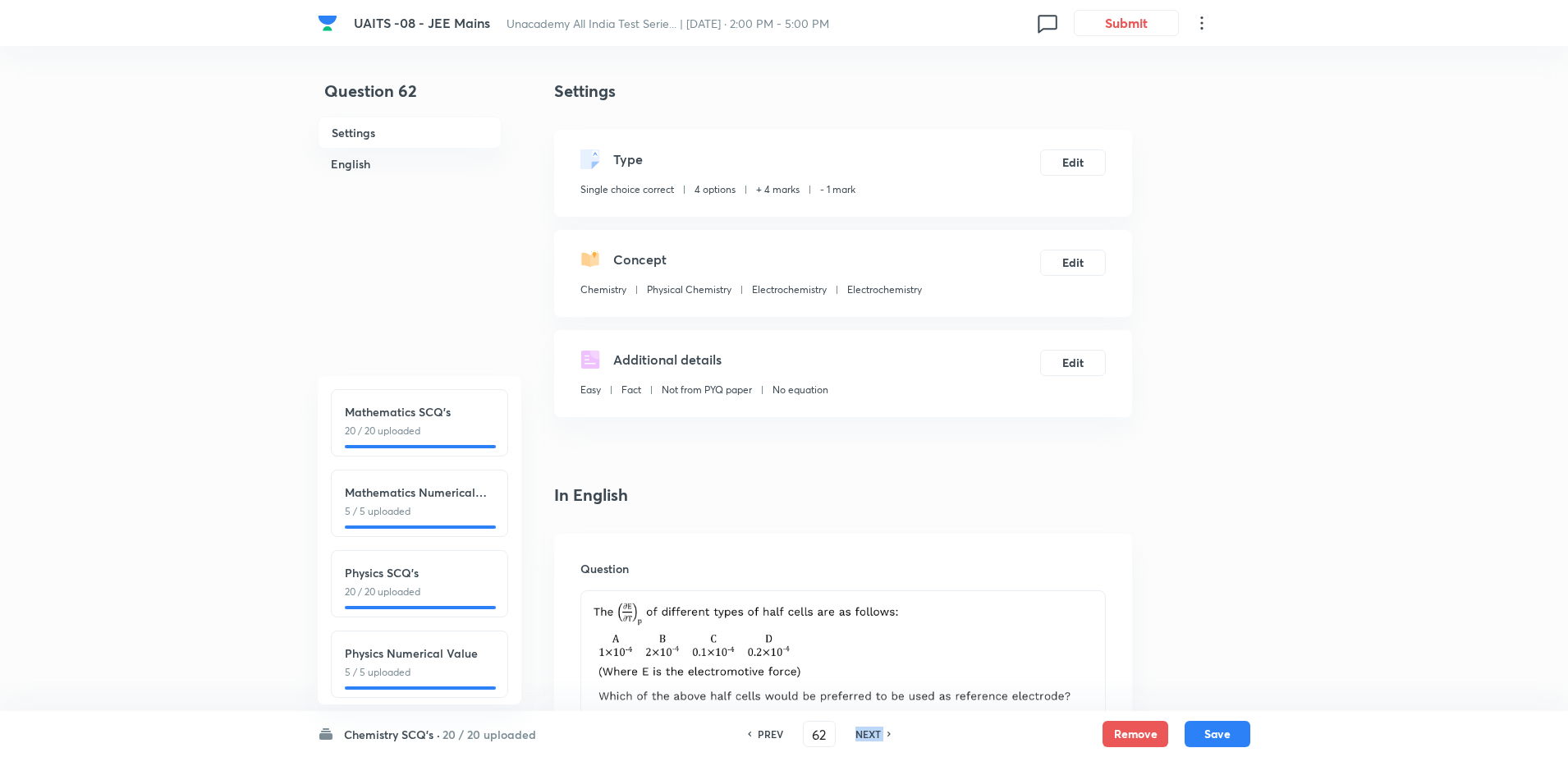
click at [879, 733] on h6 "NEXT" at bounding box center [868, 733] width 26 height 15
type input "63"
checkbox input "true"
click at [879, 733] on h6 "NEXT" at bounding box center [868, 733] width 26 height 15
type input "64"
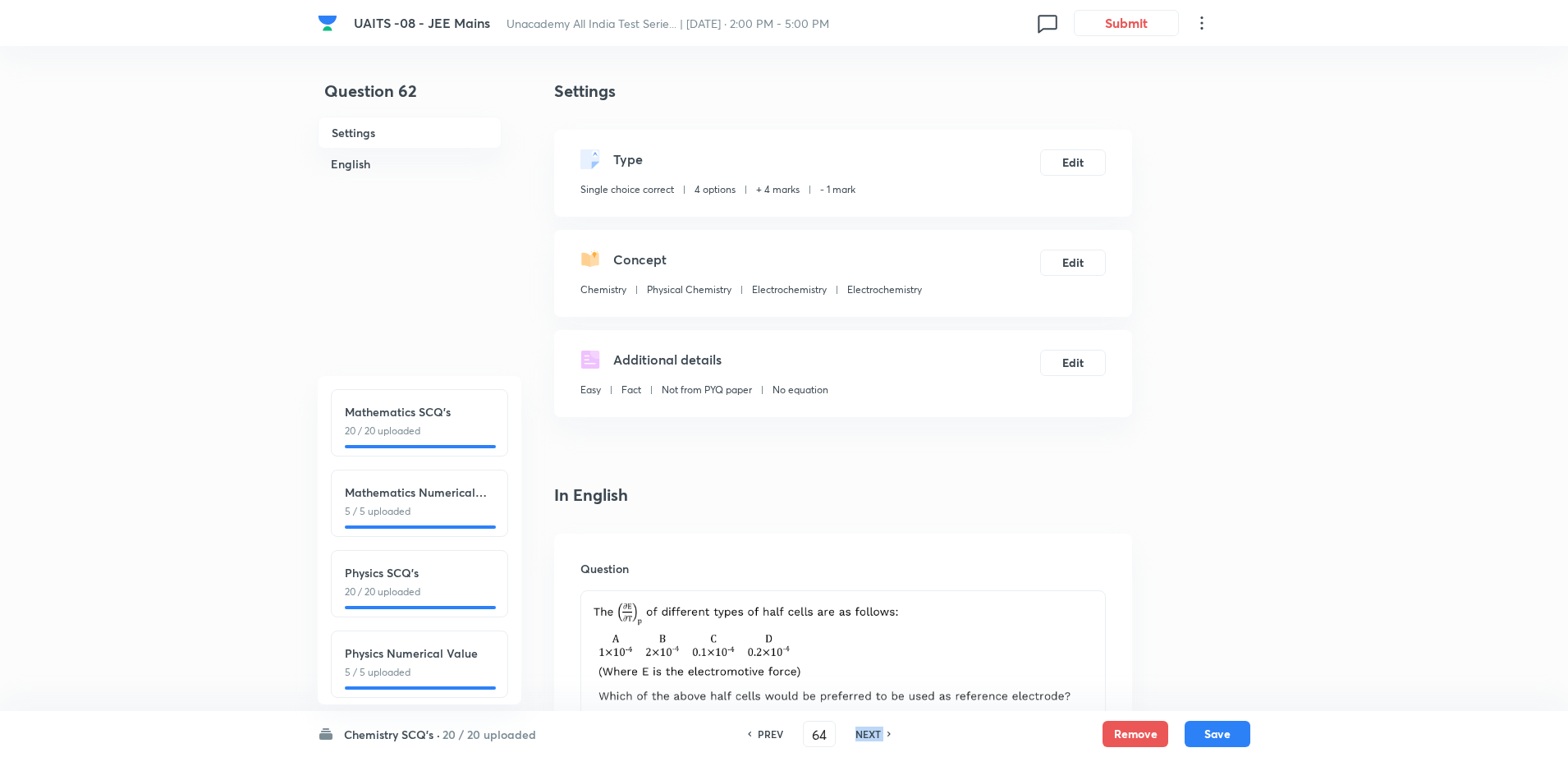
checkbox input "false"
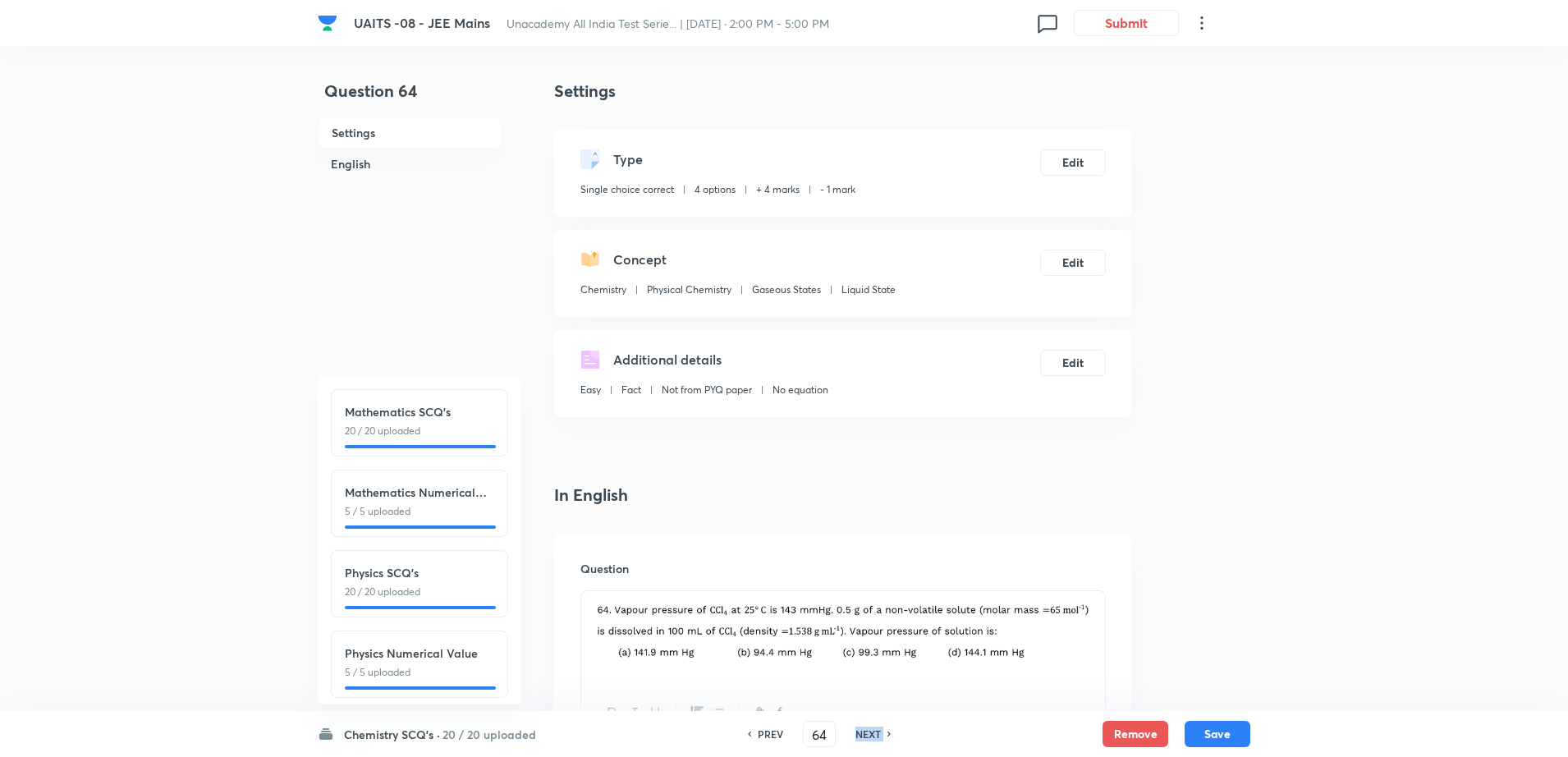
checkbox input "true"
click at [879, 733] on h6 "NEXT" at bounding box center [868, 733] width 26 height 15
type input "65"
checkbox input "false"
checkbox input "true"
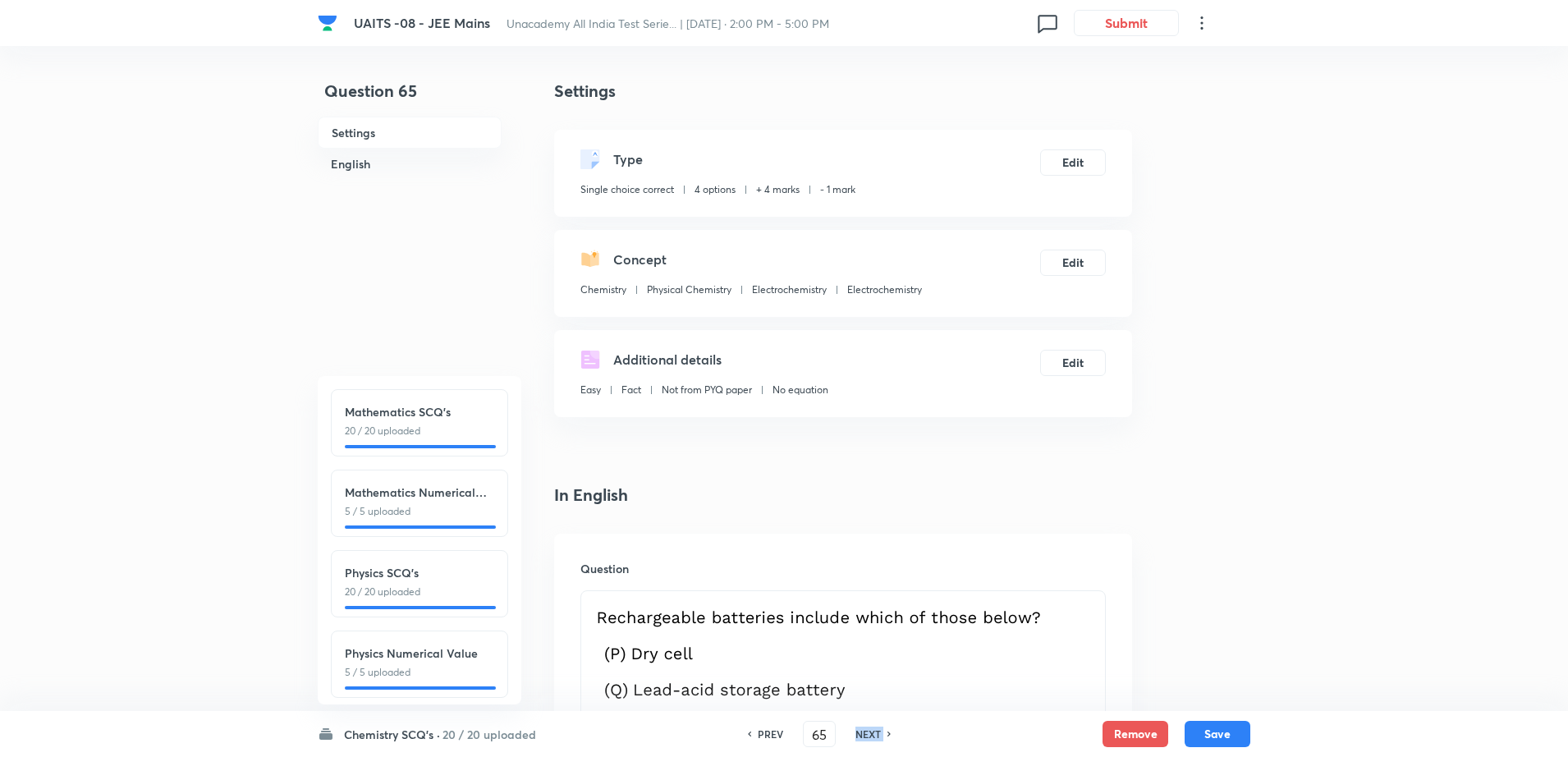
click at [879, 733] on h6 "NEXT" at bounding box center [868, 733] width 26 height 15
type input "66"
checkbox input "false"
checkbox input "true"
click at [879, 733] on h6 "NEXT" at bounding box center [868, 733] width 26 height 15
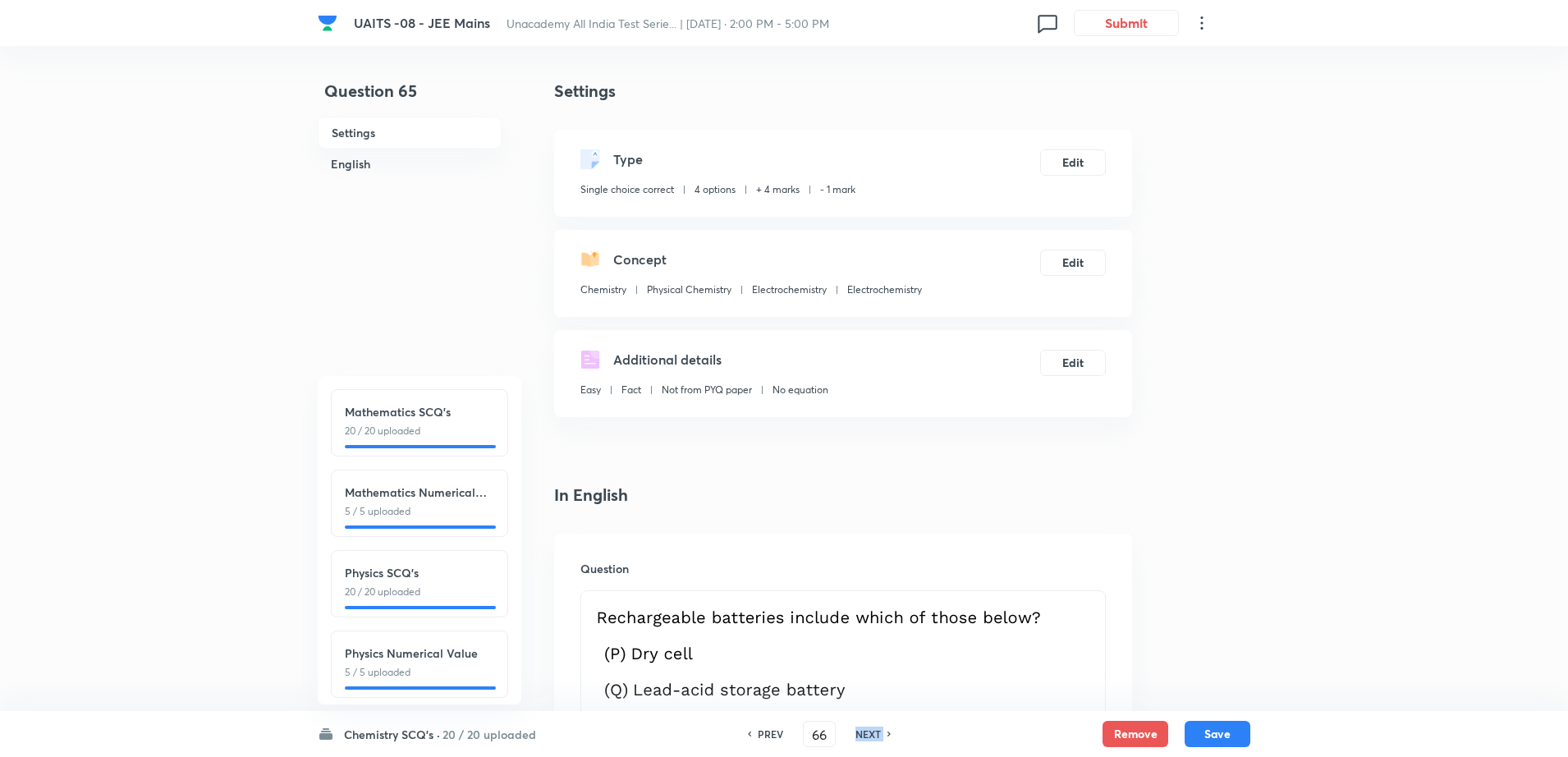
type input "67"
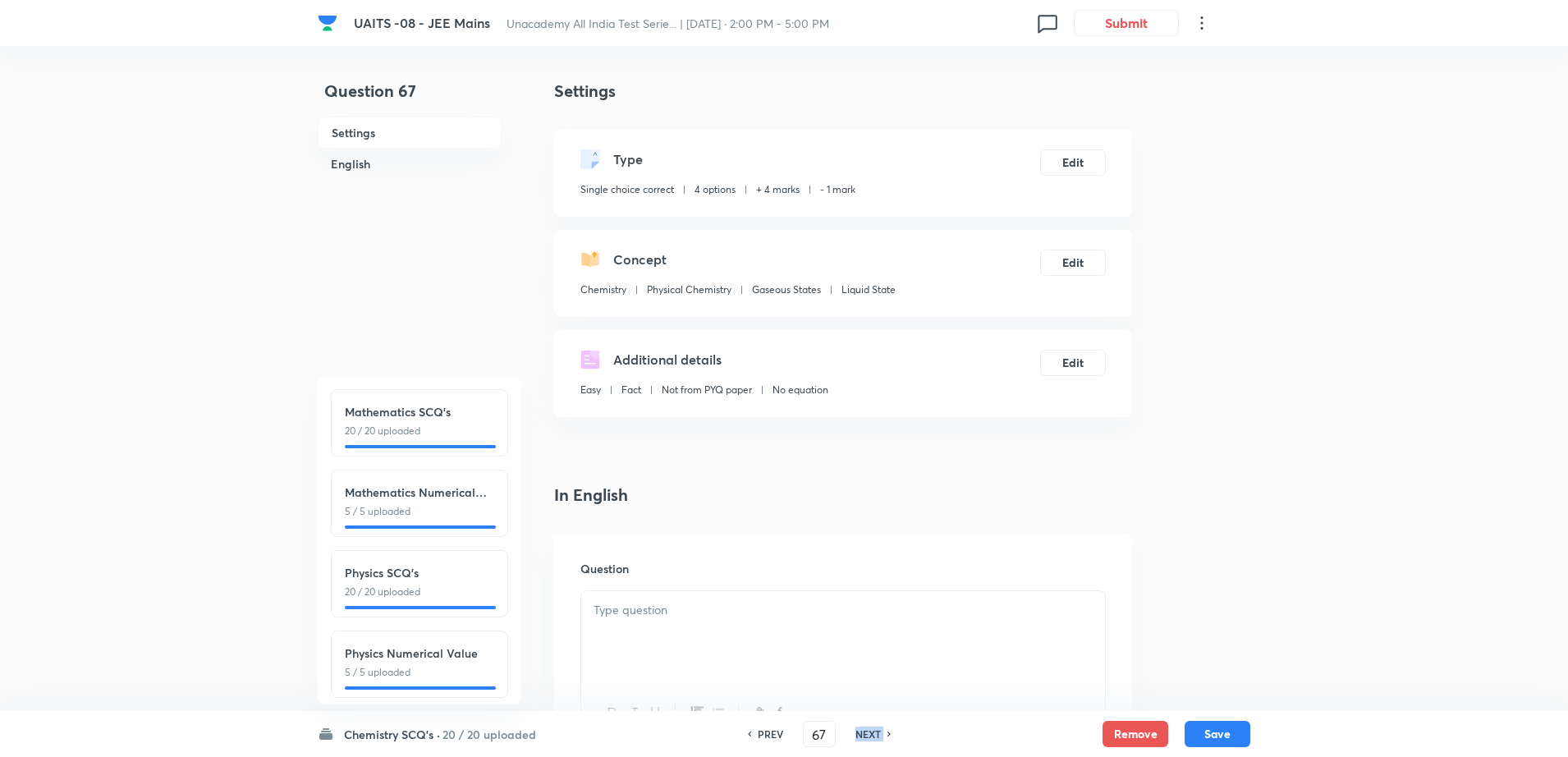
checkbox input "false"
checkbox input "true"
click at [879, 733] on h6 "NEXT" at bounding box center [868, 733] width 26 height 15
type input "68"
checkbox input "false"
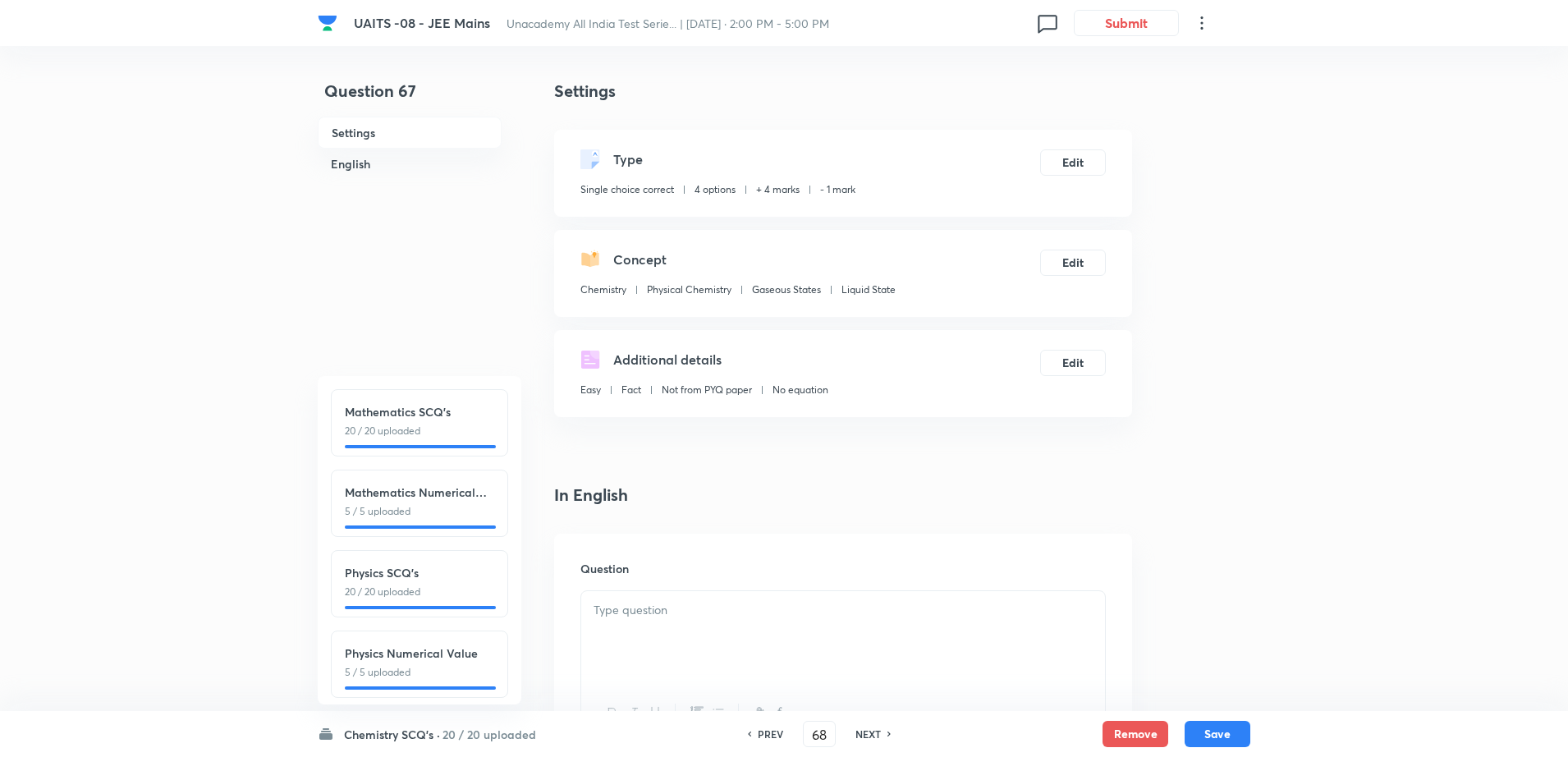
checkbox input "true"
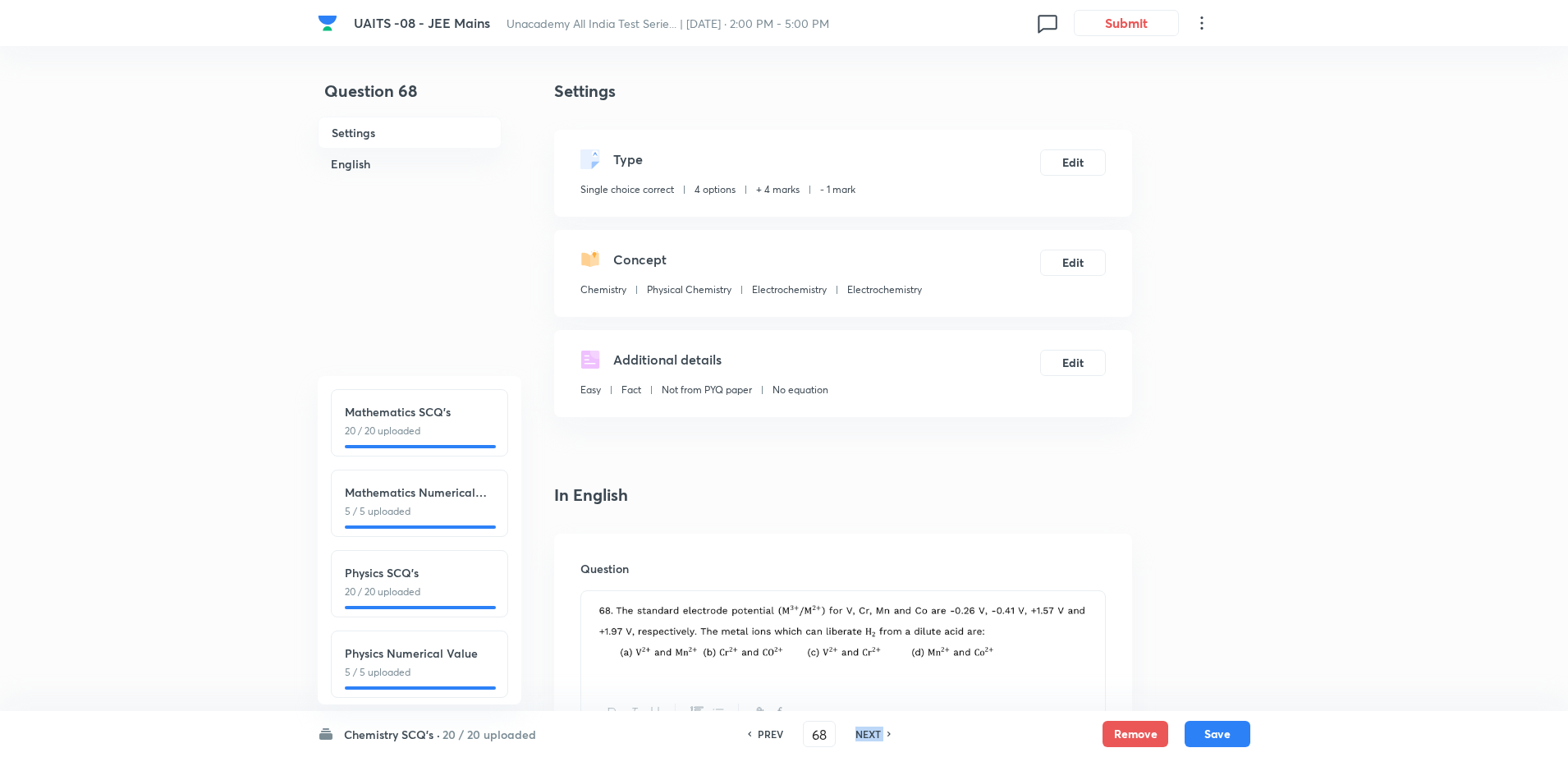
click at [879, 733] on h6 "NEXT" at bounding box center [868, 733] width 26 height 15
type input "69"
click at [879, 733] on h6 "NEXT" at bounding box center [868, 733] width 26 height 15
checkbox input "true"
type input "70"
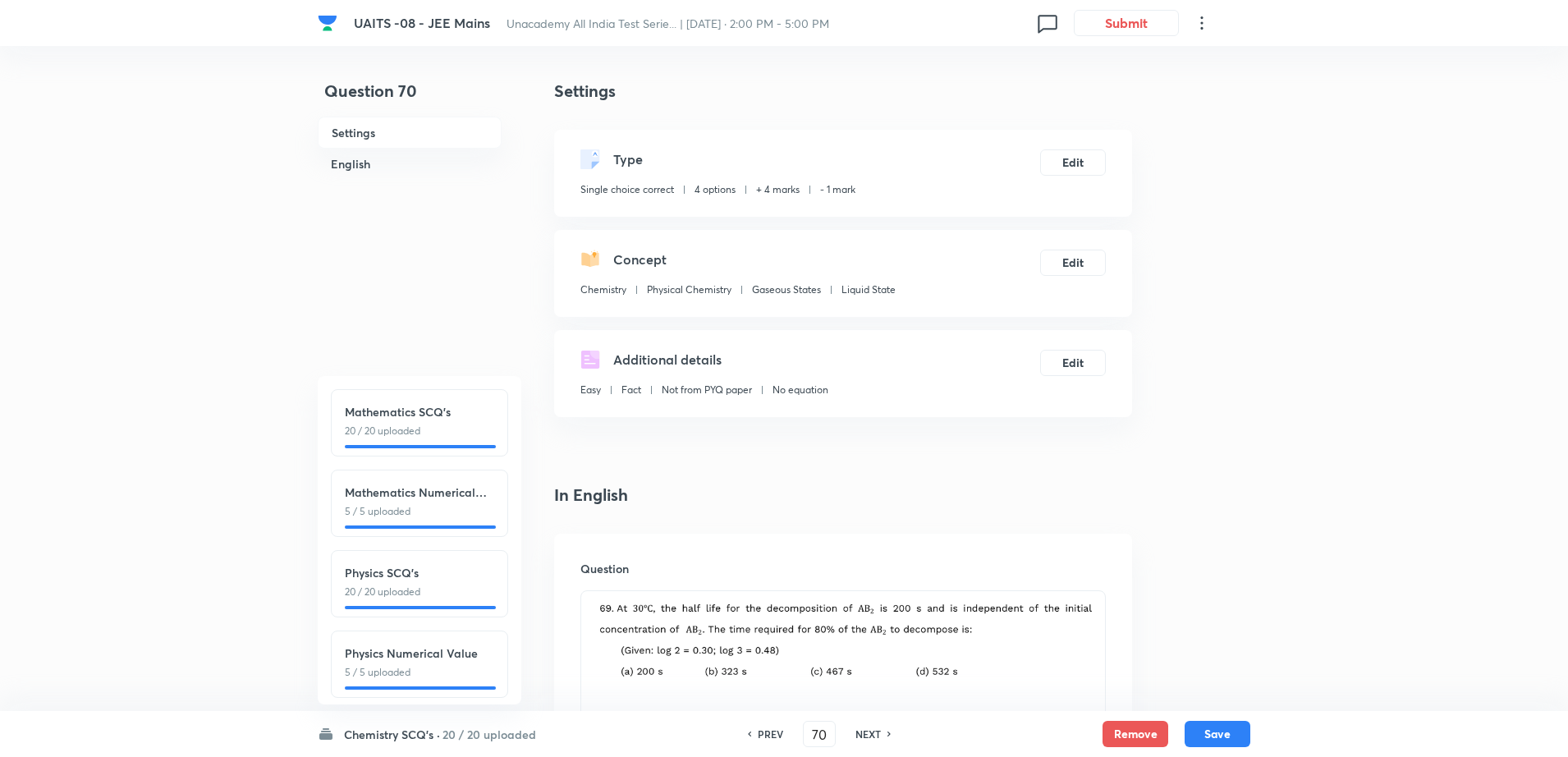
checkbox input "false"
checkbox input "true"
click at [879, 733] on h6 "NEXT" at bounding box center [868, 733] width 26 height 15
type input "71"
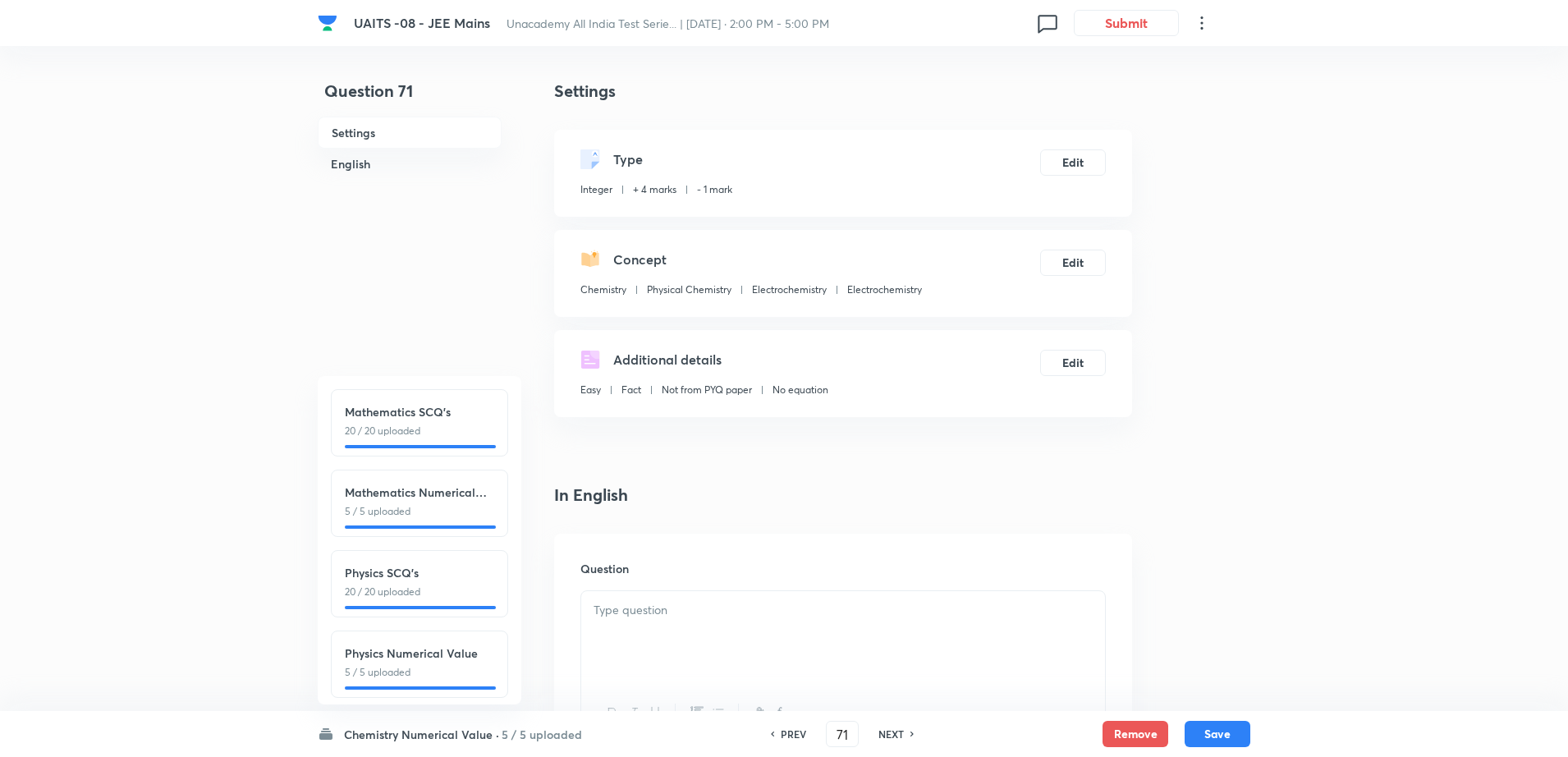
type input "2"
click at [879, 733] on h6 "NEXT" at bounding box center [891, 733] width 26 height 15
type input "72"
type input "8"
click at [879, 733] on h6 "NEXT" at bounding box center [891, 733] width 26 height 15
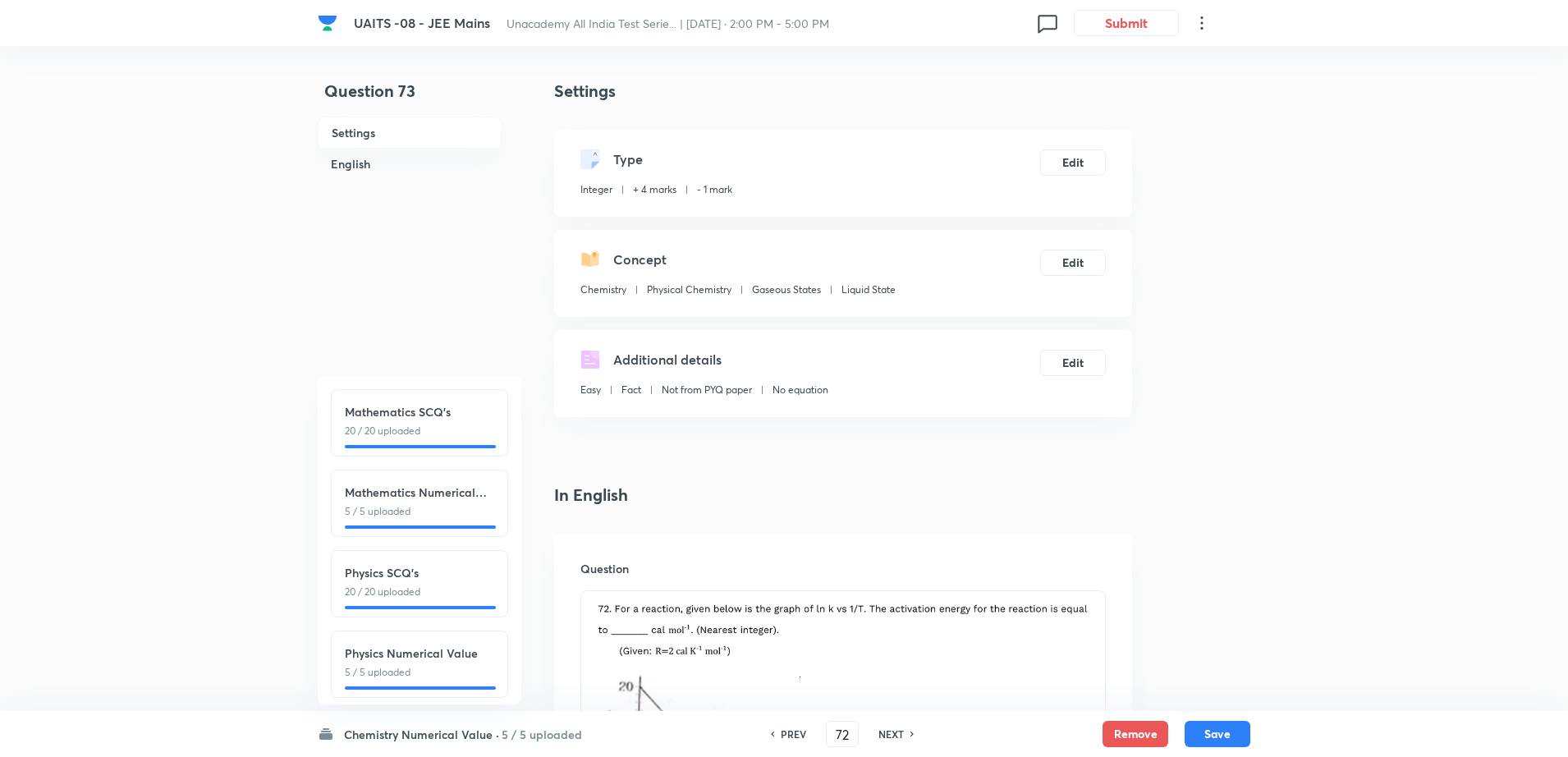
type input "73"
type input "8"
click at [879, 733] on h6 "NEXT" at bounding box center [891, 733] width 26 height 15
type input "74"
type input "3"
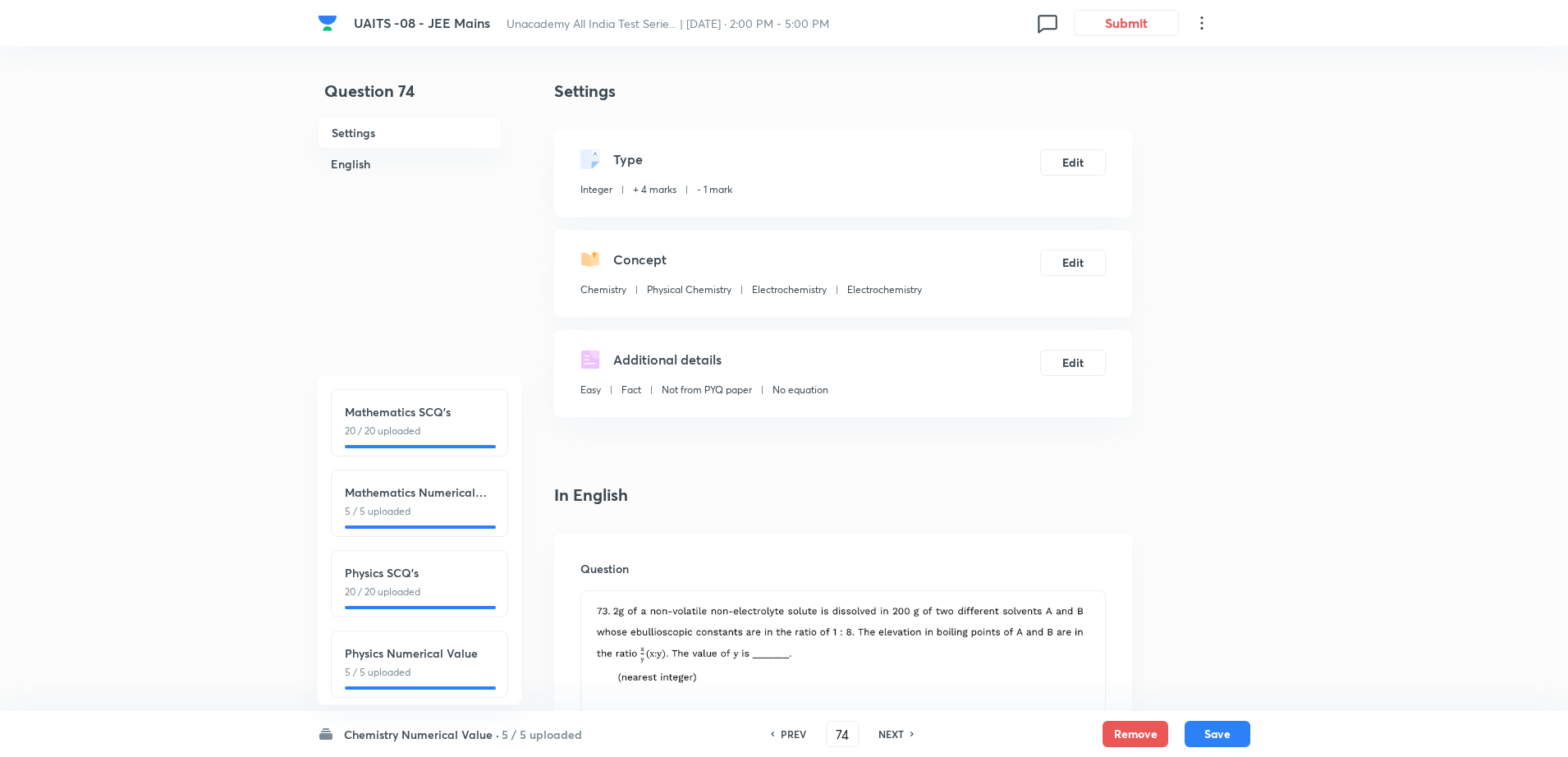
click at [879, 733] on h6 "NEXT" at bounding box center [891, 733] width 26 height 15
type input "75"
type input "2"
click at [879, 733] on h6 "NEXT" at bounding box center [891, 733] width 26 height 15
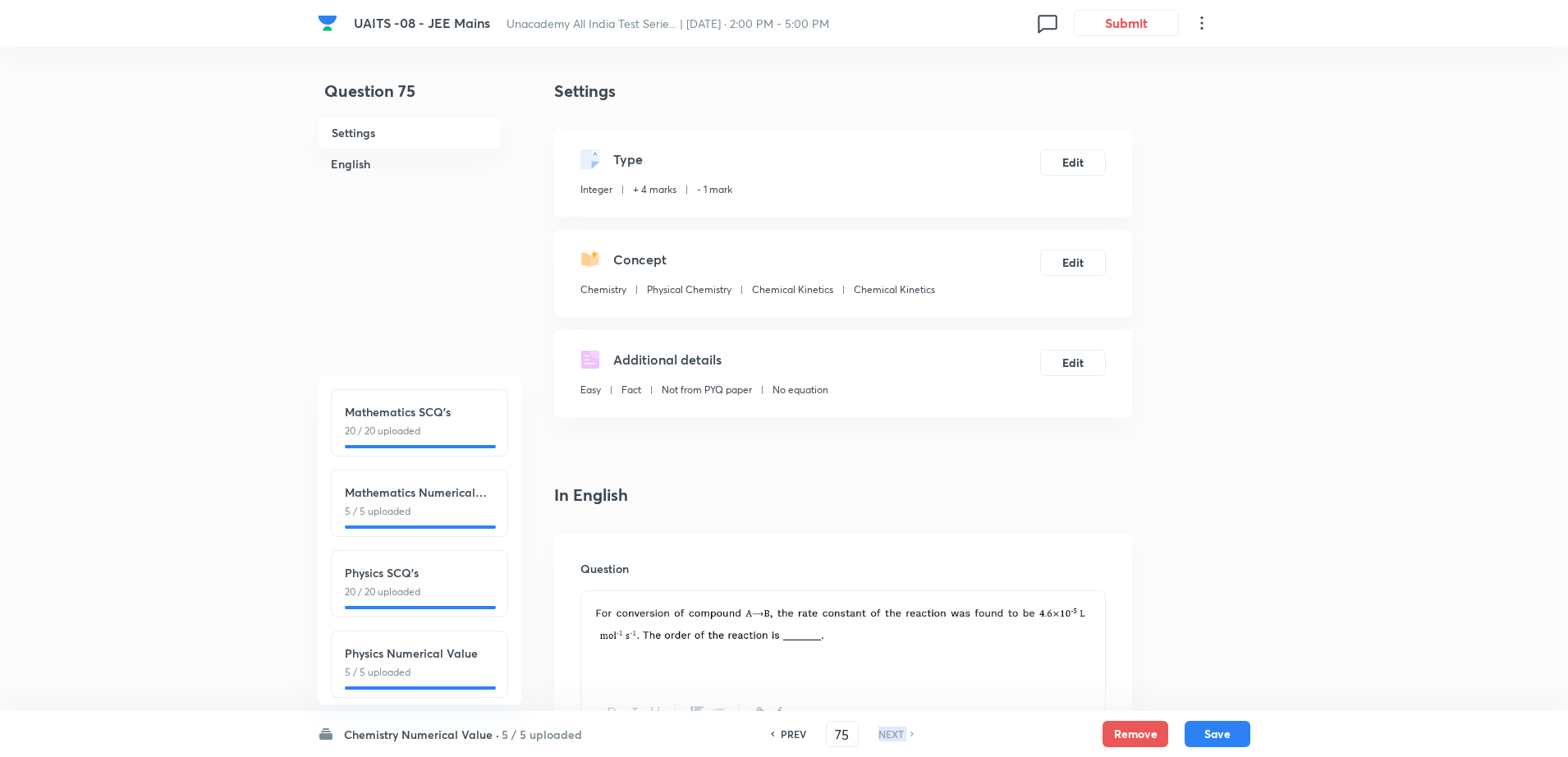
click at [879, 733] on h6 "NEXT" at bounding box center [891, 733] width 26 height 15
click at [831, 732] on input "75" at bounding box center [843, 735] width 32 height 29
type input "5"
type input "25"
type input "63"
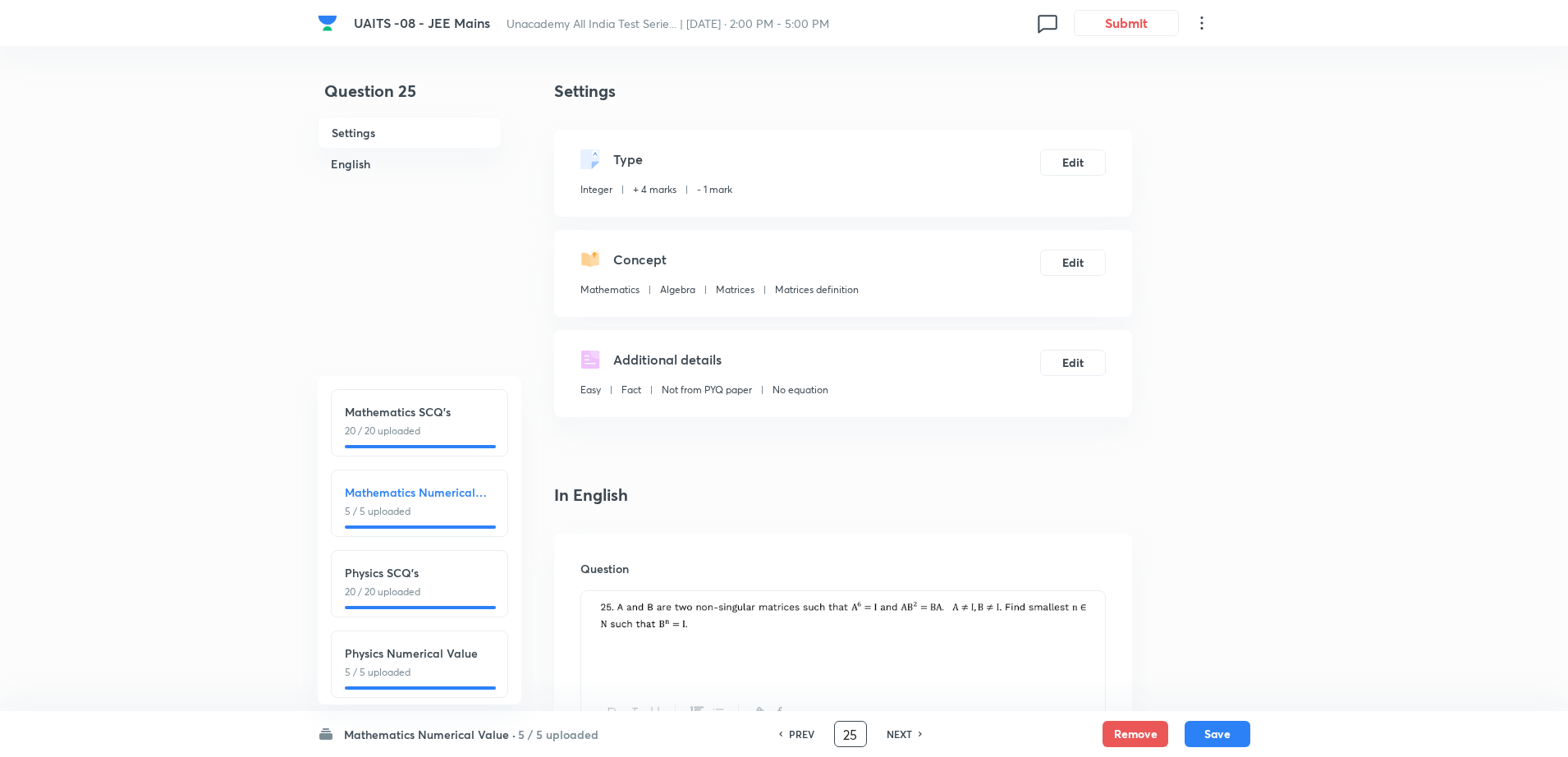
click at [796, 726] on h6 "PREV" at bounding box center [802, 733] width 26 height 15
type input "24"
type input "2"
click at [796, 726] on h6 "PREV" at bounding box center [802, 733] width 26 height 15
type input "23"
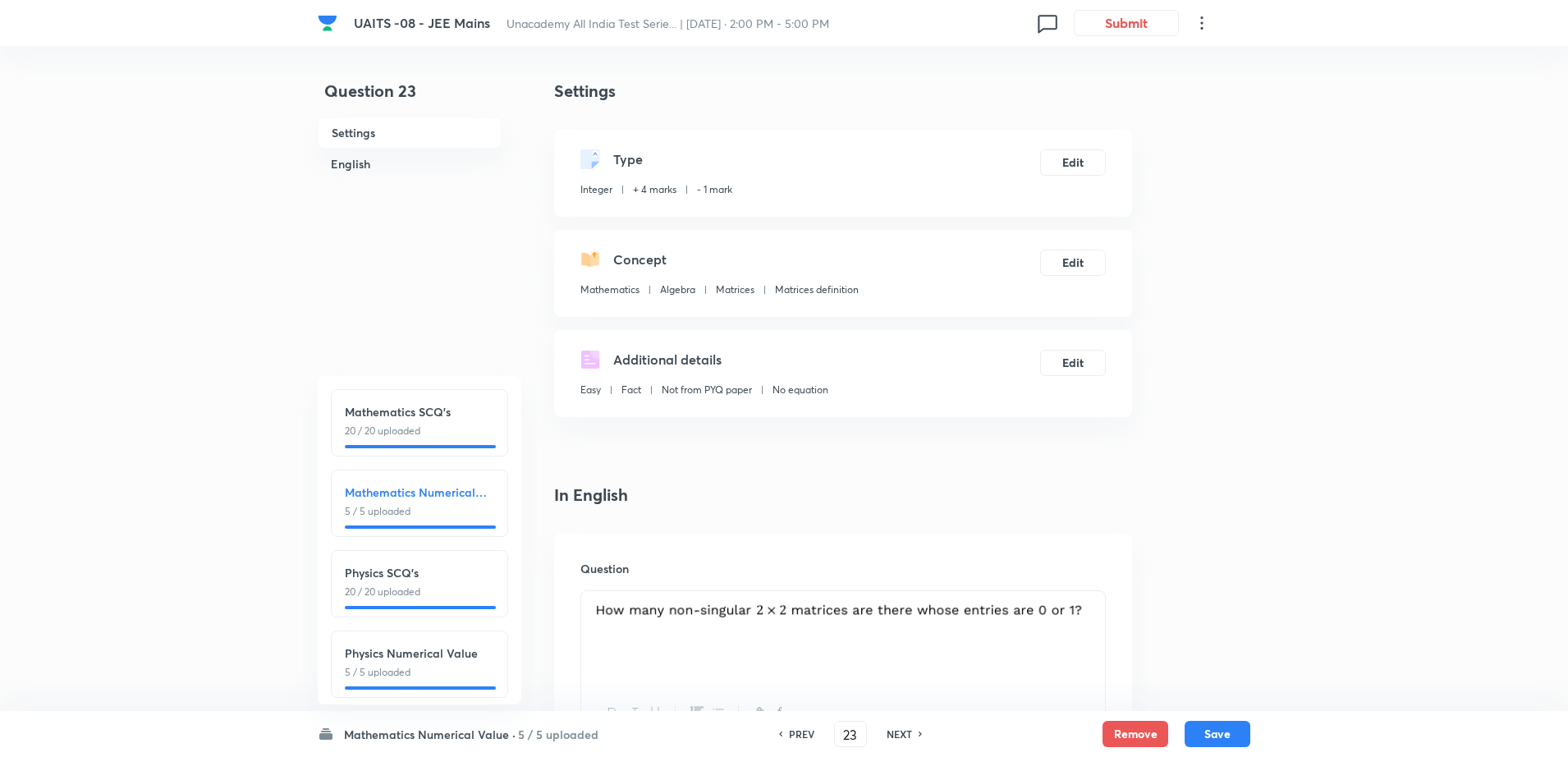
type input "6"
click at [796, 726] on h6 "PREV" at bounding box center [802, 733] width 26 height 15
type input "22"
type input "24"
click at [796, 726] on h6 "PREV" at bounding box center [802, 733] width 26 height 15
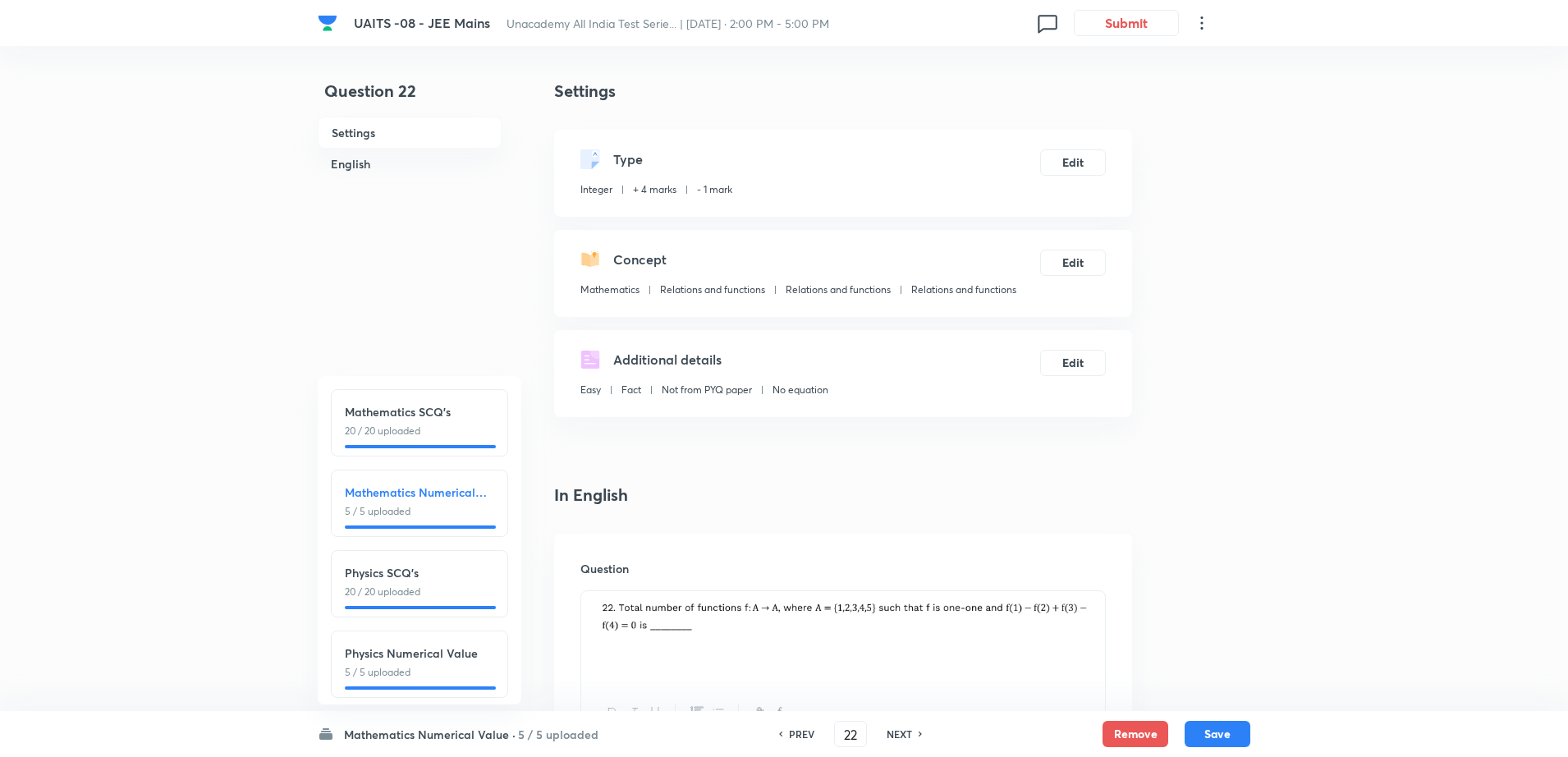
type input "21"
type input "40"
click at [796, 726] on h6 "PREV" at bounding box center [802, 733] width 26 height 15
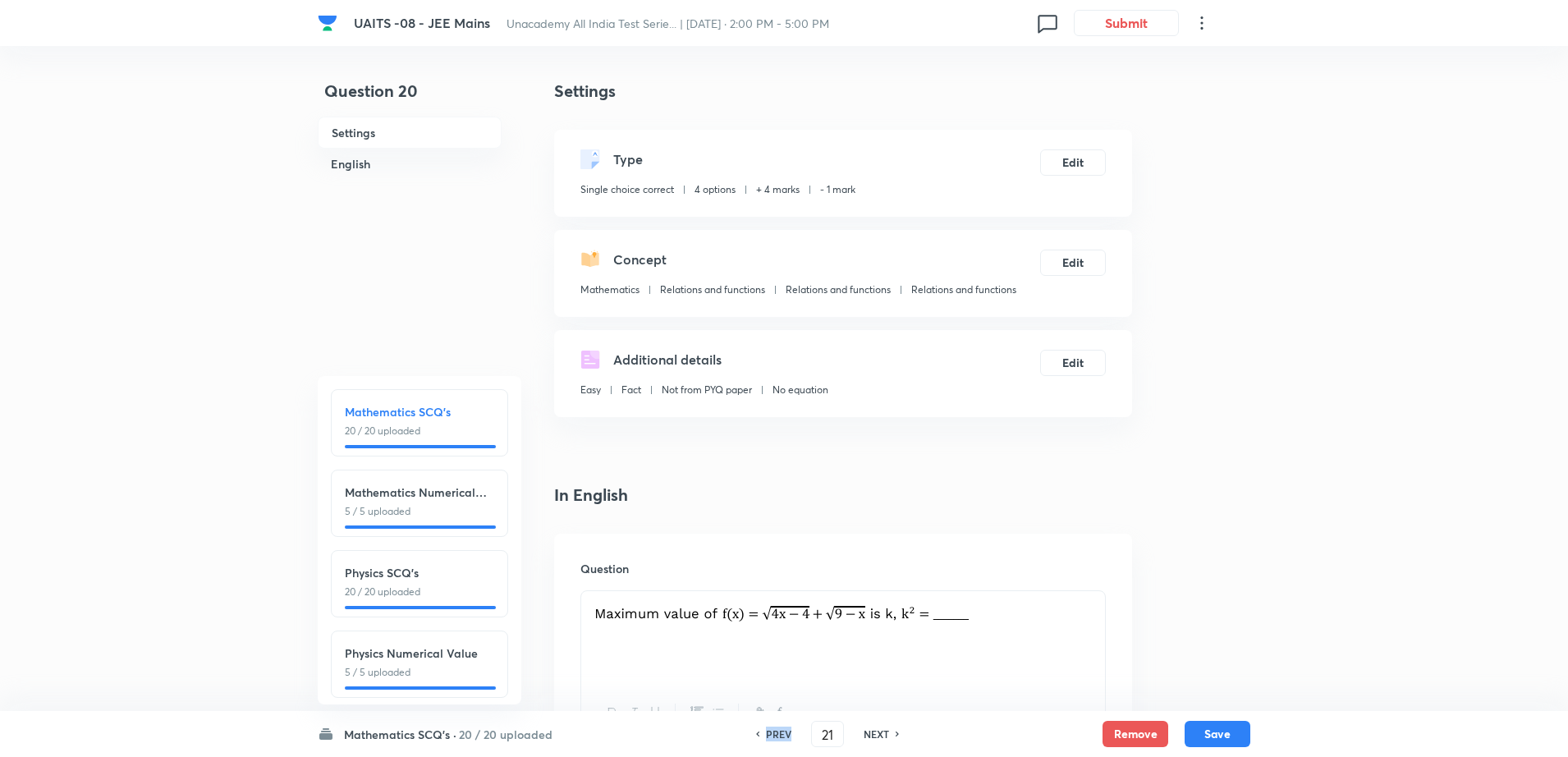
type input "20"
checkbox input "true"
click at [796, 726] on div "PREV" at bounding box center [776, 733] width 44 height 15
type input "19"
checkbox input "false"
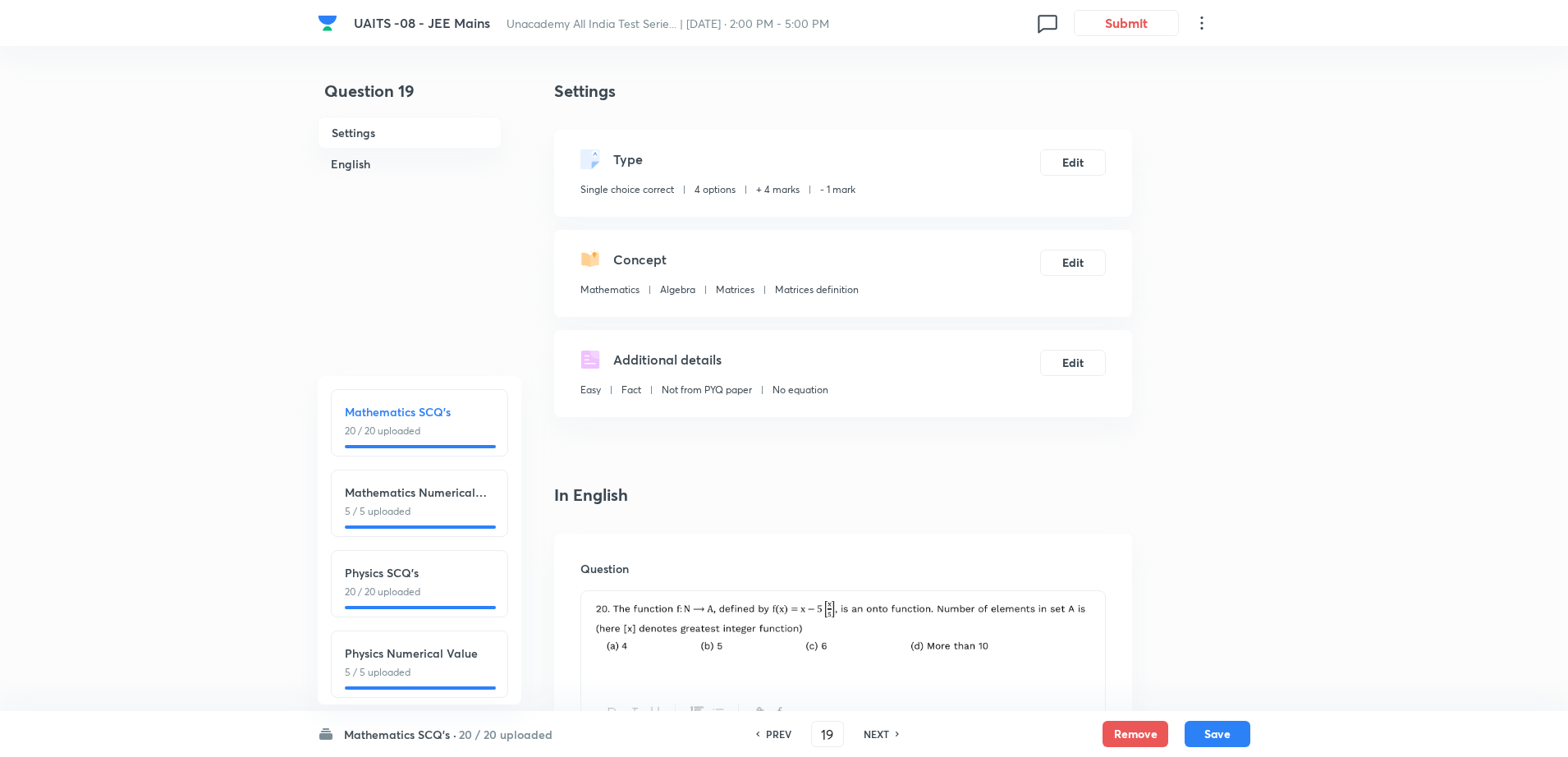
checkbox input "true"
click at [796, 726] on div "PREV" at bounding box center [776, 733] width 44 height 15
type input "18"
checkbox input "false"
checkbox input "true"
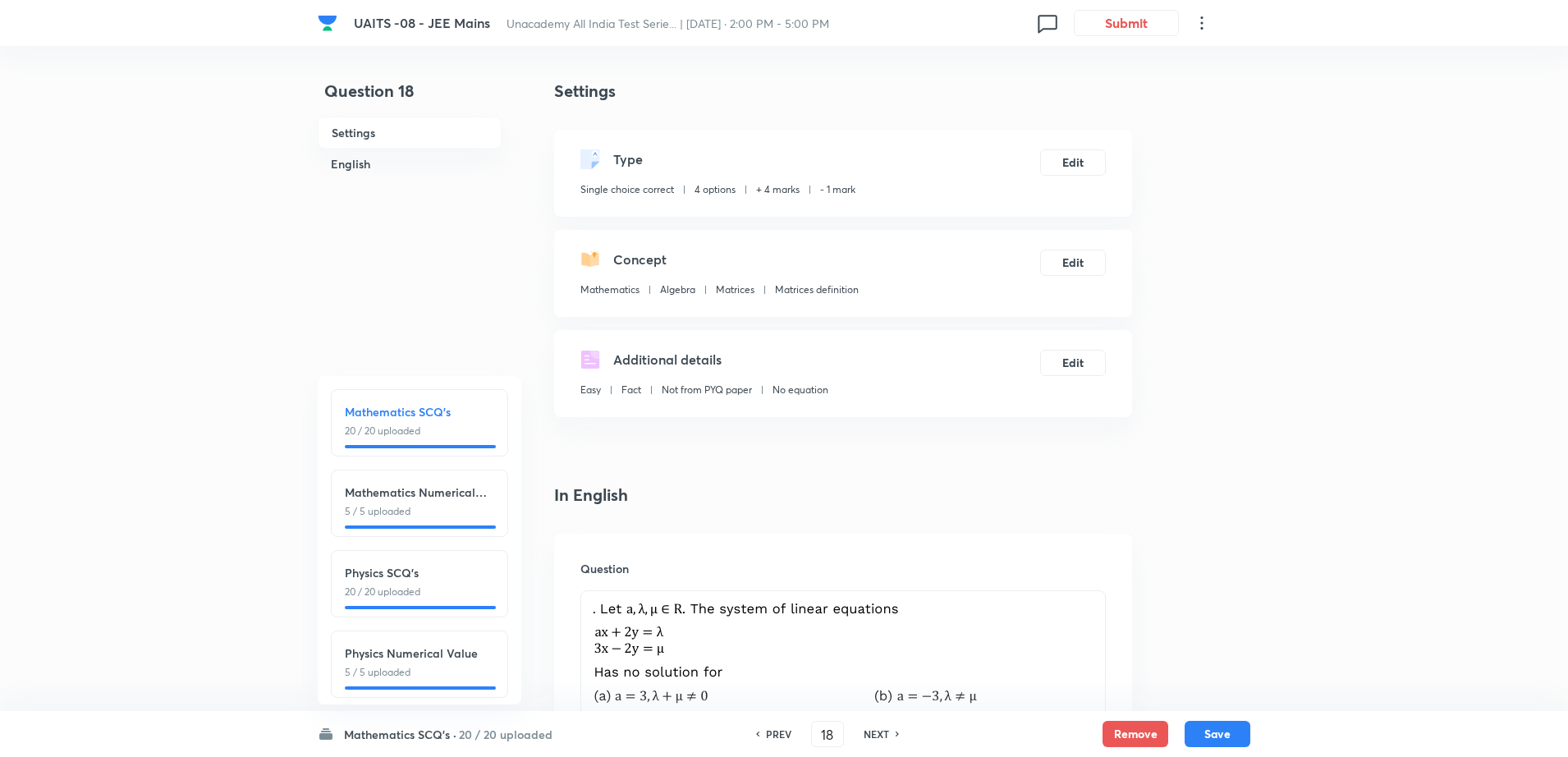
click at [796, 726] on div "PREV" at bounding box center [776, 733] width 44 height 15
type input "17"
checkbox input "false"
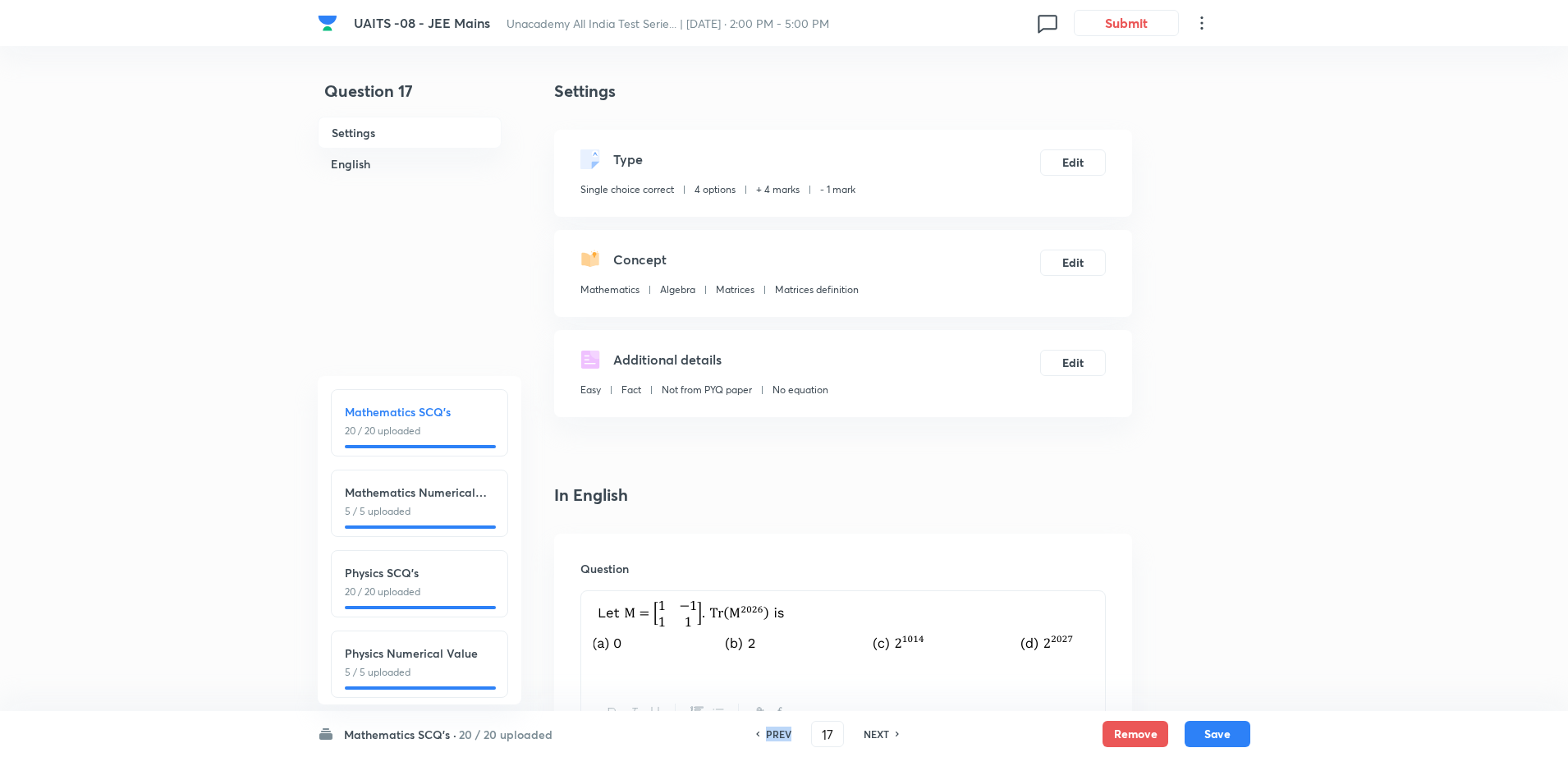
click at [796, 726] on div "PREV" at bounding box center [776, 733] width 44 height 15
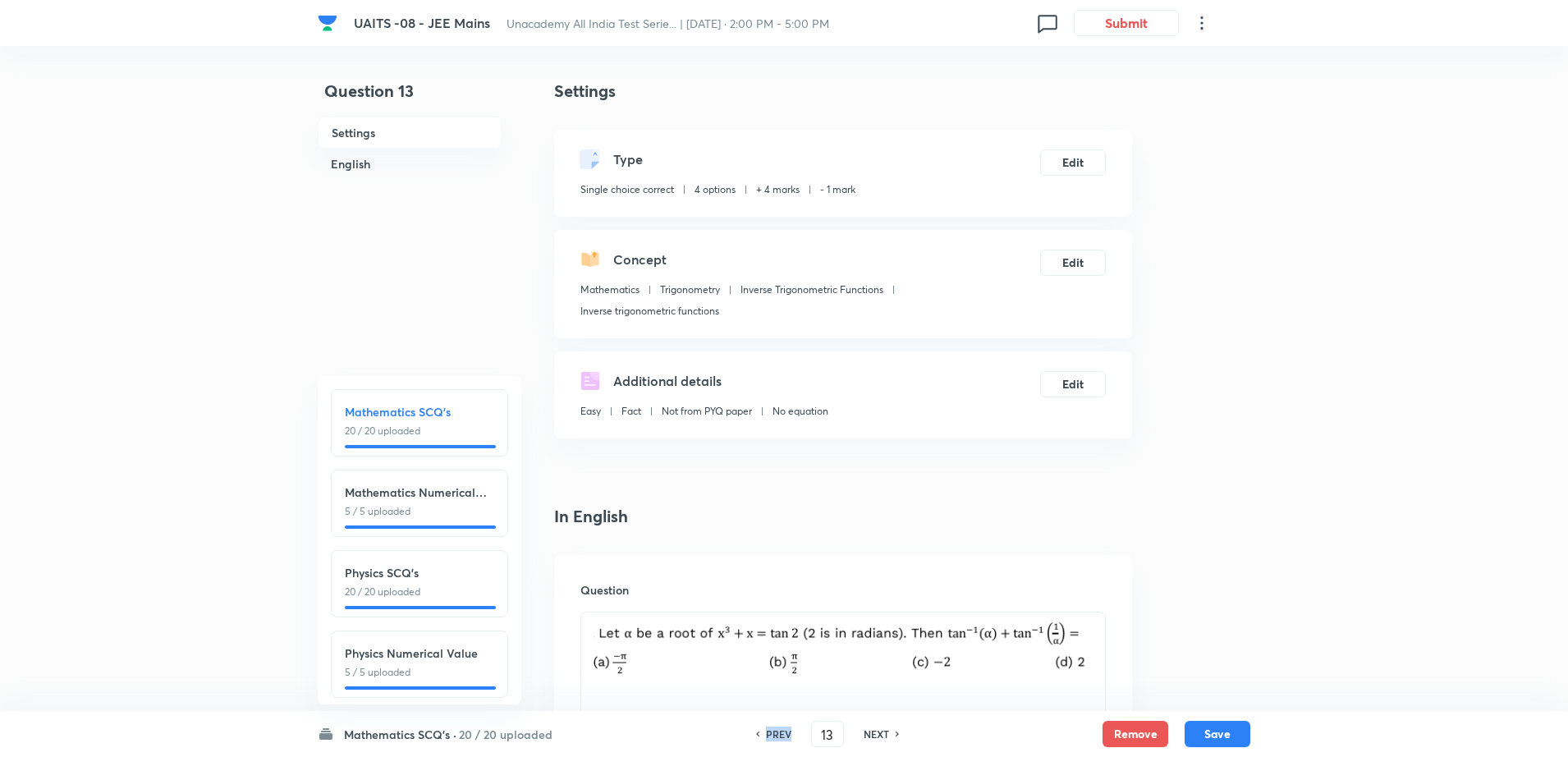
click at [796, 726] on div "PREV" at bounding box center [776, 733] width 44 height 15
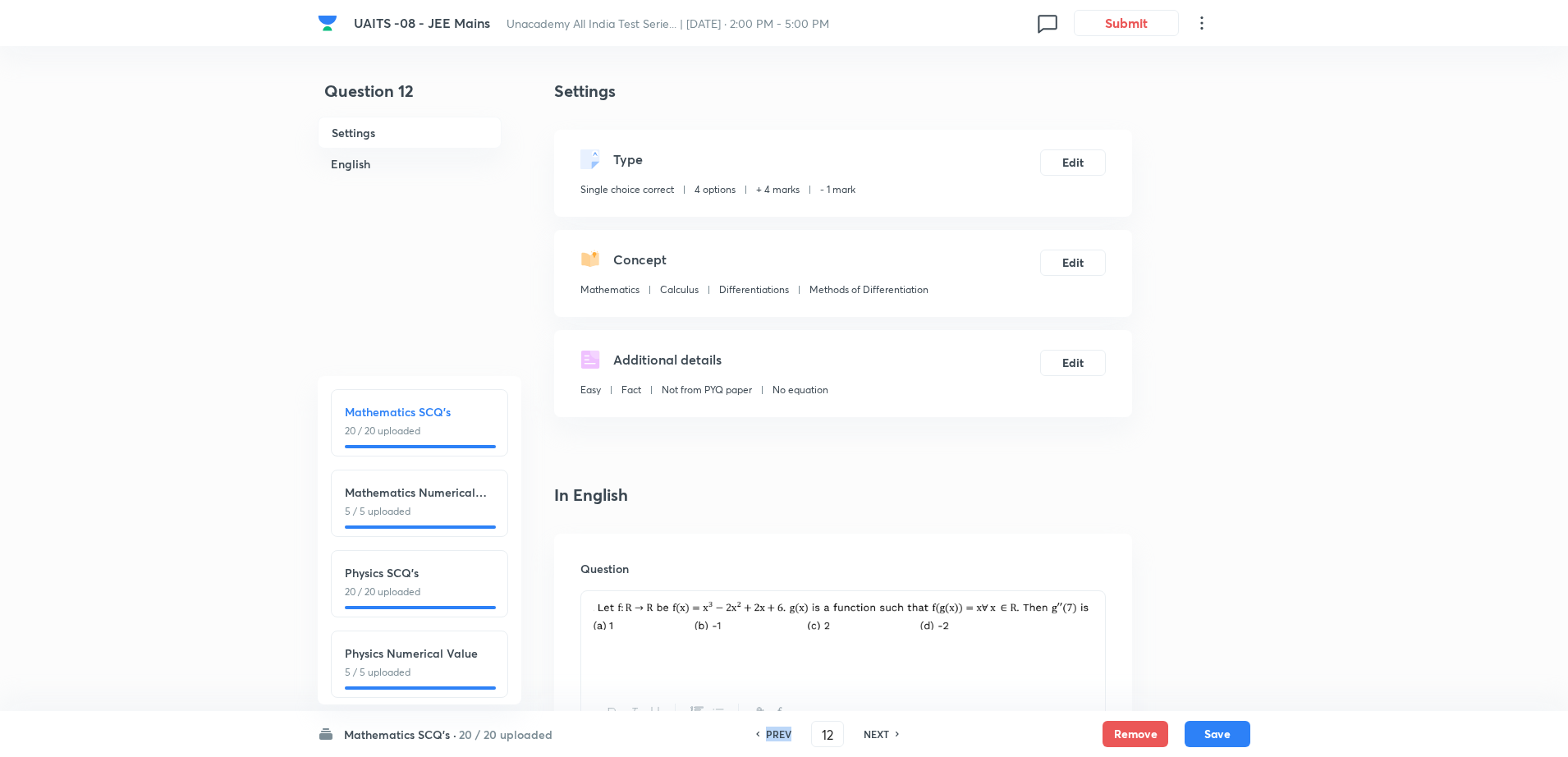
click at [796, 726] on div "PREV" at bounding box center [776, 733] width 44 height 15
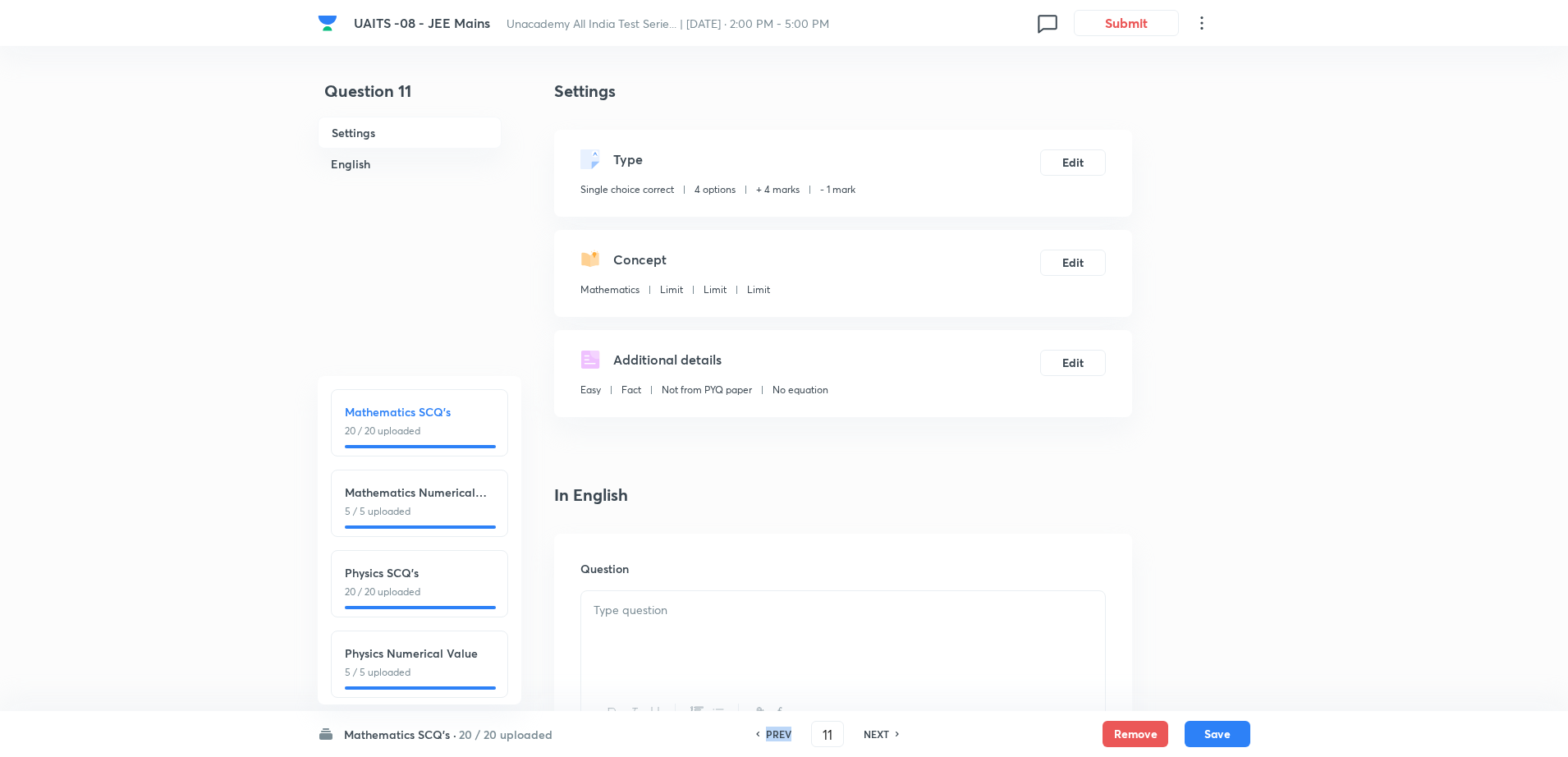
click at [796, 726] on div "PREV" at bounding box center [776, 733] width 44 height 15
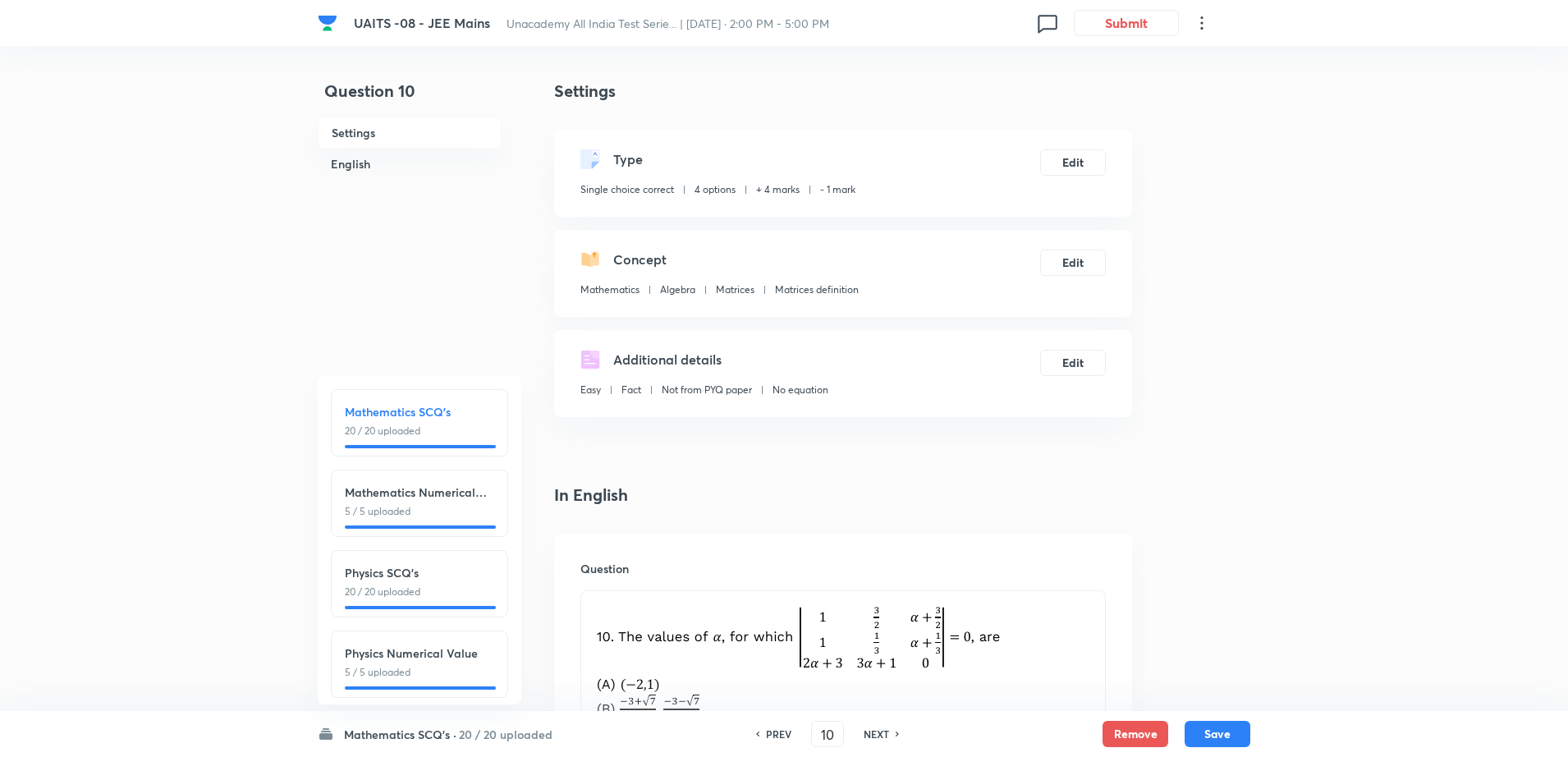
click at [796, 726] on div "PREV" at bounding box center [776, 733] width 44 height 15
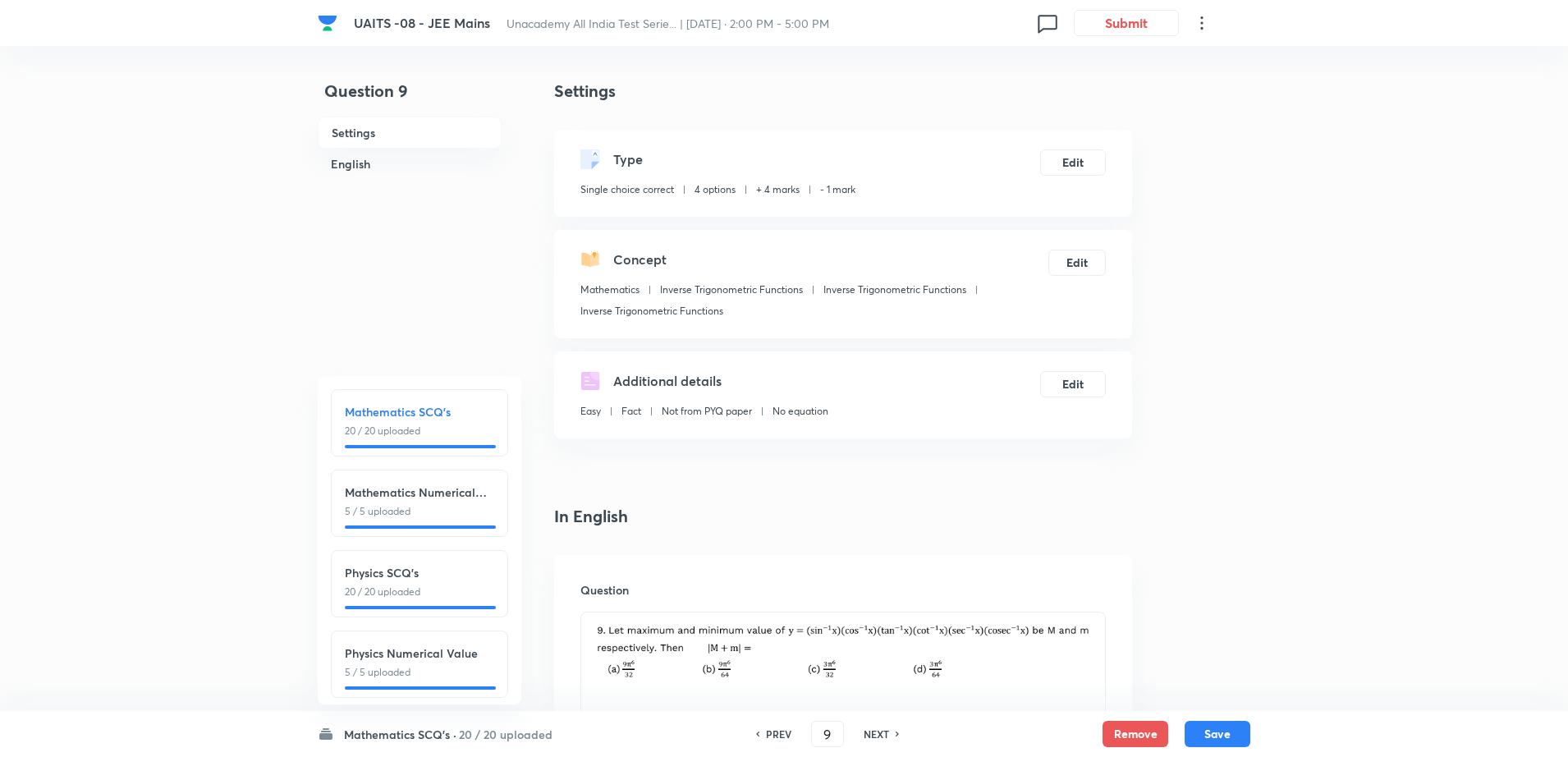
click at [796, 726] on div "PREV" at bounding box center [776, 733] width 44 height 15
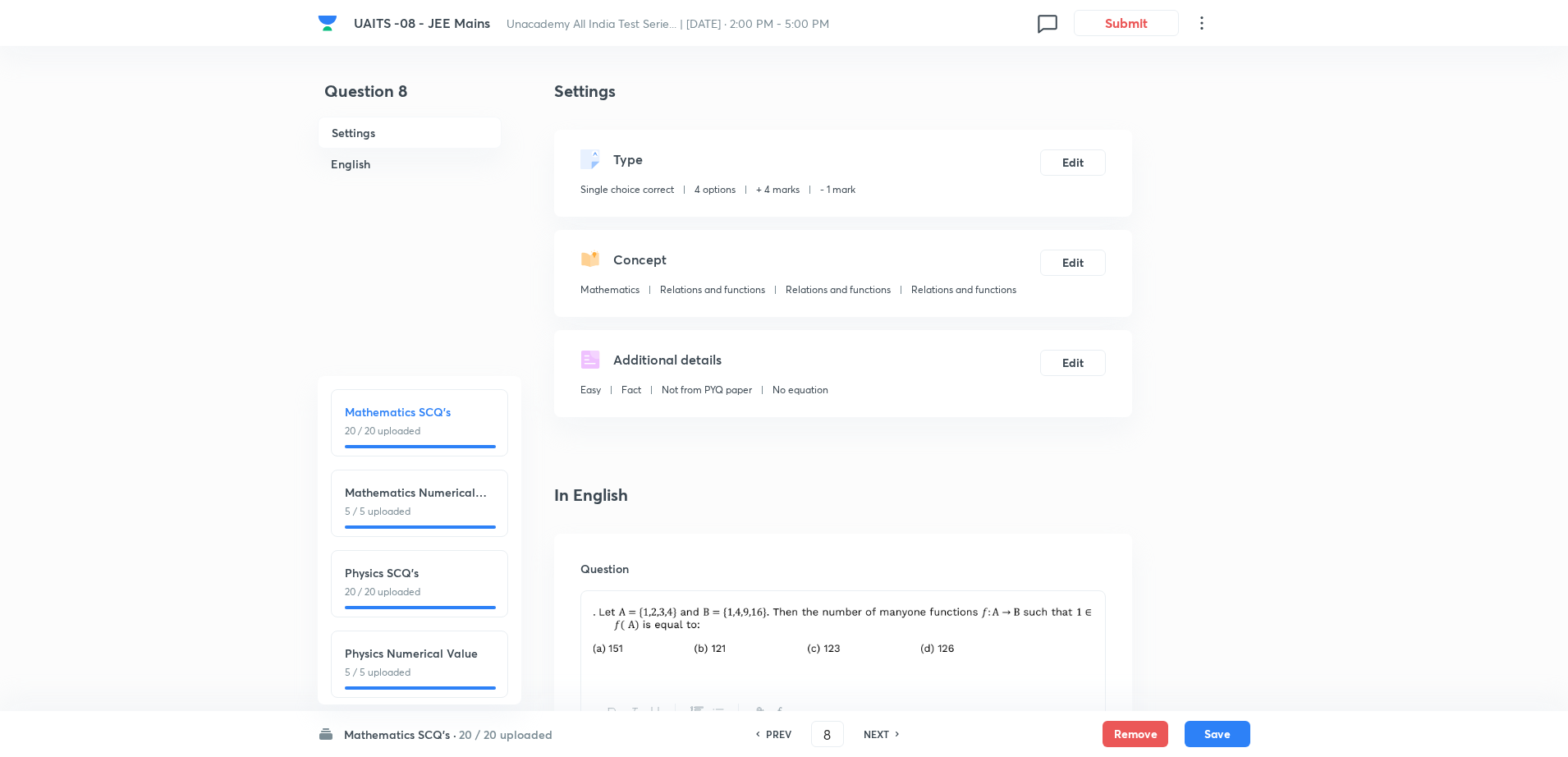
click at [796, 726] on div "PREV" at bounding box center [776, 733] width 44 height 15
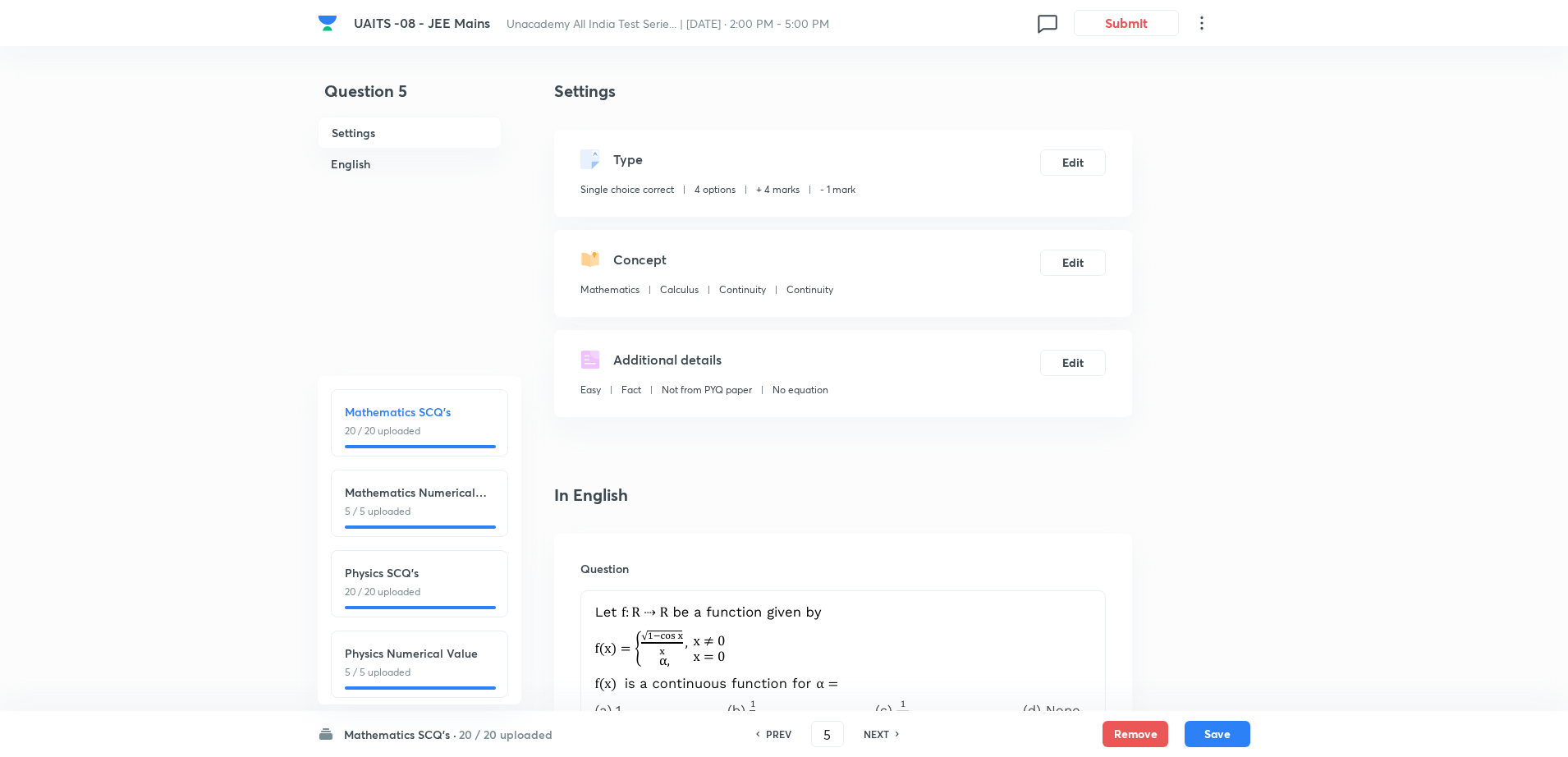
click at [796, 726] on div "PREV" at bounding box center [776, 733] width 44 height 15
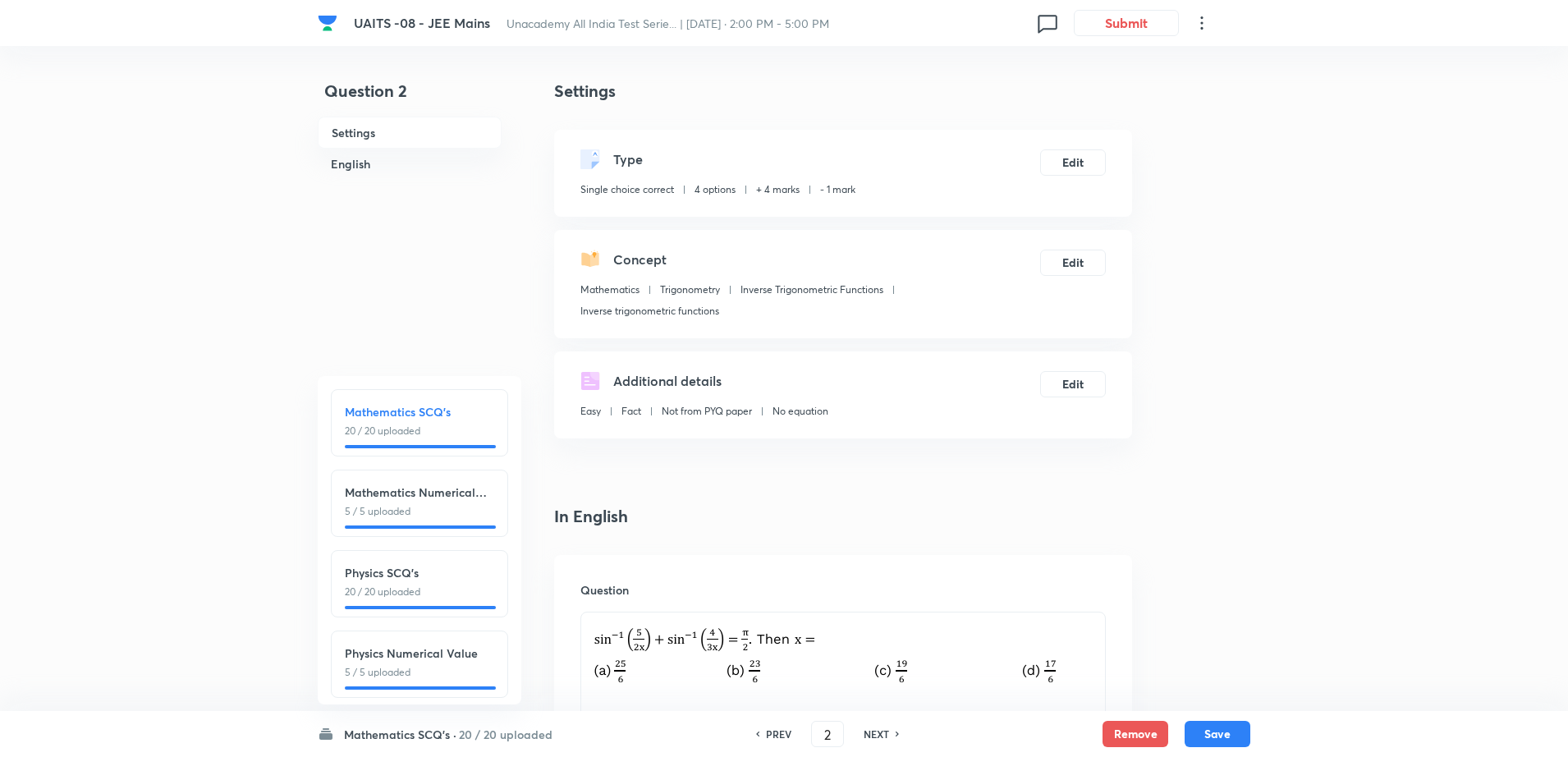
click at [794, 727] on div "PREV" at bounding box center [776, 733] width 44 height 15
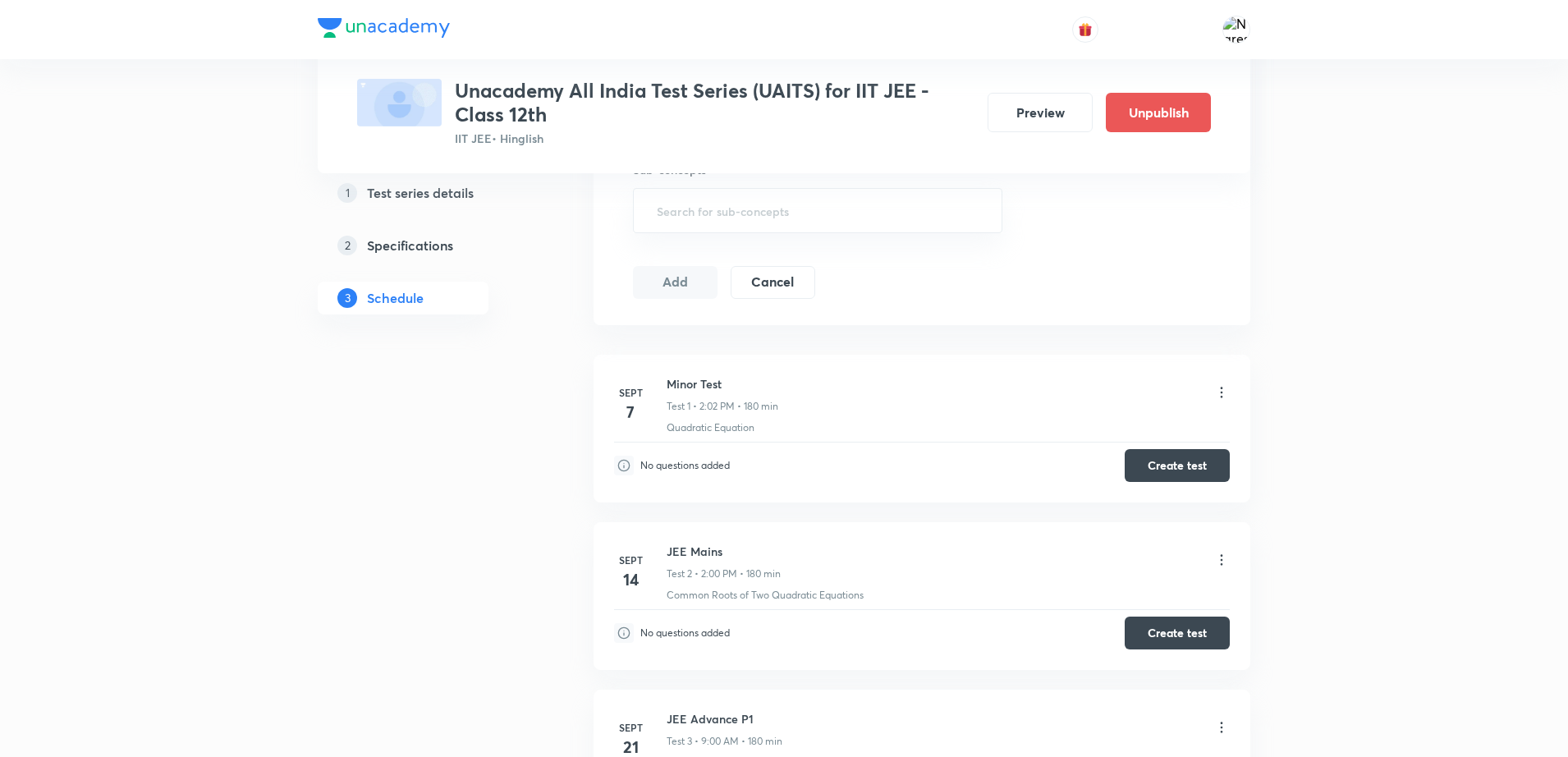
scroll to position [629, 0]
click at [1159, 465] on button "Create test" at bounding box center [1177, 470] width 105 height 32
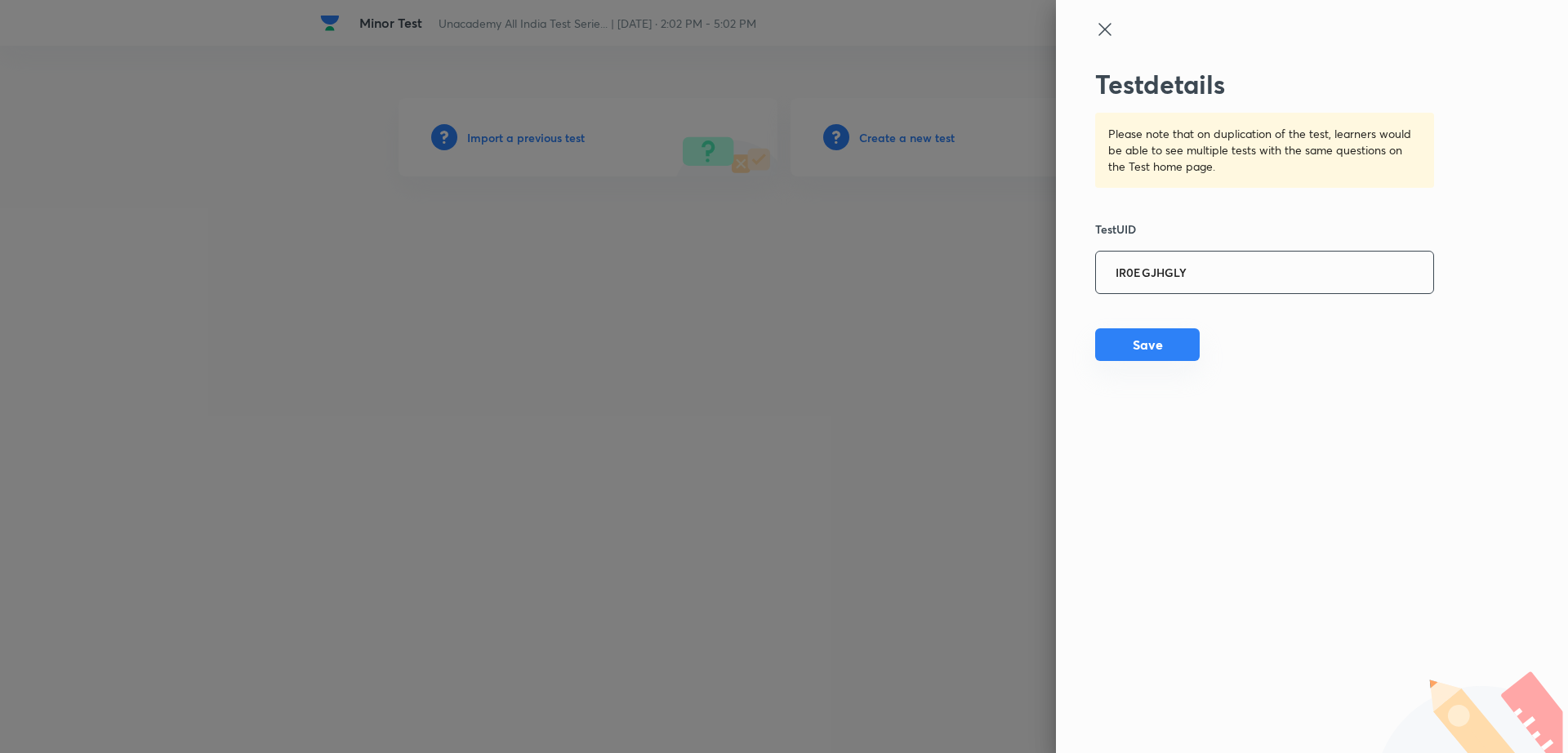
type input "IR0EGJHGLY"
click at [1164, 337] on button "Save" at bounding box center [1147, 344] width 105 height 32
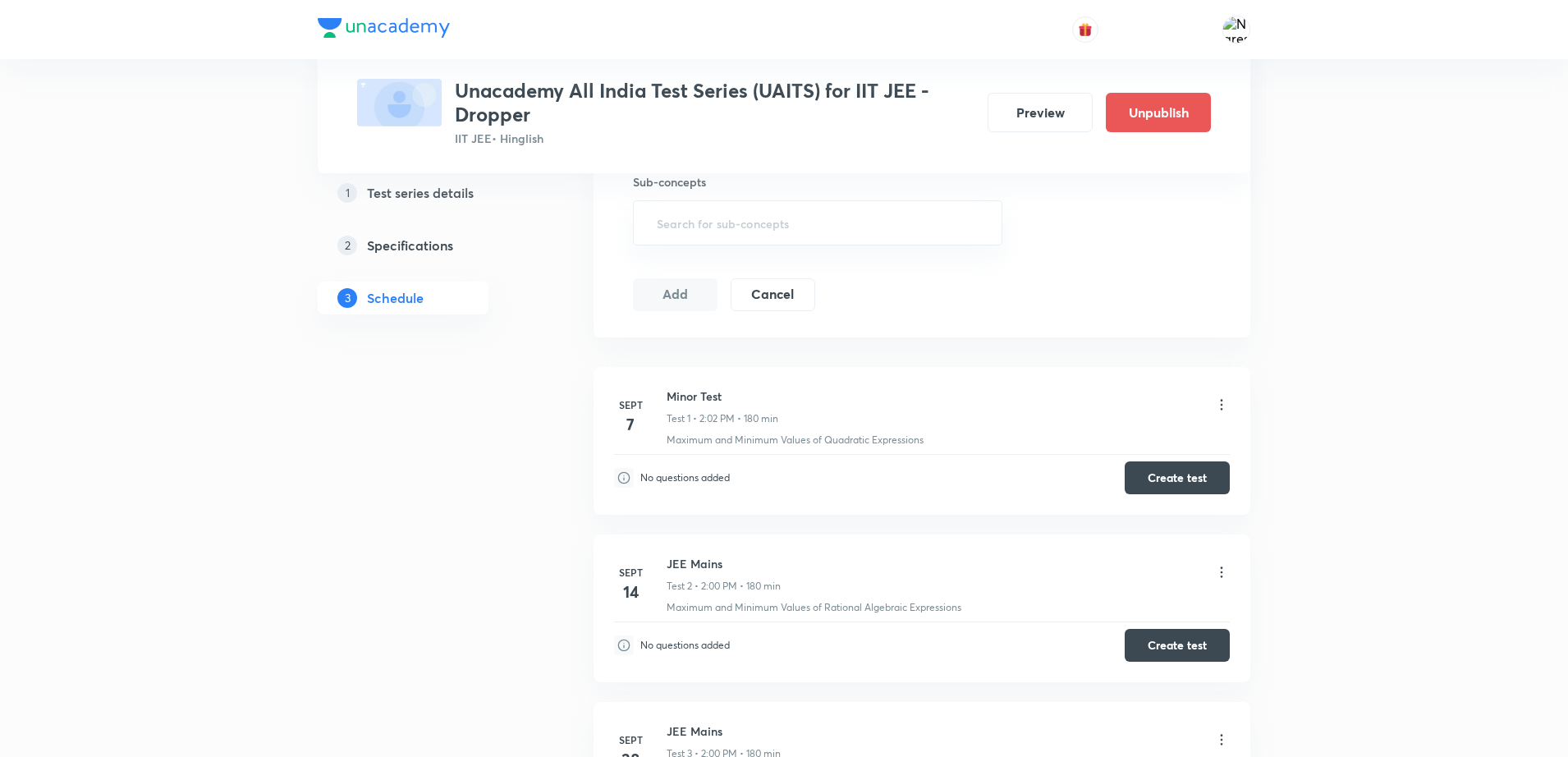
scroll to position [625, 0]
click at [1194, 480] on button "Create test" at bounding box center [1177, 474] width 105 height 32
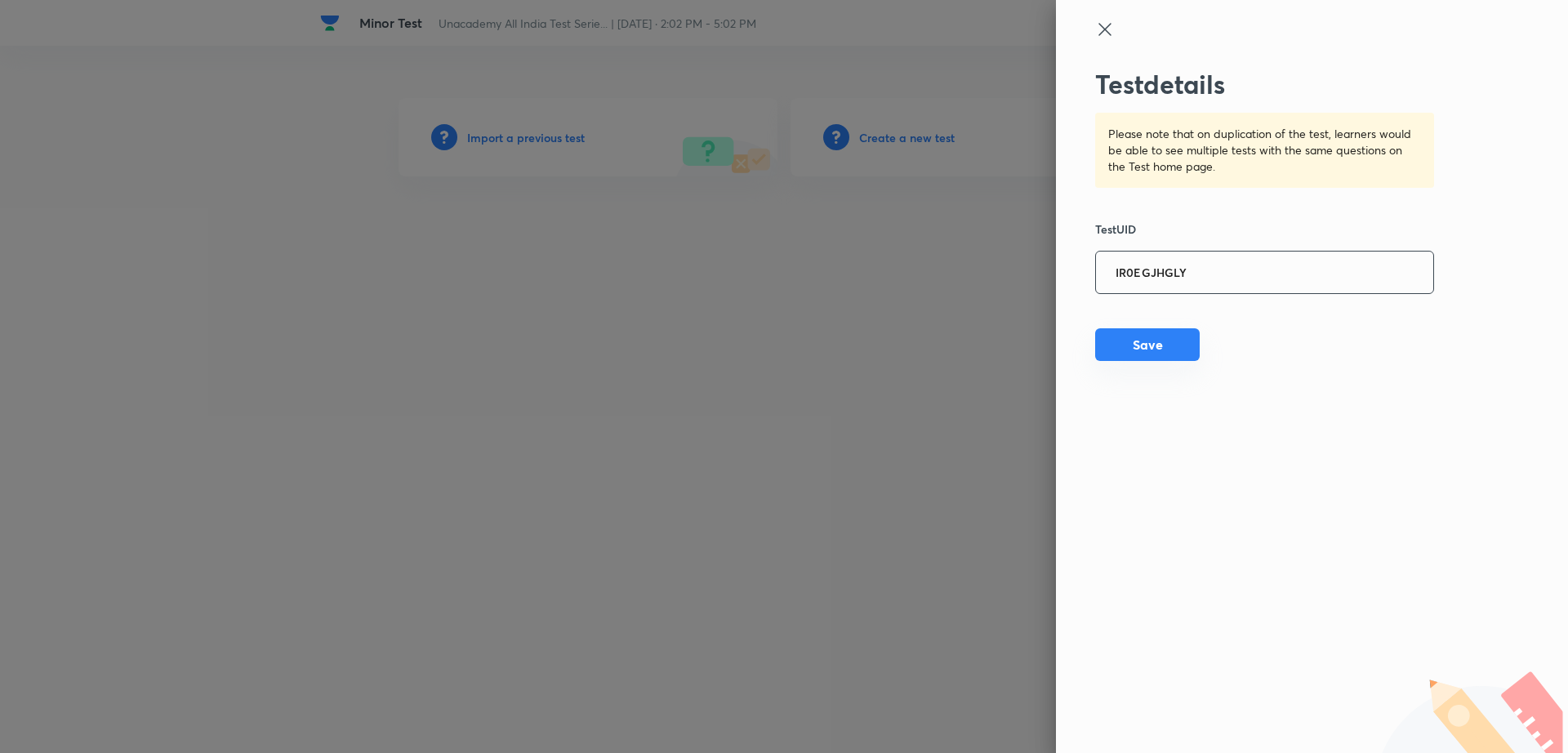
type input "IR0EGJHGLY"
click at [1154, 351] on button "Save" at bounding box center [1147, 344] width 105 height 32
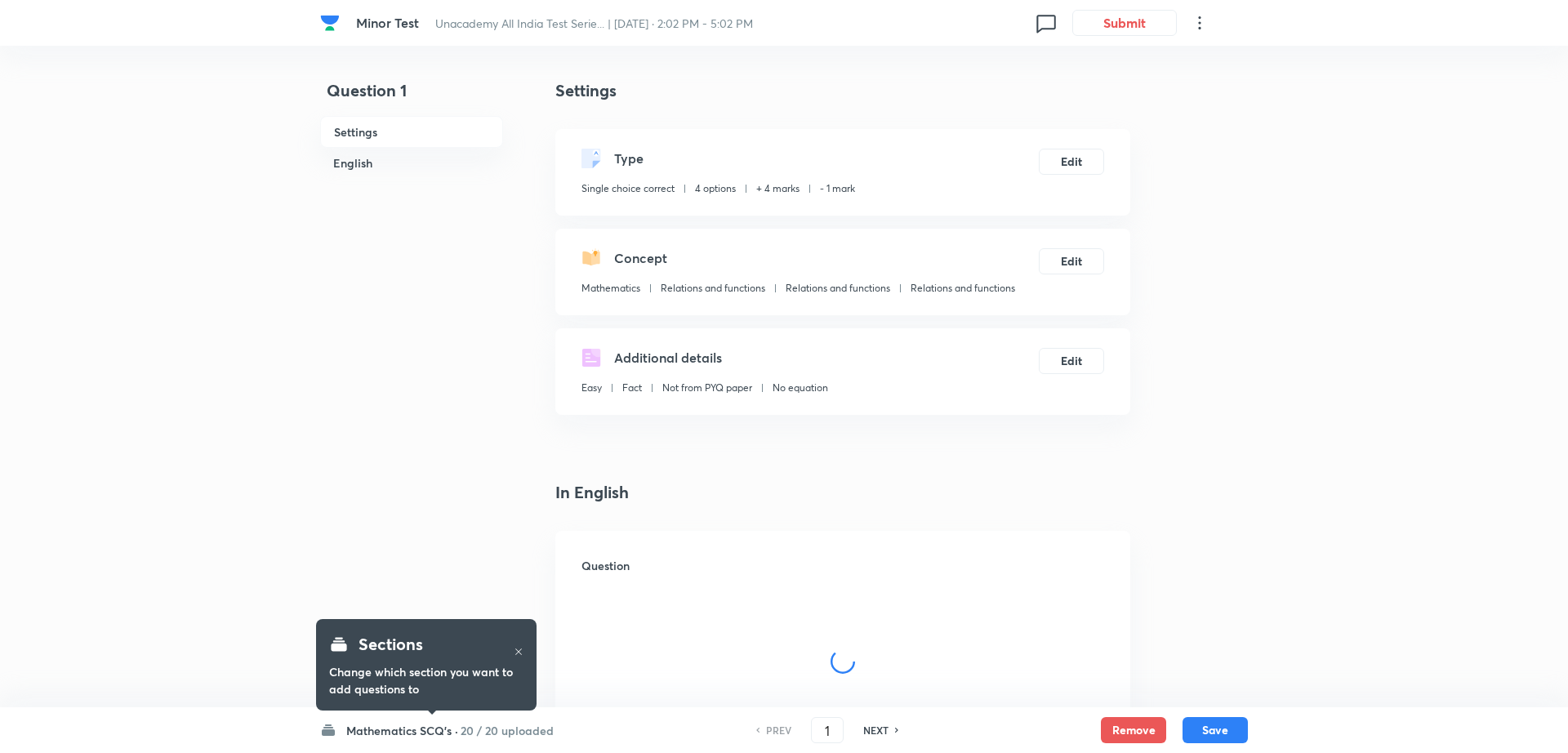
checkbox input "true"
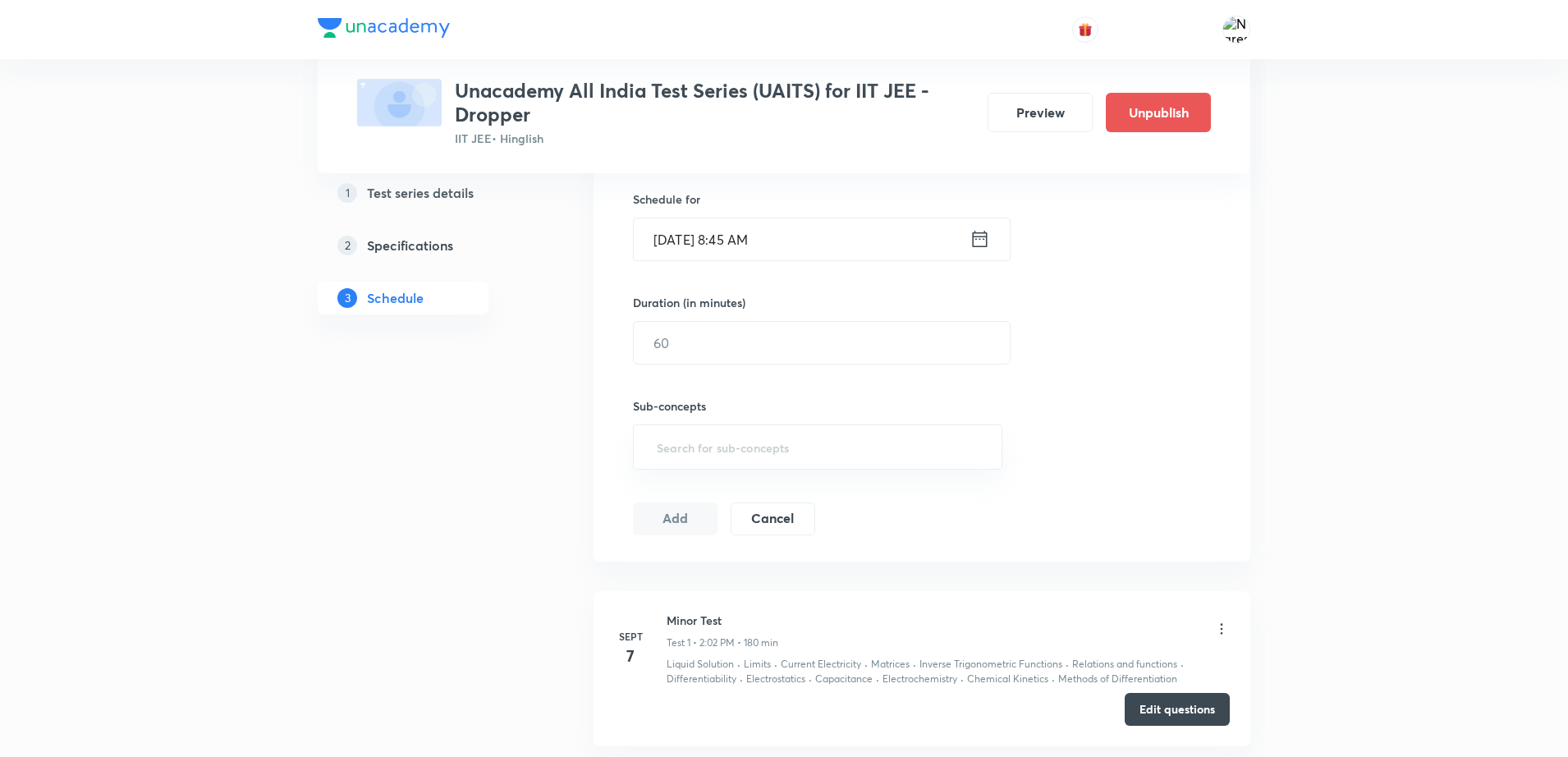
scroll to position [449, 0]
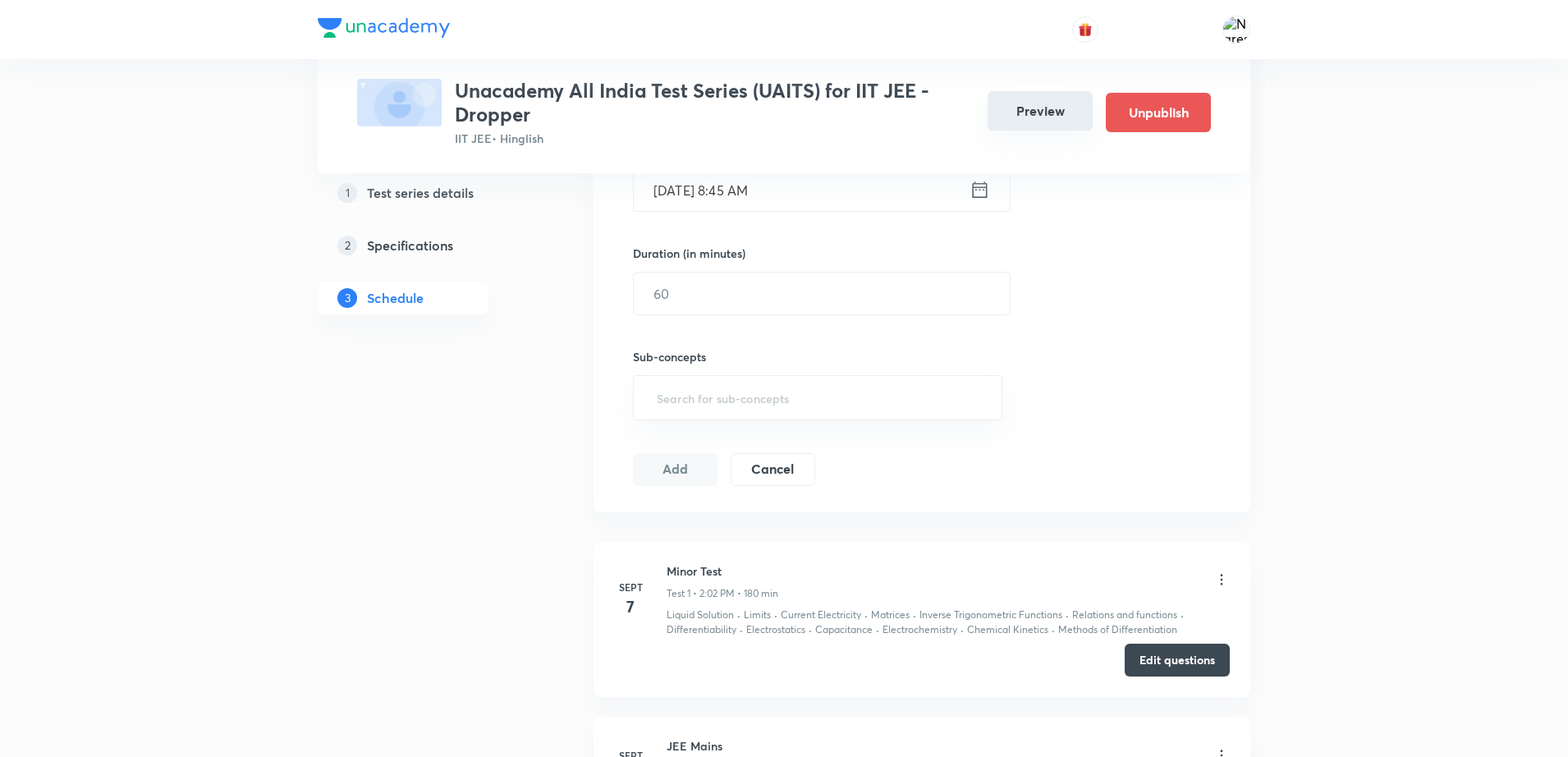
click at [1036, 114] on button "Preview" at bounding box center [1040, 111] width 105 height 39
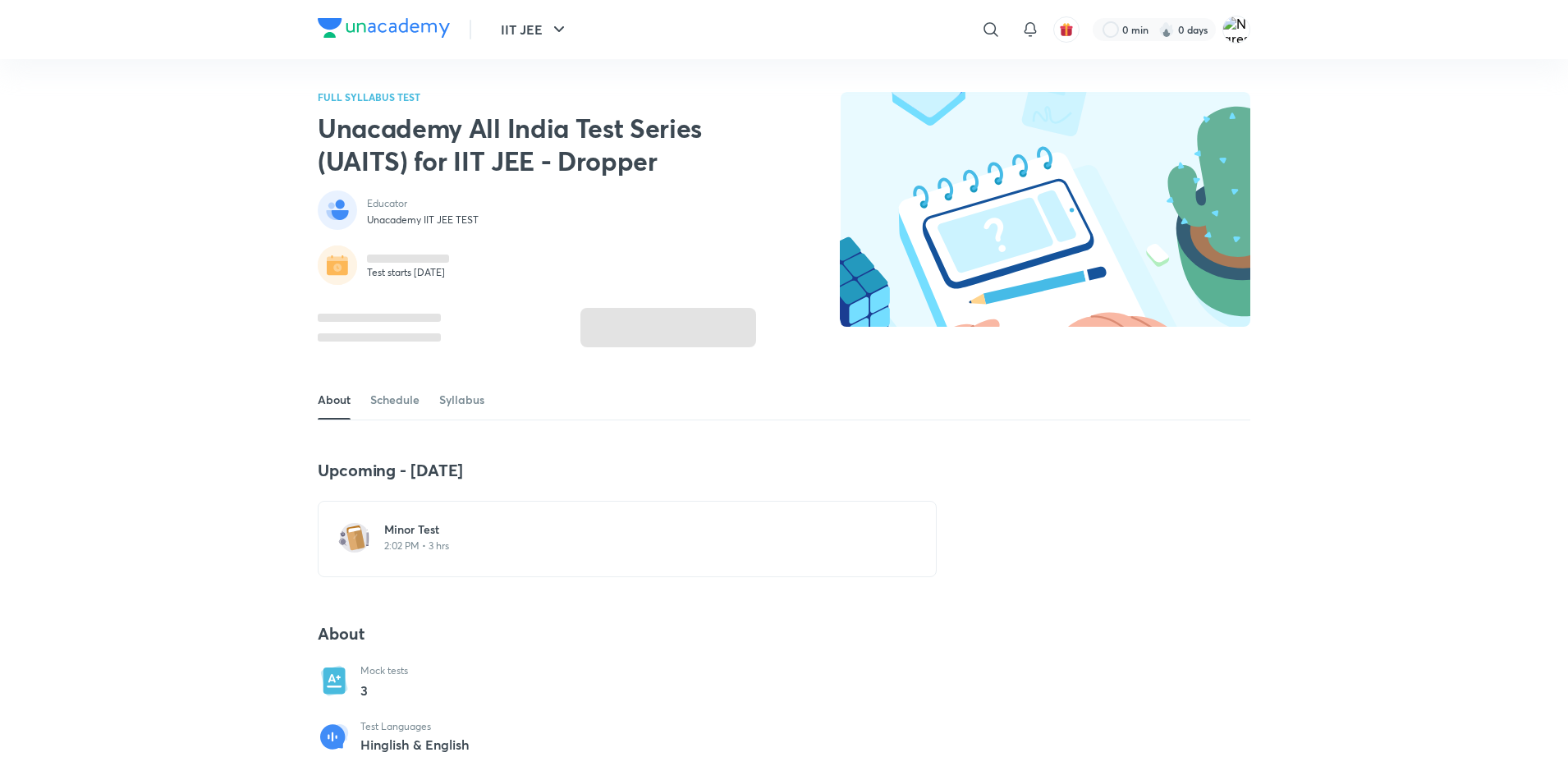
click at [434, 549] on p "2:02 PM • 3 hrs" at bounding box center [637, 545] width 506 height 13
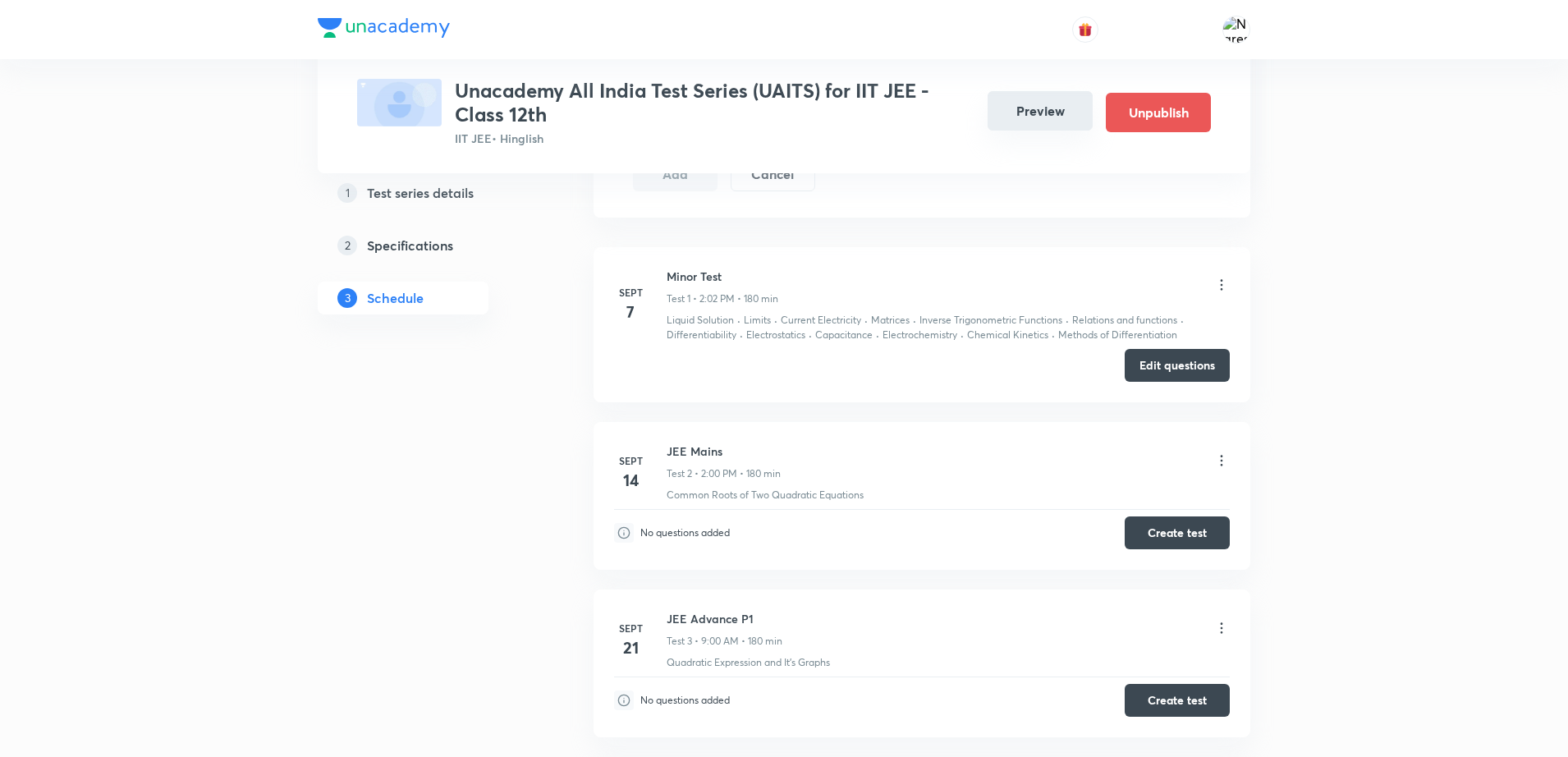
click at [1037, 126] on button "Preview" at bounding box center [1040, 111] width 105 height 39
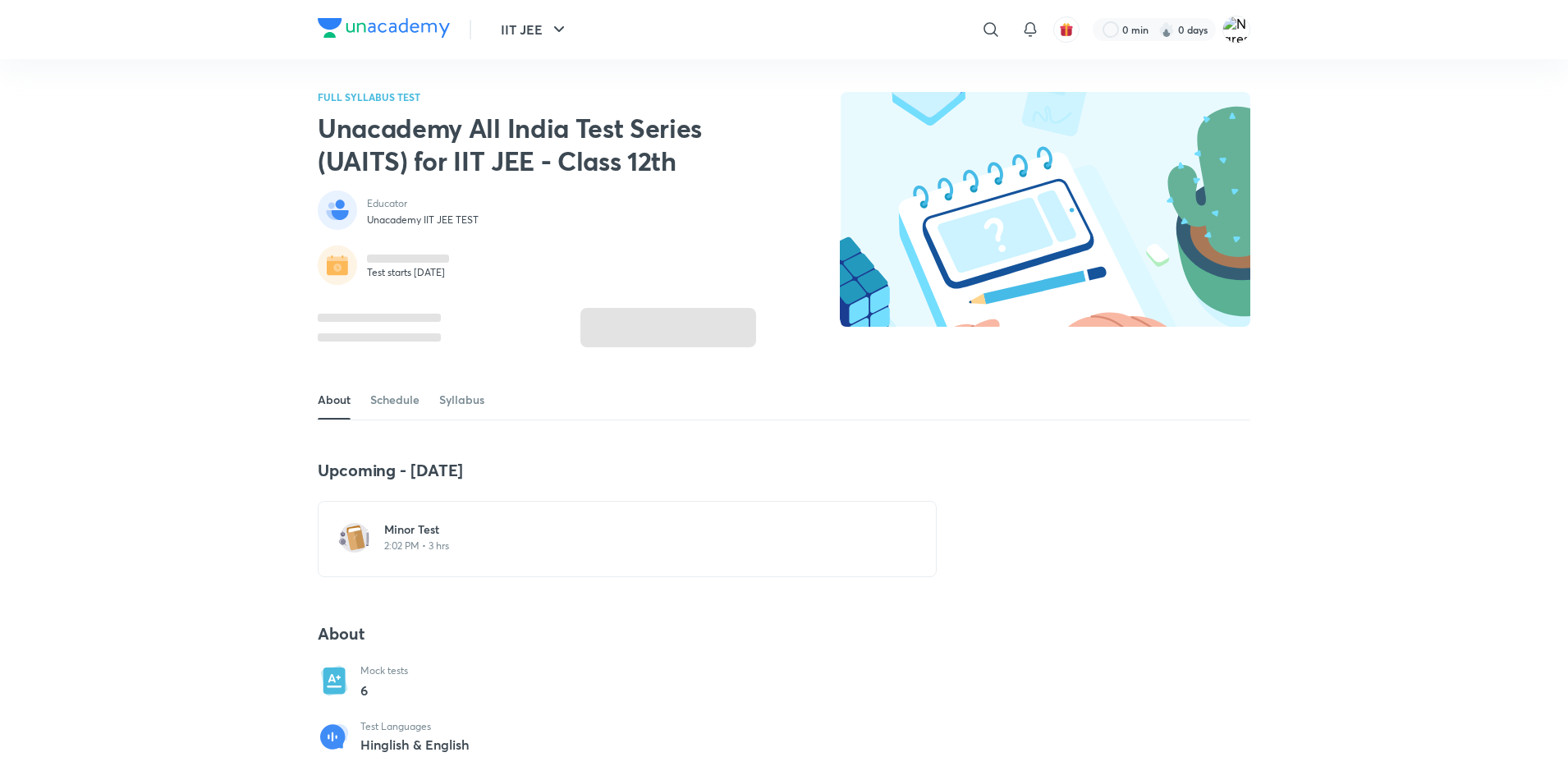
click at [411, 539] on p "2:02 PM • 3 hrs" at bounding box center [637, 545] width 506 height 13
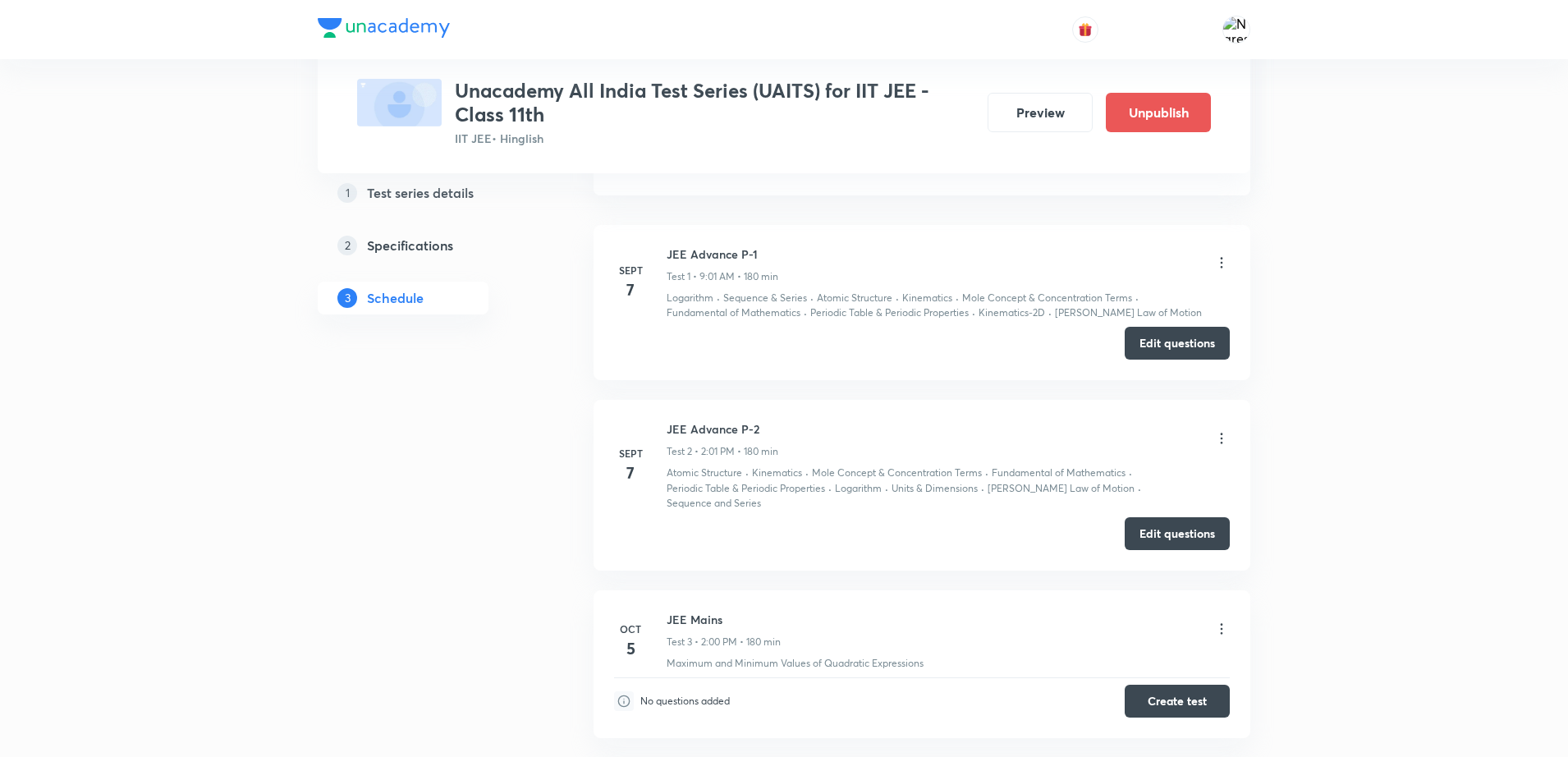
scroll to position [776, 0]
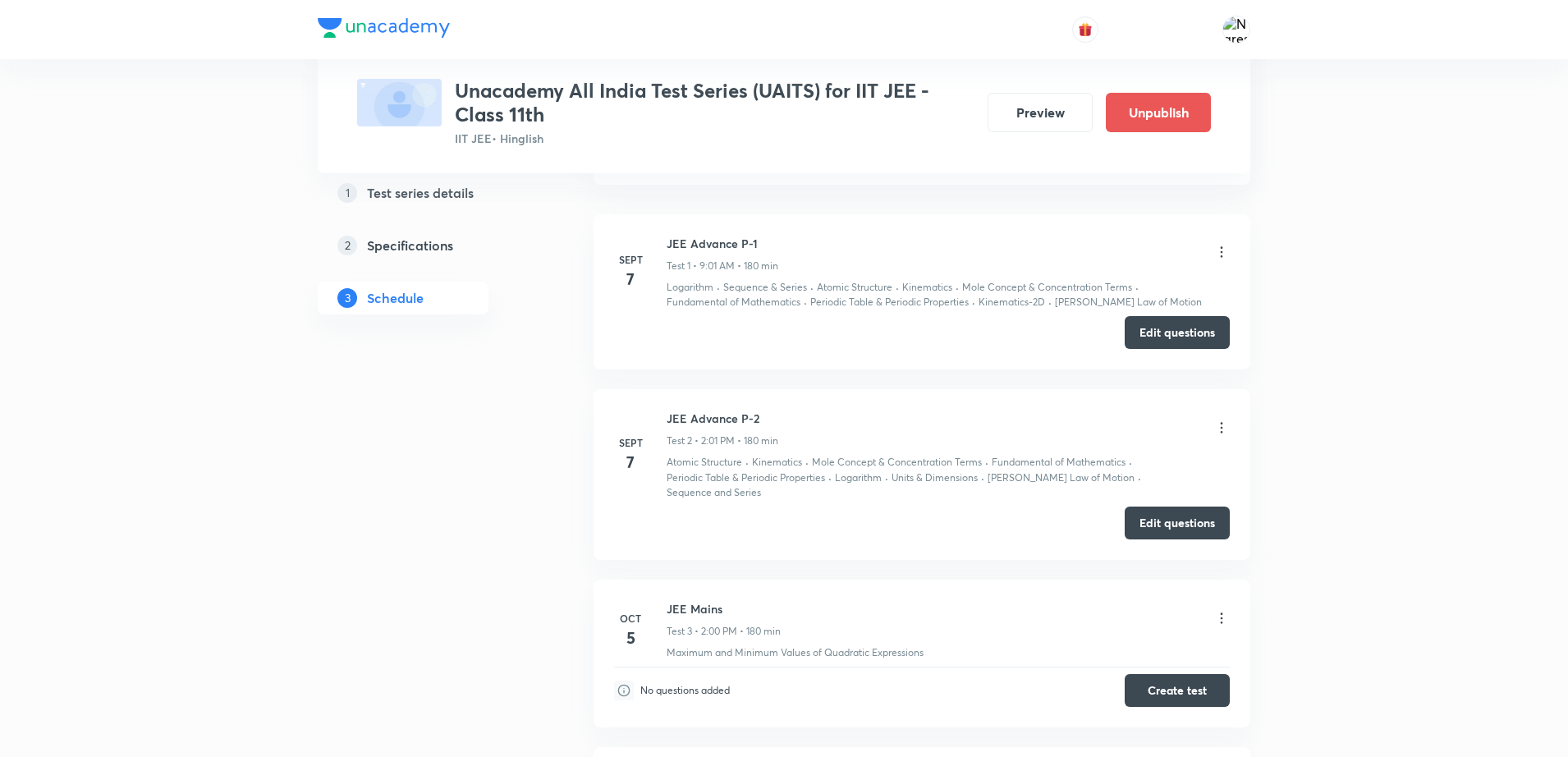
click at [1324, 431] on div "Test Series Unacademy All India Test Series (UAITS) for IIT JEE -Class 11th IIT…" at bounding box center [784, 388] width 1568 height 2327
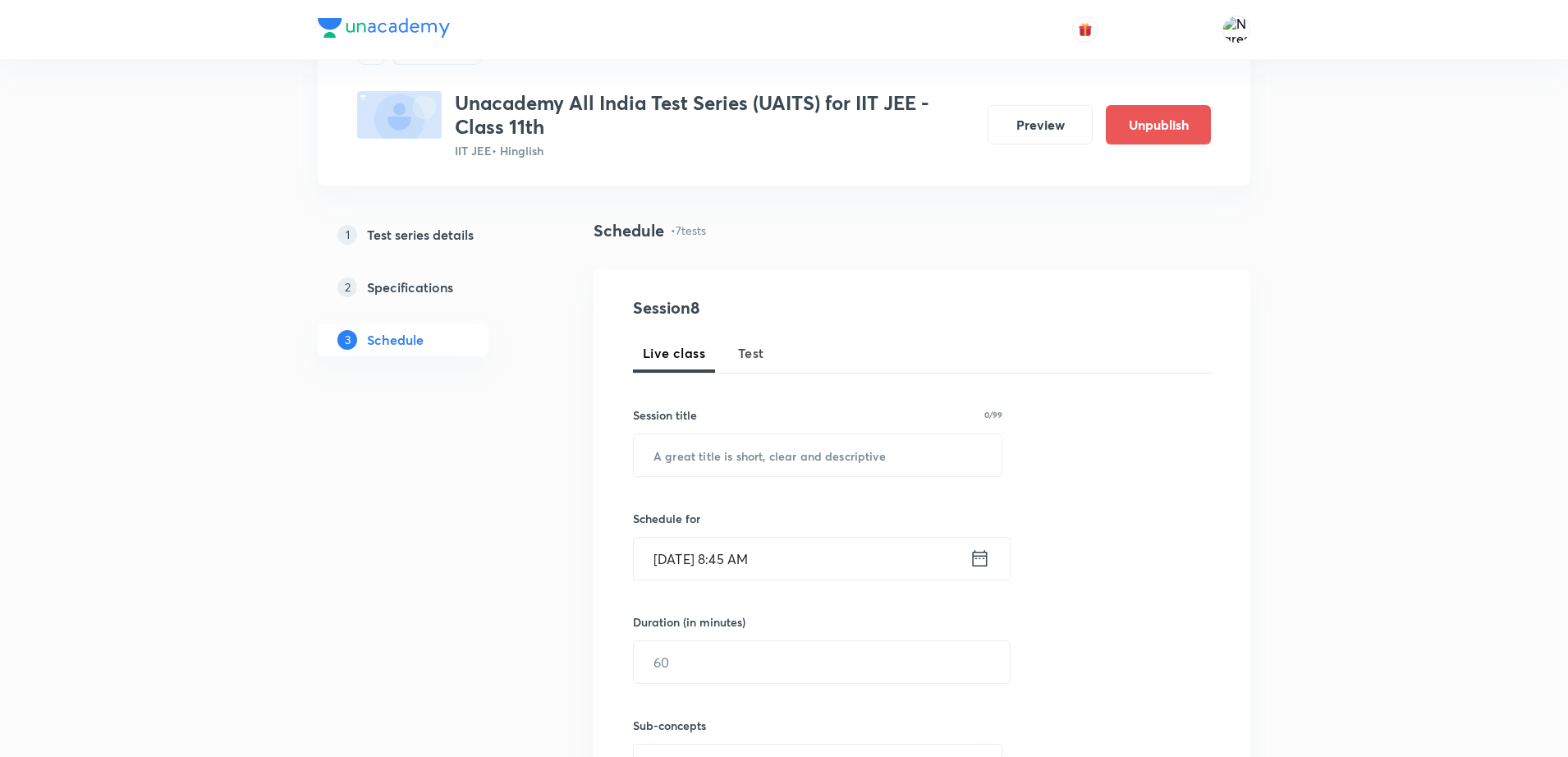
scroll to position [78, 0]
click at [1040, 130] on button "Preview" at bounding box center [1040, 125] width 105 height 39
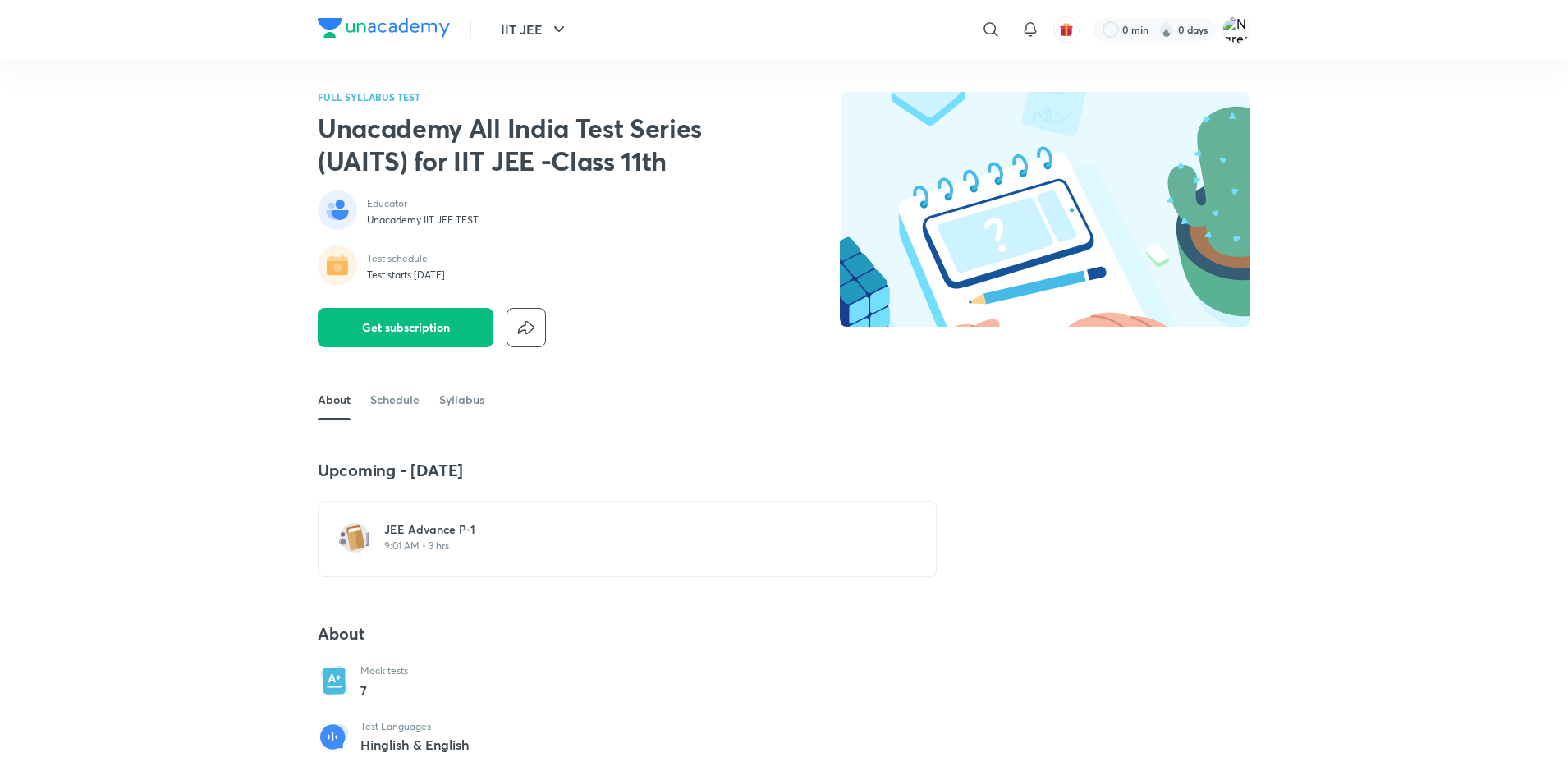
click at [426, 537] on h6 "JEE Advance P-1" at bounding box center [637, 529] width 506 height 16
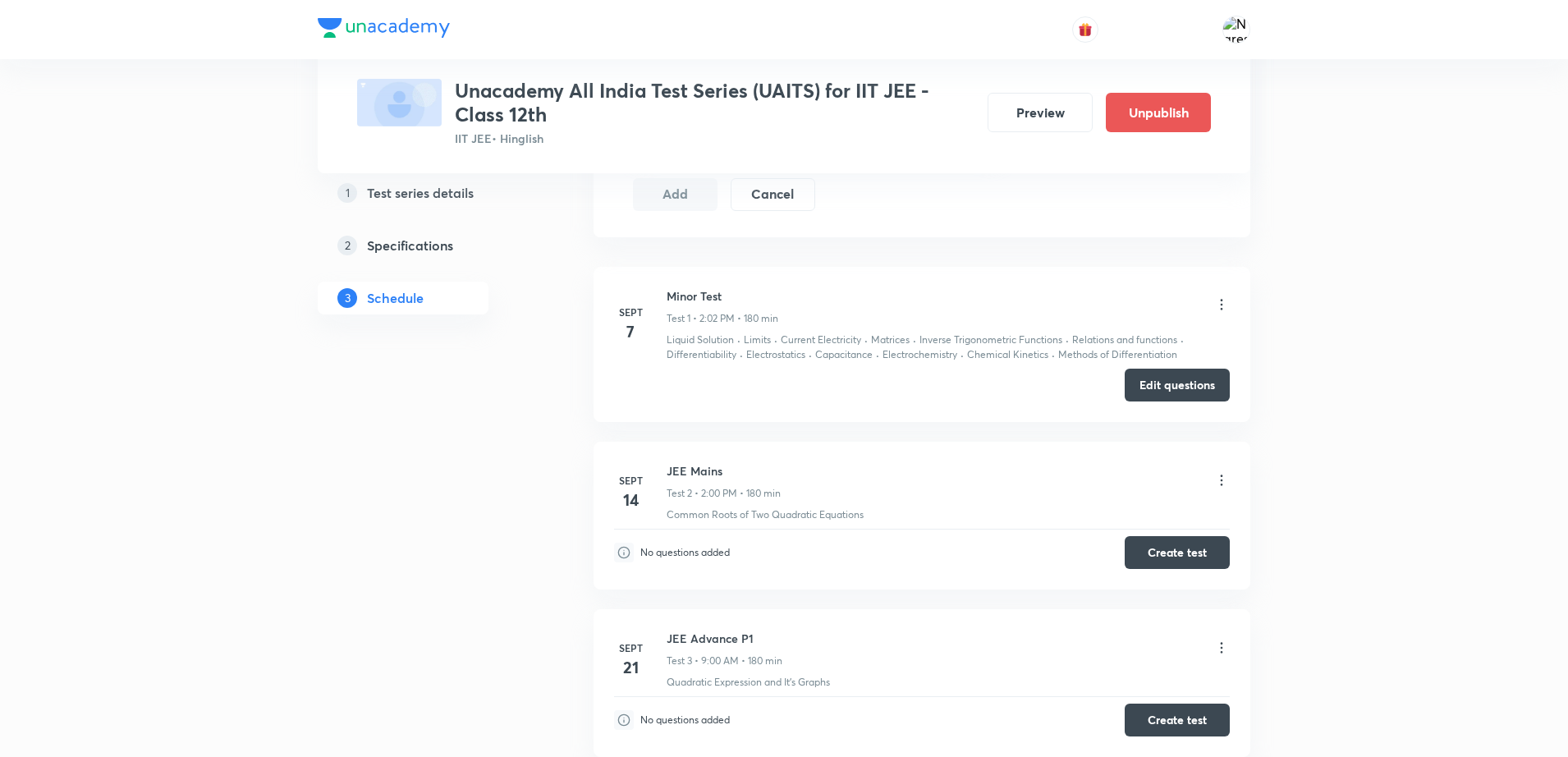
scroll to position [793, 0]
